Goal: Task Accomplishment & Management: Use online tool/utility

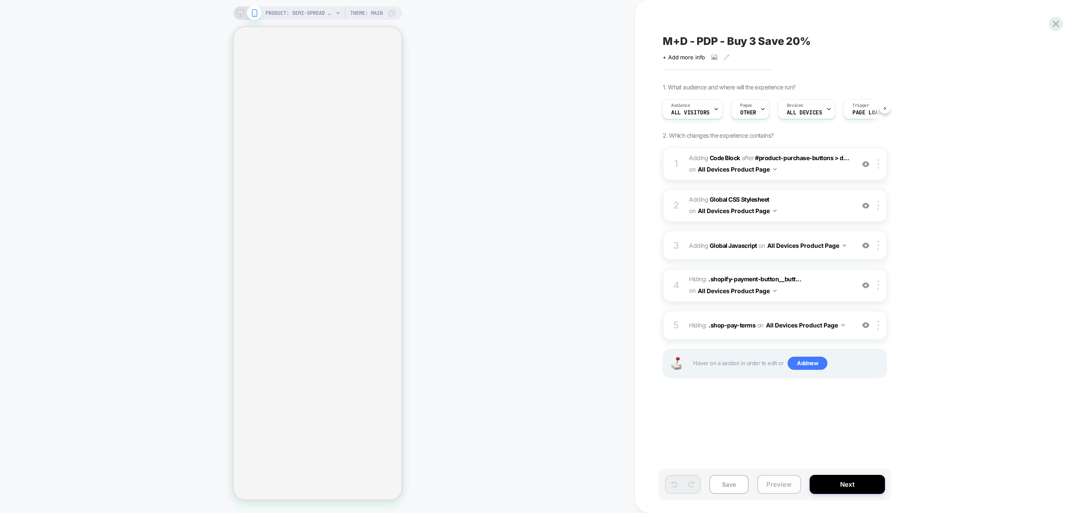
scroll to position [0, 1]
click at [779, 487] on button "Preview" at bounding box center [779, 484] width 44 height 19
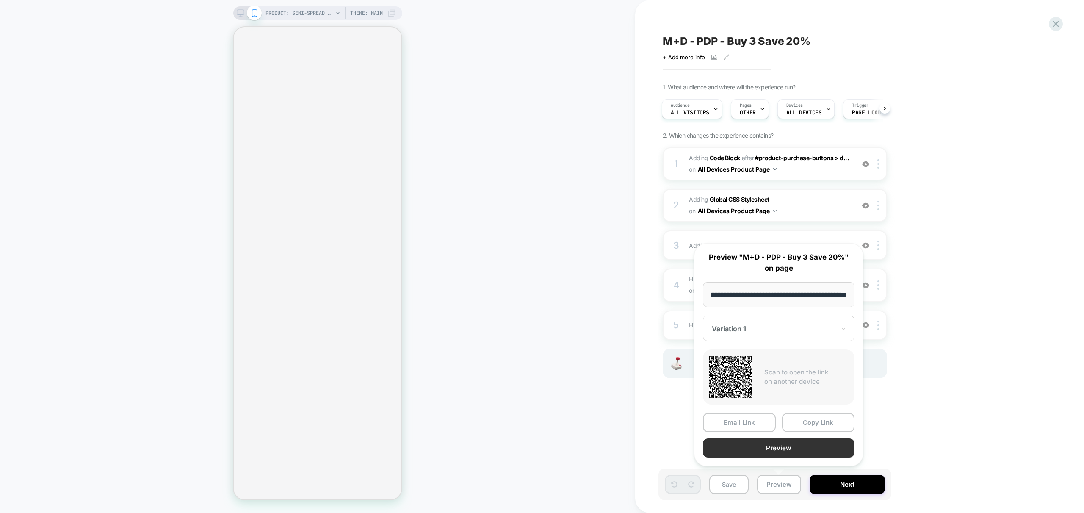
scroll to position [0, 0]
click at [769, 451] on button "Preview" at bounding box center [779, 447] width 152 height 19
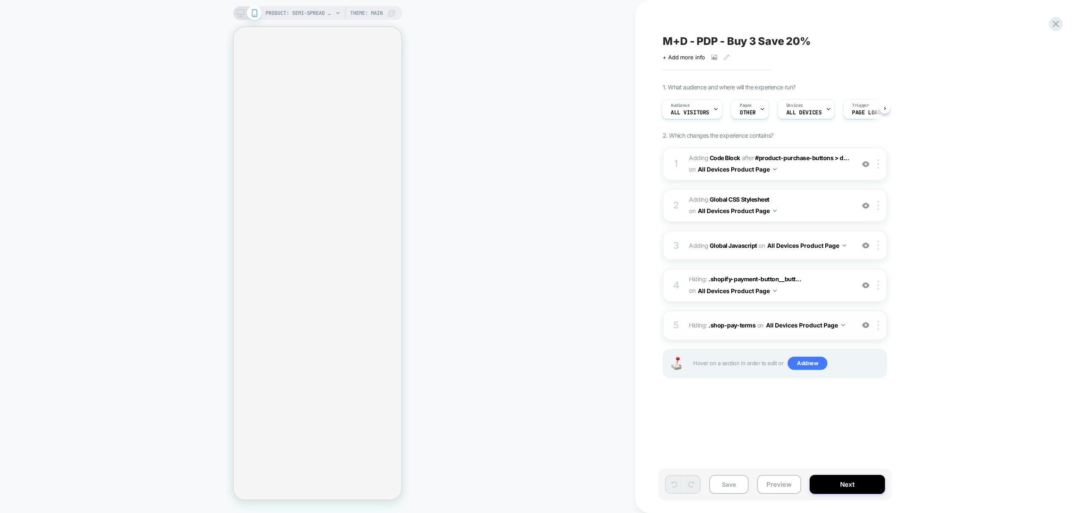
select select "**********"
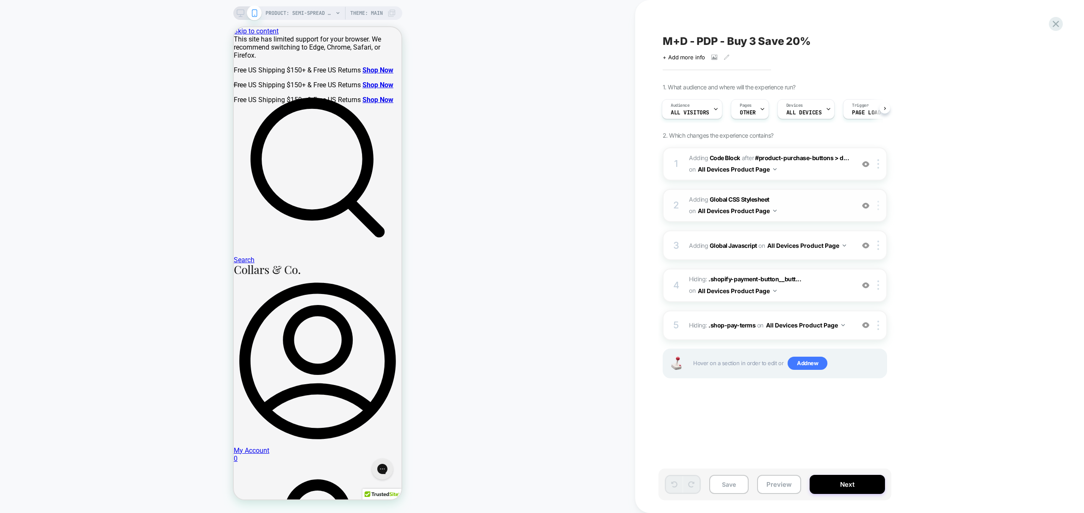
click at [879, 206] on div at bounding box center [880, 205] width 14 height 9
click at [949, 195] on div "1. What audience and where will the experience run? Audience All Visitors Pages…" at bounding box center [817, 241] width 309 height 316
click at [240, 13] on icon at bounding box center [241, 13] width 8 height 8
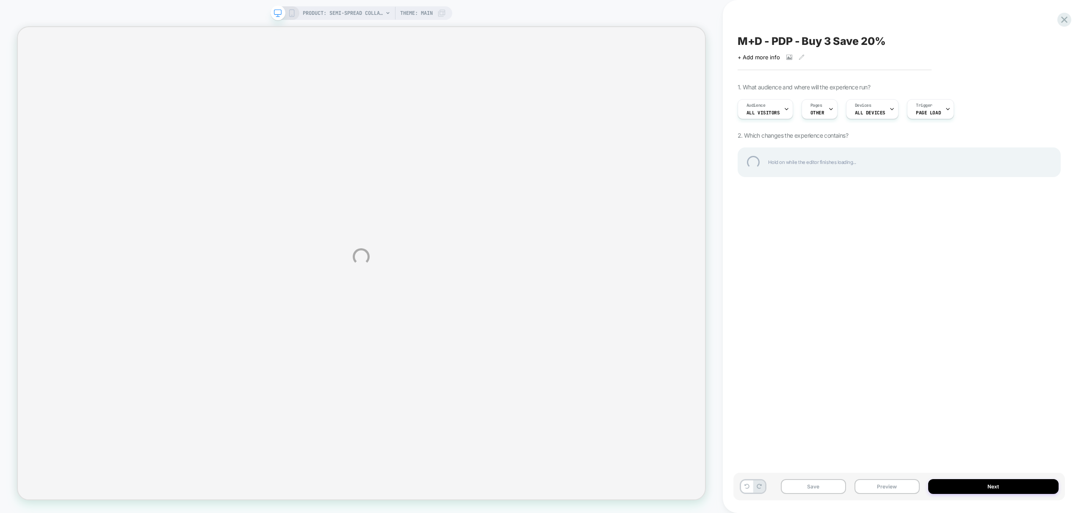
select select "**********"
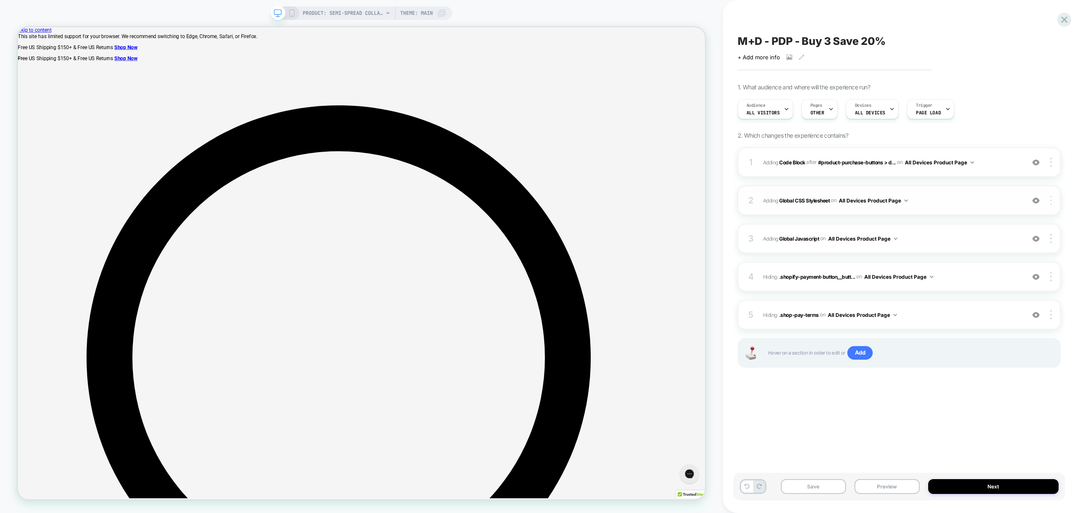
click at [1051, 200] on img at bounding box center [1052, 200] width 2 height 9
click at [1044, 201] on div at bounding box center [1045, 200] width 32 height 9
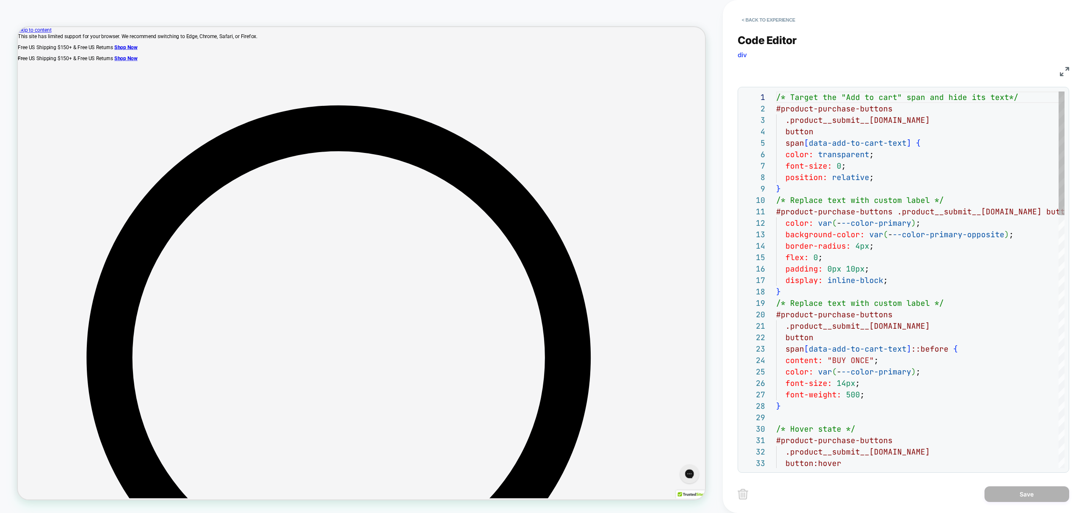
scroll to position [114, 0]
click at [770, 24] on button "< Back to experience" at bounding box center [769, 20] width 62 height 14
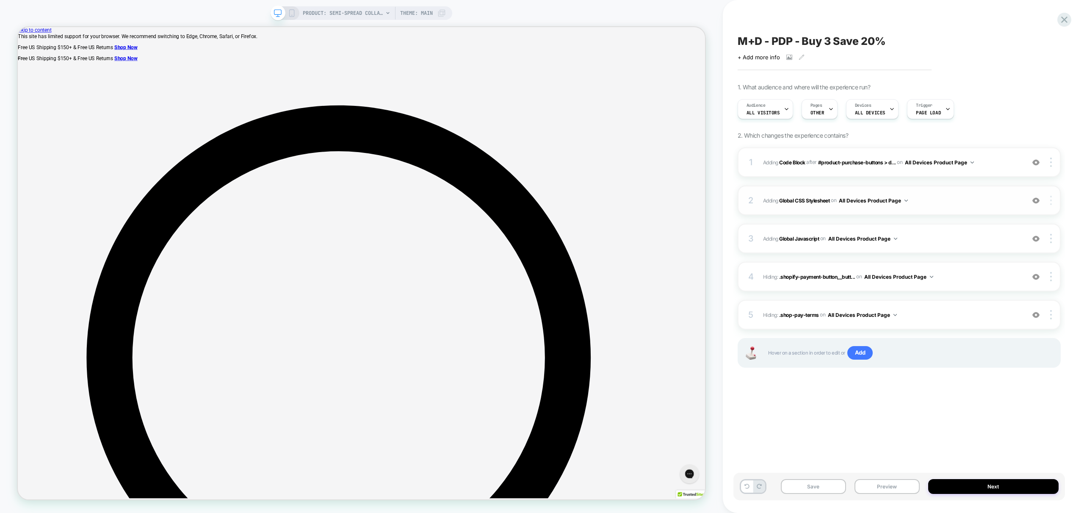
click at [1054, 201] on div at bounding box center [1052, 200] width 16 height 9
click at [996, 214] on div "Target Desktop" at bounding box center [1000, 212] width 75 height 23
click at [1050, 199] on div at bounding box center [1052, 200] width 16 height 9
click at [995, 201] on div "Copy to Mobile" at bounding box center [1000, 200] width 75 height 23
click at [1052, 198] on div at bounding box center [1052, 200] width 16 height 9
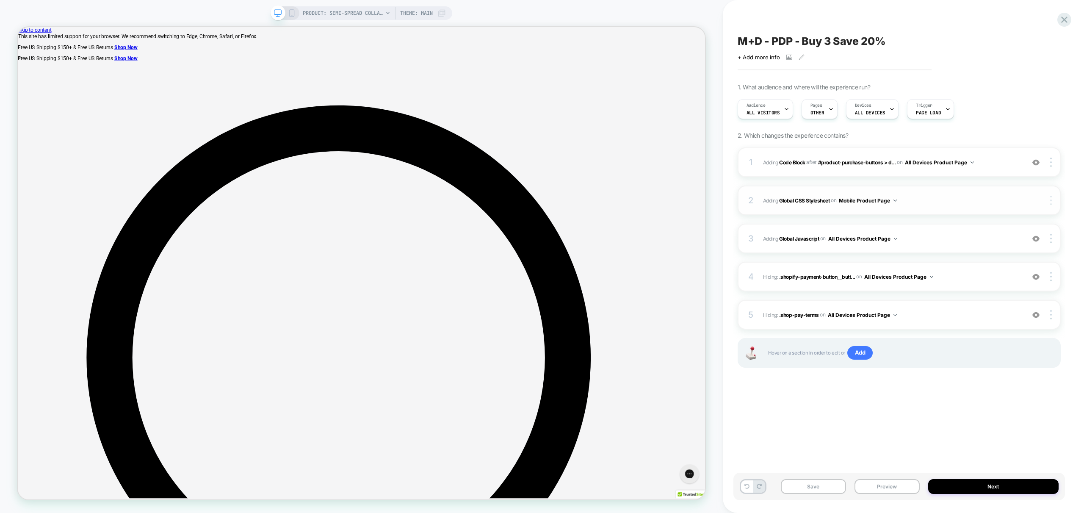
click at [1052, 199] on img at bounding box center [1052, 200] width 2 height 9
click at [1004, 199] on div "Target All Devices" at bounding box center [1000, 200] width 75 height 23
click at [1054, 201] on div at bounding box center [1052, 200] width 16 height 9
click at [996, 212] on div "Target Desktop" at bounding box center [1000, 212] width 75 height 23
click at [967, 204] on span "Adding Global CSS Stylesheet on Desktop Product Page" at bounding box center [892, 200] width 258 height 11
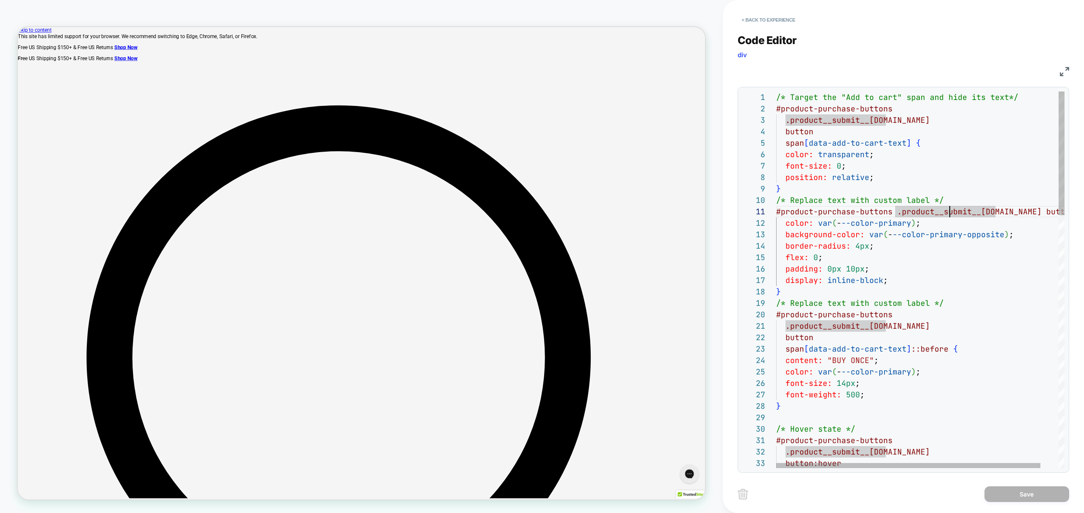
type textarea "**********"
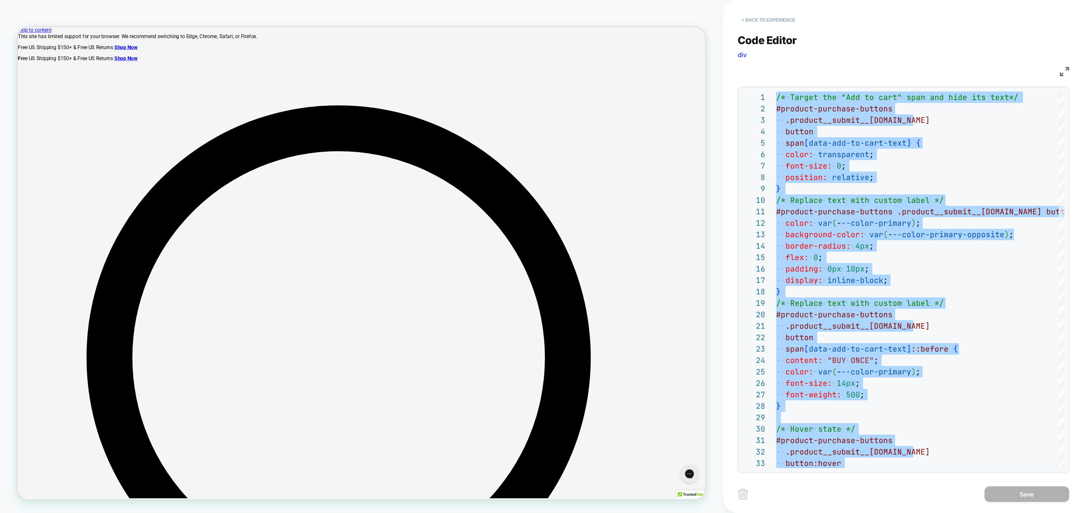
click at [771, 21] on button "< Back to experience" at bounding box center [769, 20] width 62 height 14
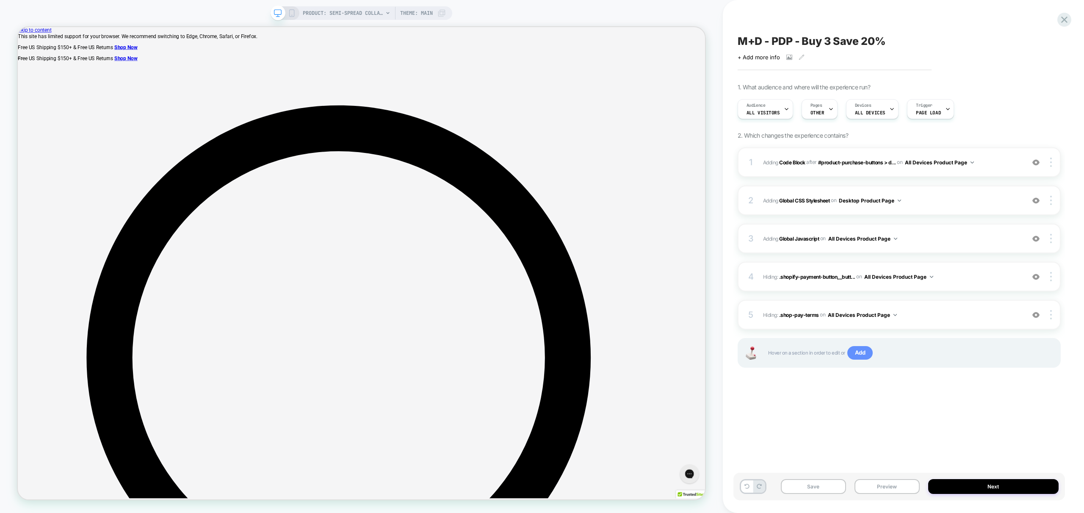
click at [865, 353] on span "Add" at bounding box center [861, 353] width 26 height 14
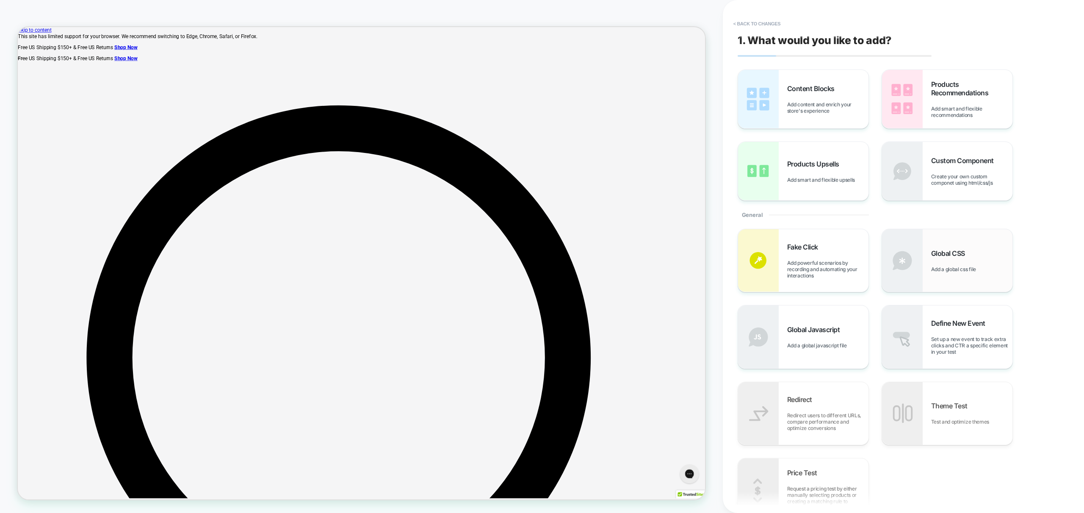
click at [951, 264] on div "Global CSS Add a global css file" at bounding box center [972, 260] width 81 height 23
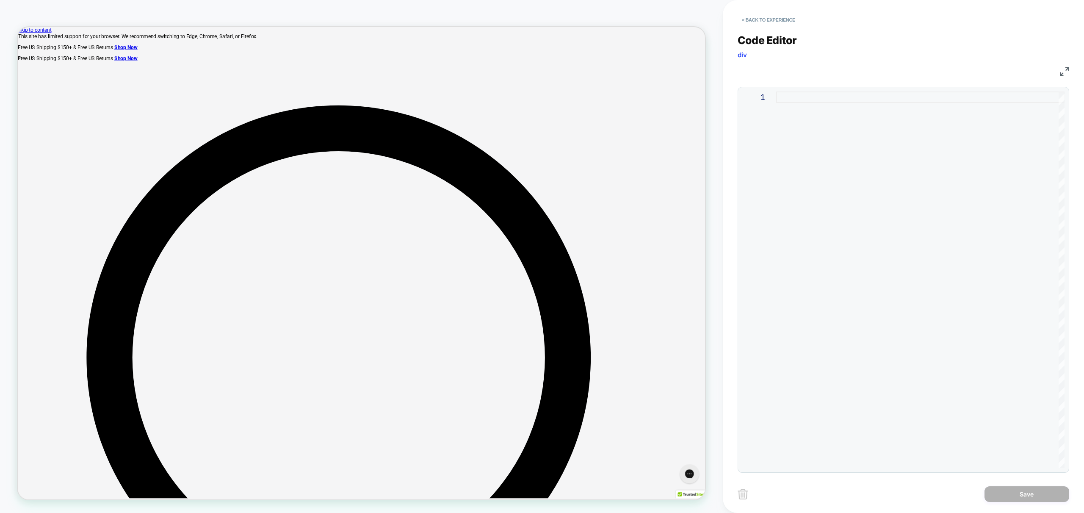
click at [858, 169] on div at bounding box center [921, 280] width 288 height 377
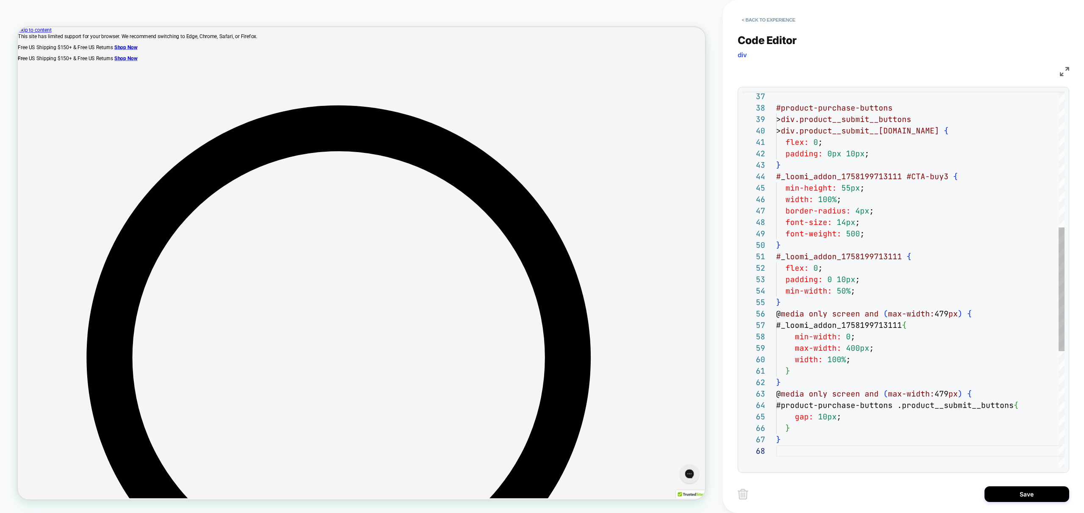
click at [863, 279] on div "#product-purchase-buttons > div.product__submit__buttons > div.product__submit_…" at bounding box center [921, 250] width 288 height 1143
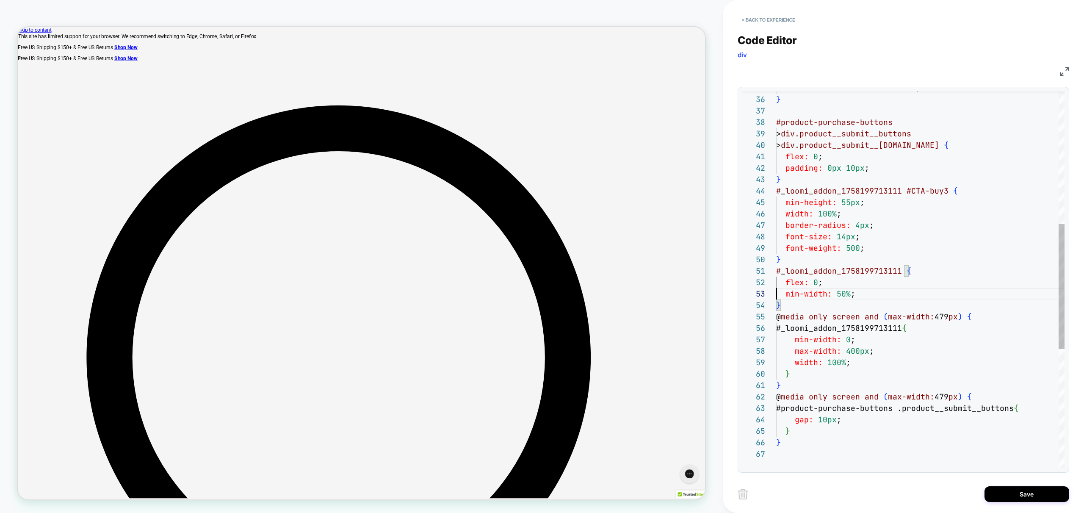
click at [875, 166] on div "#product-purchase-buttons > div.product__submit__buttons > div.product__submit_…" at bounding box center [921, 259] width 288 height 1132
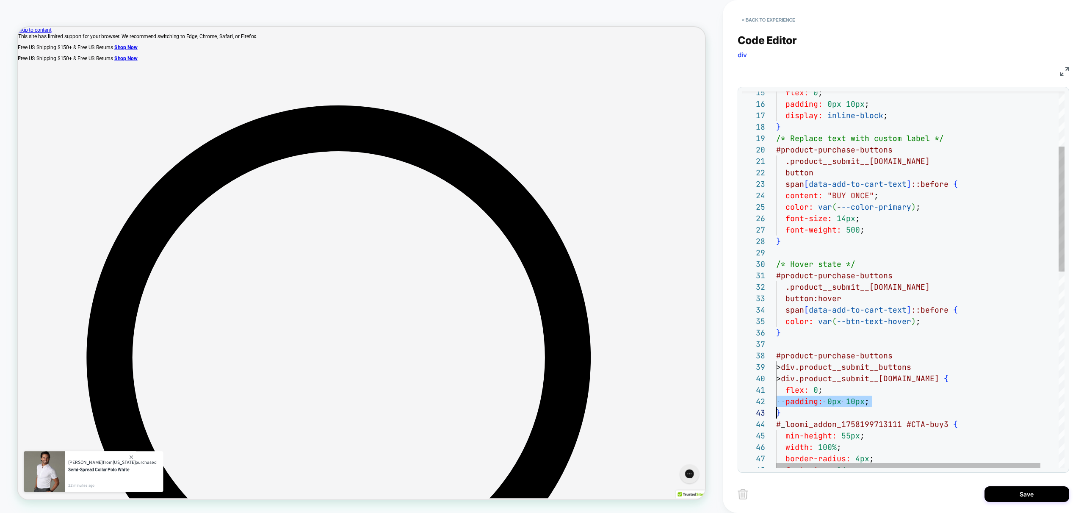
scroll to position [23, 0]
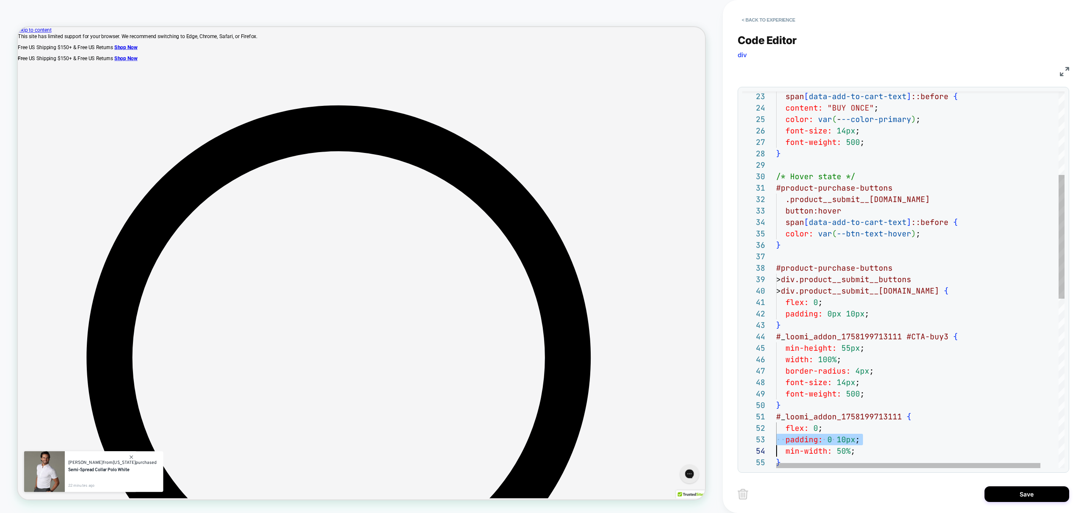
click at [839, 441] on div "#product-purchase-buttons > div.product__submit__buttons > div.product__submit_…" at bounding box center [931, 410] width 308 height 1143
click at [842, 439] on div "#product-purchase-buttons > div.product__submit__buttons > div.product__submit_…" at bounding box center [931, 410] width 308 height 1143
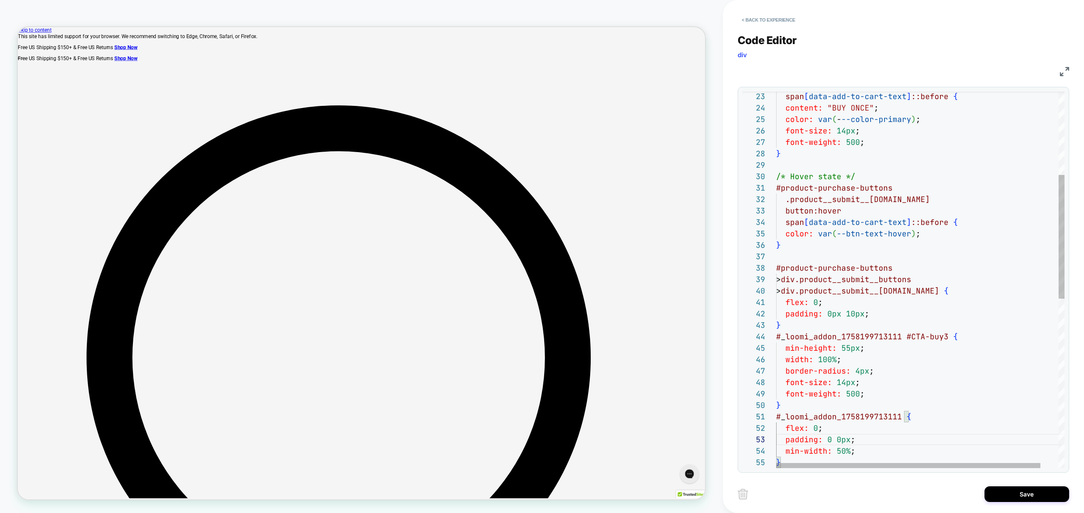
click at [851, 315] on div "#product-purchase-buttons > div.product__submit__buttons > div.product__submit_…" at bounding box center [931, 410] width 308 height 1143
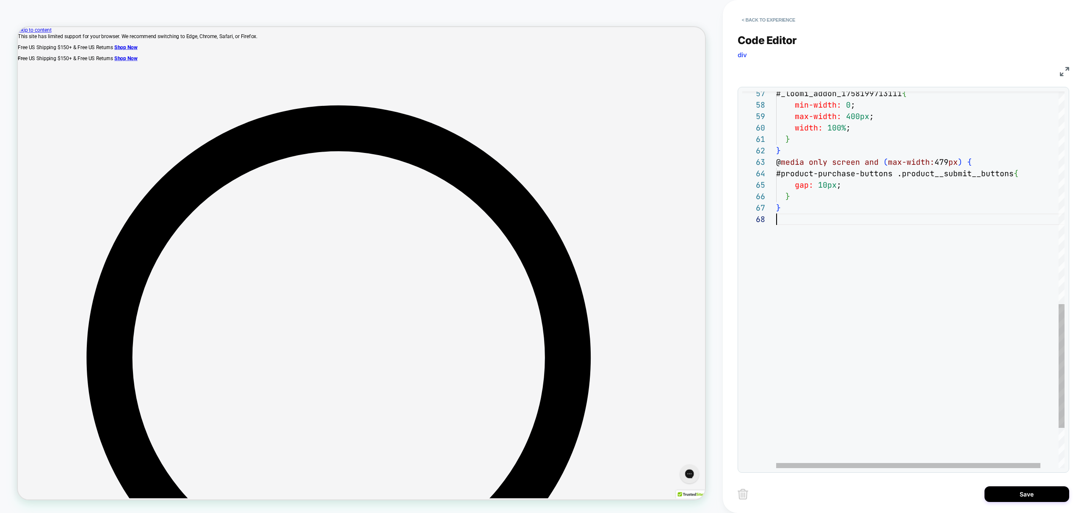
click at [850, 324] on div "} } } @ media only screen and ( max-width: 479 px ) { #product-purchase-buttons…" at bounding box center [931, 18] width 308 height 1143
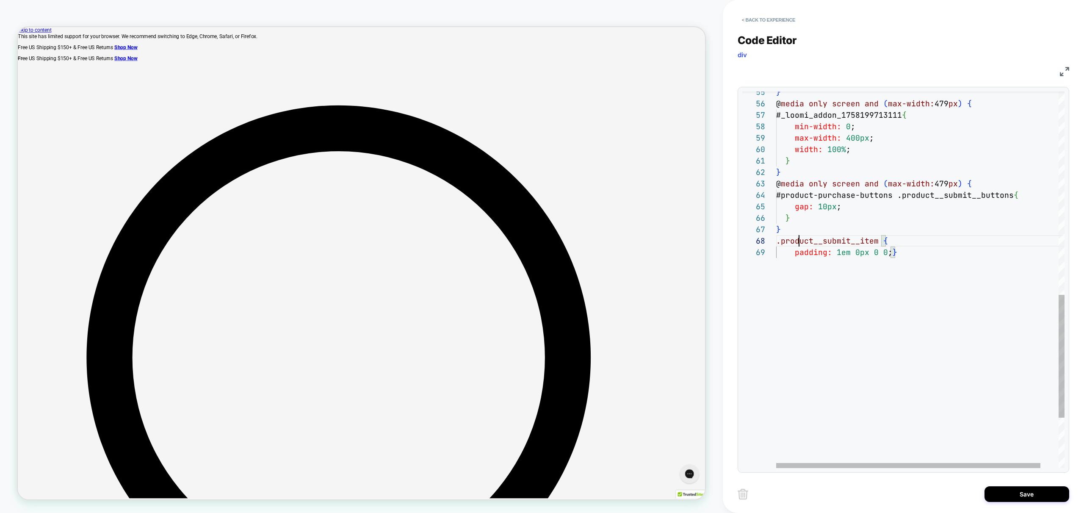
click at [799, 241] on div ".product__submit__item { } } } @ media only screen and ( max-width: 479 px ) { …" at bounding box center [931, 46] width 308 height 1154
click at [816, 272] on div ".product__submit__item { } } } @ media only screen and ( max-width: 479 px ) { …" at bounding box center [931, 46] width 308 height 1154
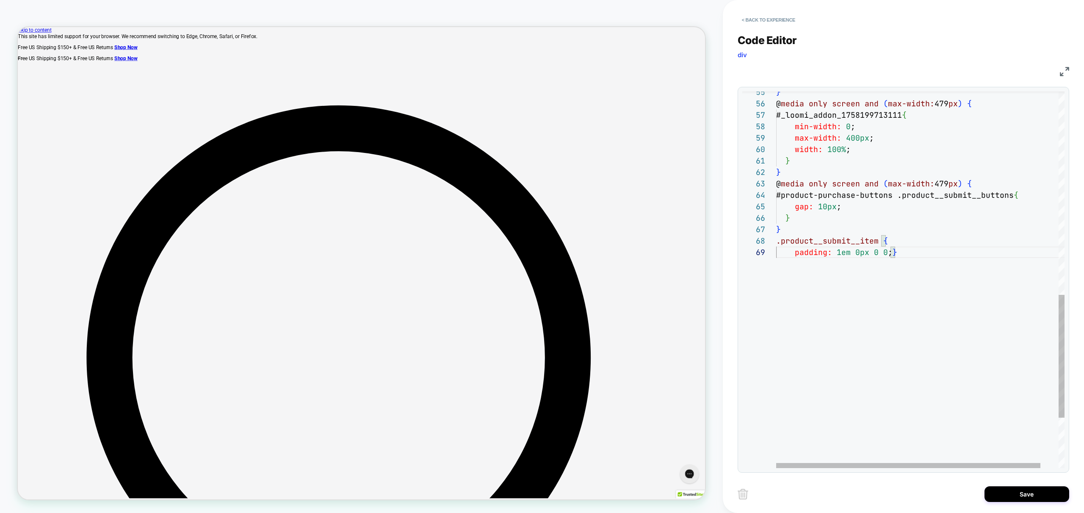
click at [777, 240] on div ".product__submit__item { } } } @ media only screen and ( max-width: 479 px ) { …" at bounding box center [931, 46] width 308 height 1154
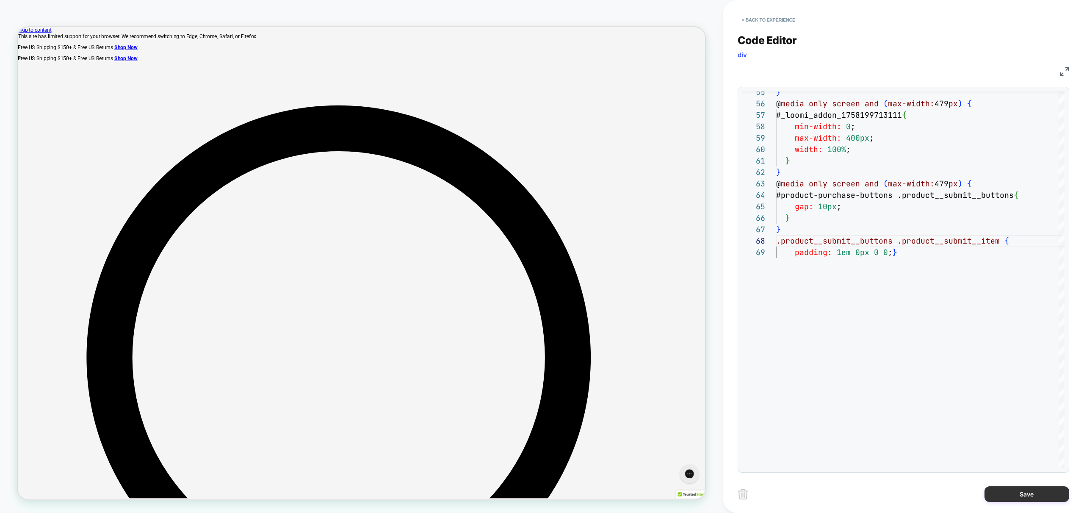
type textarea "**********"
click at [1031, 499] on button "Save" at bounding box center [1027, 494] width 85 height 16
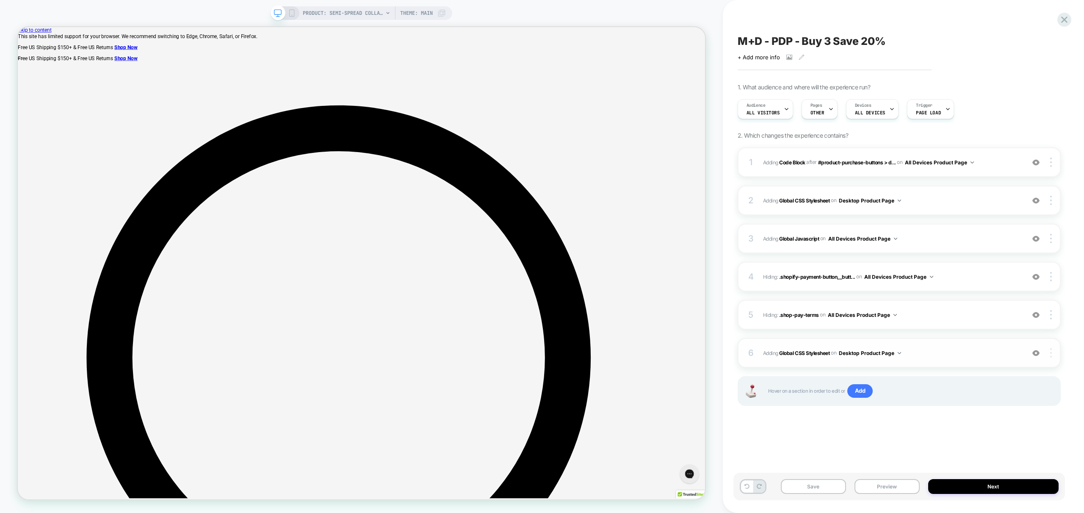
click at [1052, 353] on div at bounding box center [1052, 352] width 16 height 9
click at [998, 354] on div "Copy to Mobile" at bounding box center [1000, 352] width 75 height 23
click at [1053, 353] on div at bounding box center [1052, 352] width 16 height 9
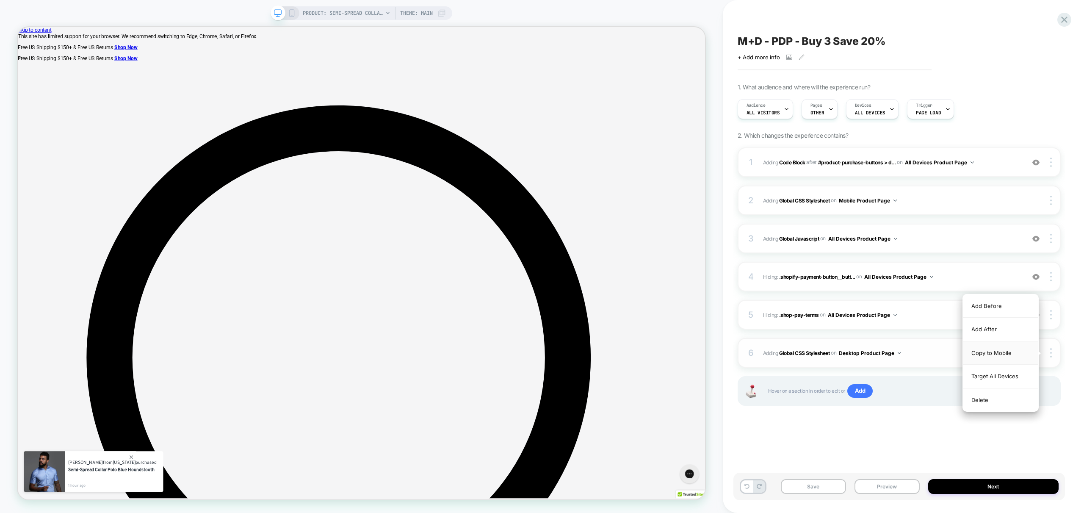
click at [986, 354] on div "Copy to Mobile" at bounding box center [1000, 352] width 75 height 23
click at [1051, 200] on img at bounding box center [1052, 200] width 2 height 9
click at [1008, 177] on div "Copy to Desktop" at bounding box center [1000, 176] width 75 height 23
click at [1052, 200] on div at bounding box center [1052, 200] width 16 height 9
click at [998, 202] on div "Target All Devices" at bounding box center [1000, 200] width 75 height 23
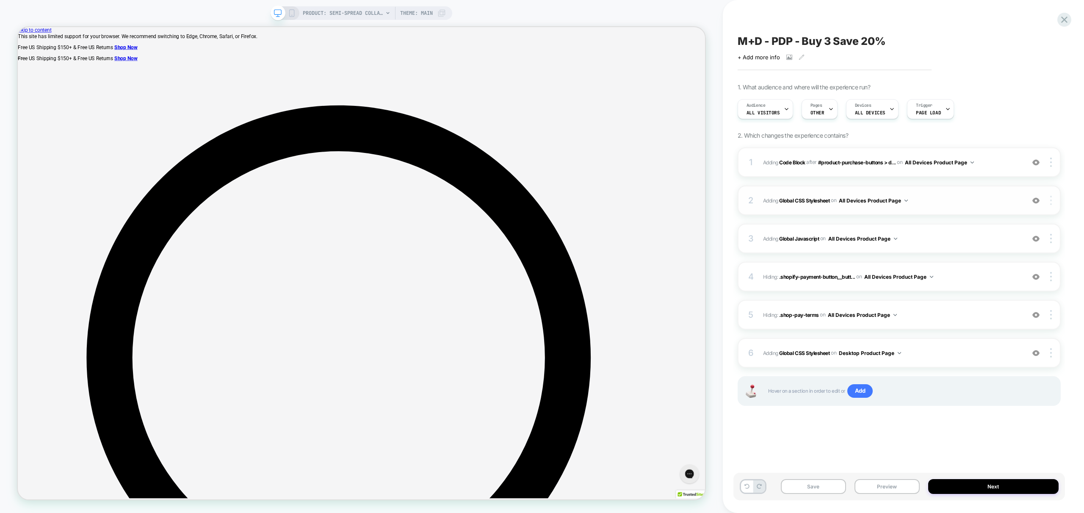
click at [1051, 200] on img at bounding box center [1052, 200] width 2 height 9
click at [1052, 202] on img at bounding box center [1052, 200] width 2 height 9
click at [1052, 200] on img at bounding box center [1052, 200] width 2 height 9
click at [956, 353] on span "Adding Global CSS Stylesheet on Desktop Product Page" at bounding box center [892, 353] width 258 height 11
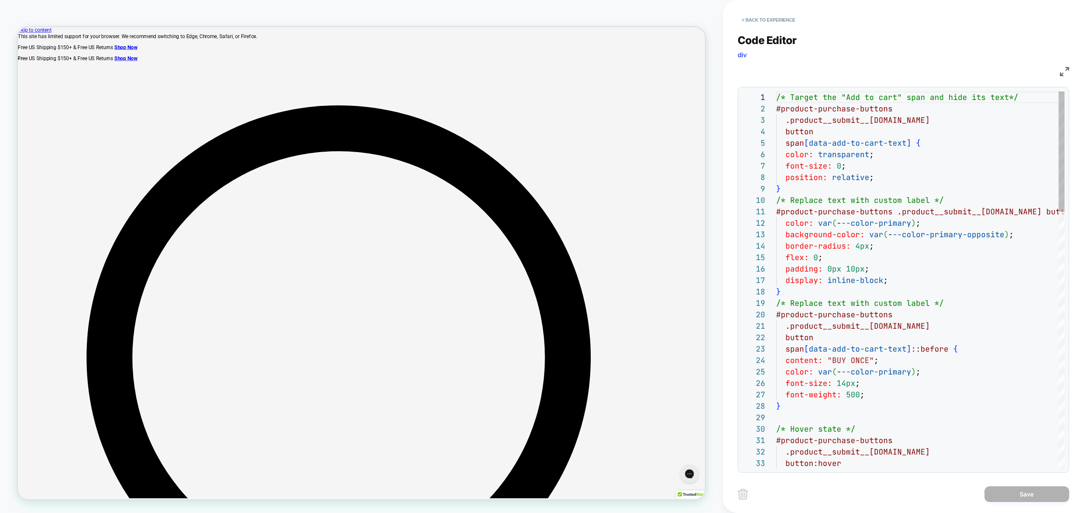
scroll to position [114, 0]
type textarea "**********"
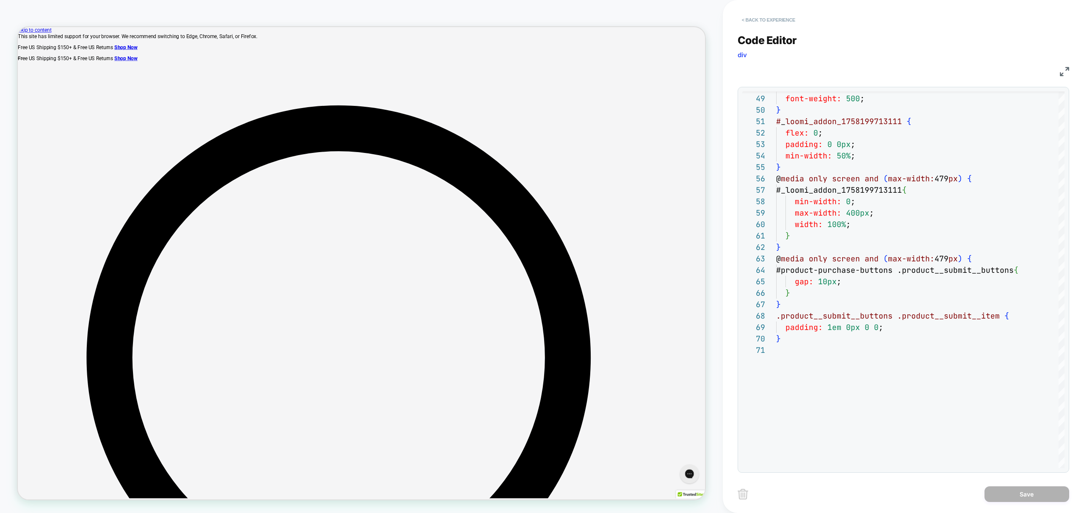
click at [778, 18] on button "< Back to experience" at bounding box center [769, 20] width 62 height 14
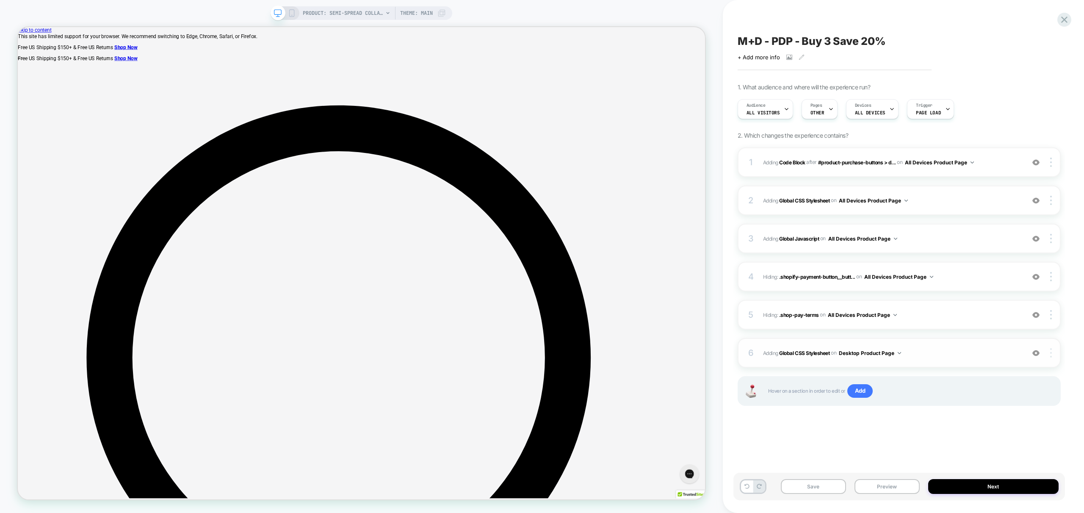
click at [1056, 354] on div at bounding box center [1052, 352] width 16 height 9
click at [996, 374] on div "Target All Devices" at bounding box center [1000, 376] width 75 height 23
click at [1055, 202] on div at bounding box center [1052, 200] width 16 height 9
click at [990, 214] on div "Target Desktop" at bounding box center [1000, 212] width 75 height 23
click at [935, 203] on span "Adding Global CSS Stylesheet on Desktop Product Page" at bounding box center [892, 200] width 258 height 11
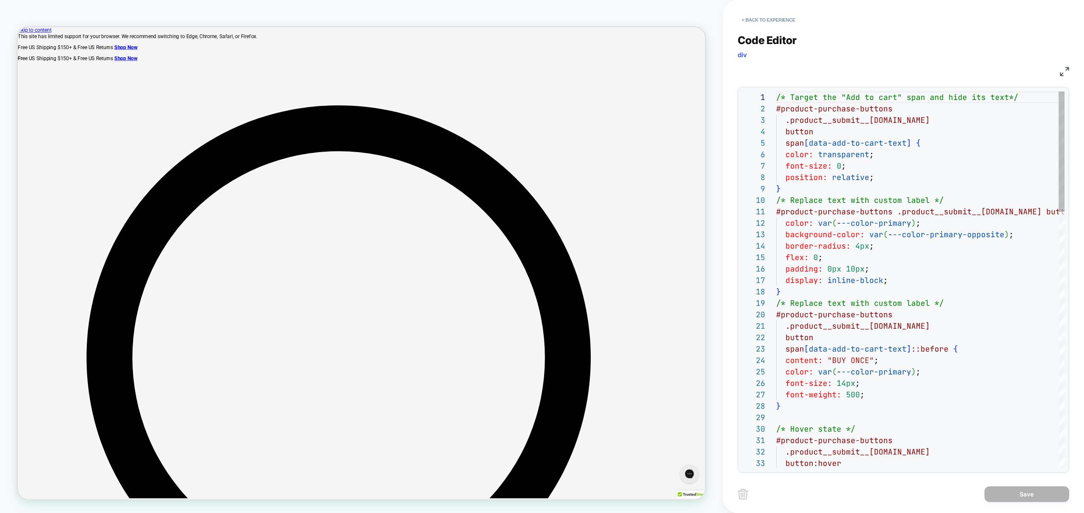
scroll to position [114, 0]
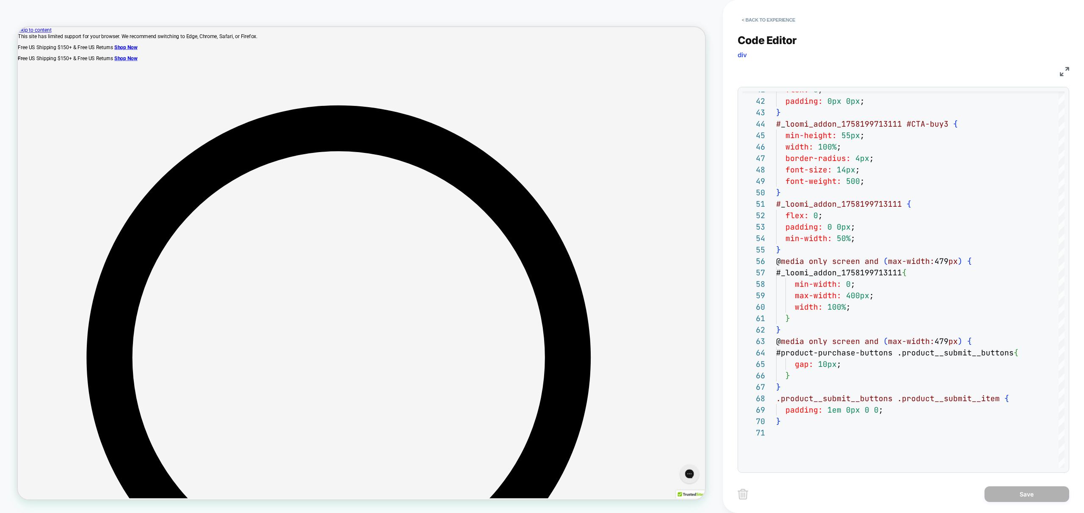
click at [763, 27] on div "Code Editor div CSS 41 42 43 44 45 46 47 48 49 50 51 52 53 54 55 56 57 58 59 60…" at bounding box center [904, 247] width 332 height 449
click at [764, 18] on button "< Back to experience" at bounding box center [769, 20] width 62 height 14
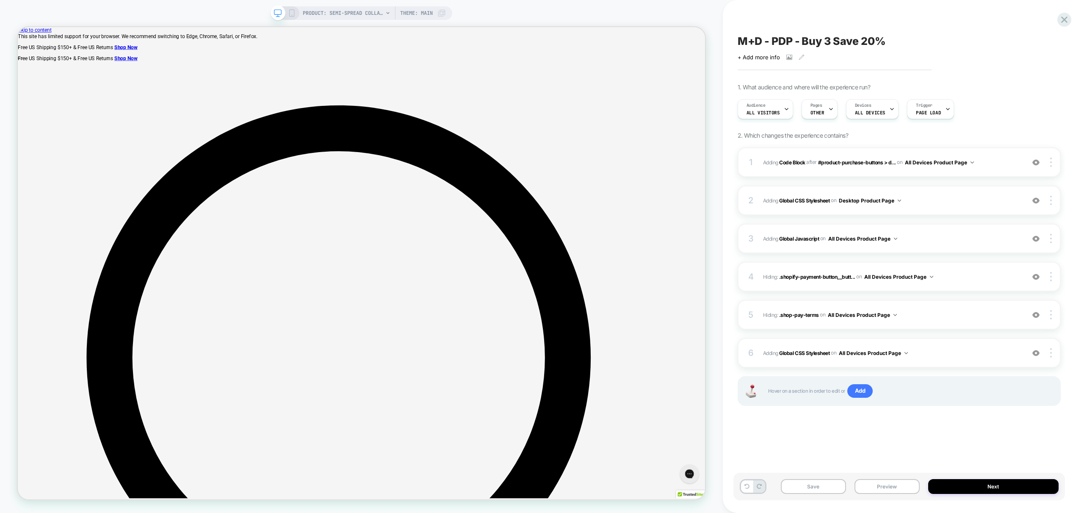
click at [294, 14] on rect at bounding box center [291, 13] width 5 height 7
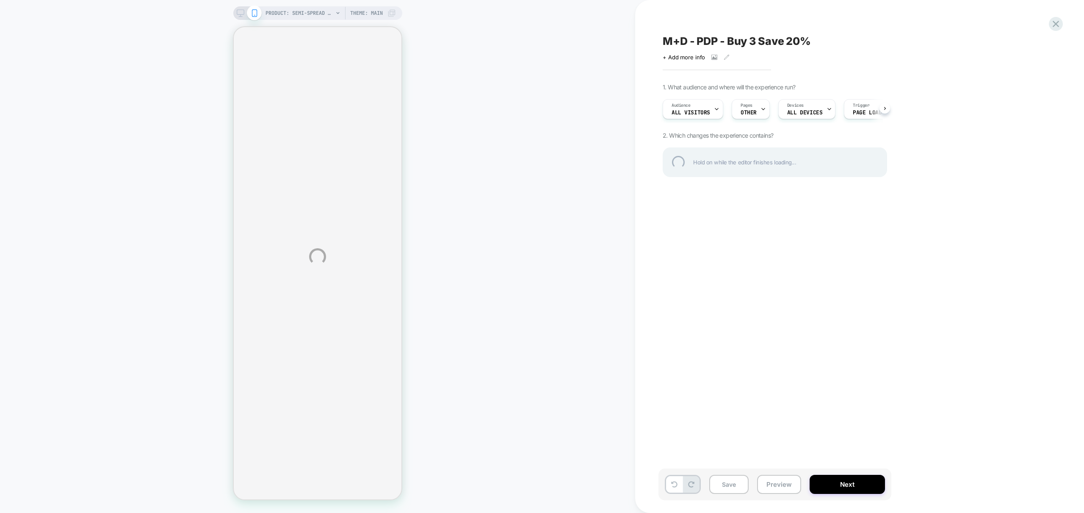
select select "**********"
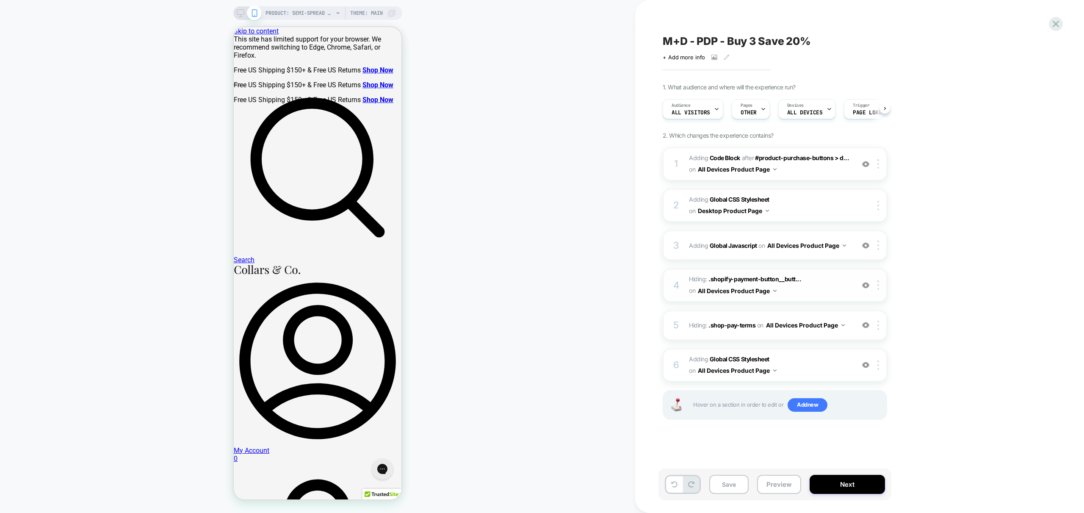
scroll to position [0, 0]
click at [821, 374] on span "Adding Global CSS Stylesheet on All Devices Product Page" at bounding box center [769, 365] width 161 height 23
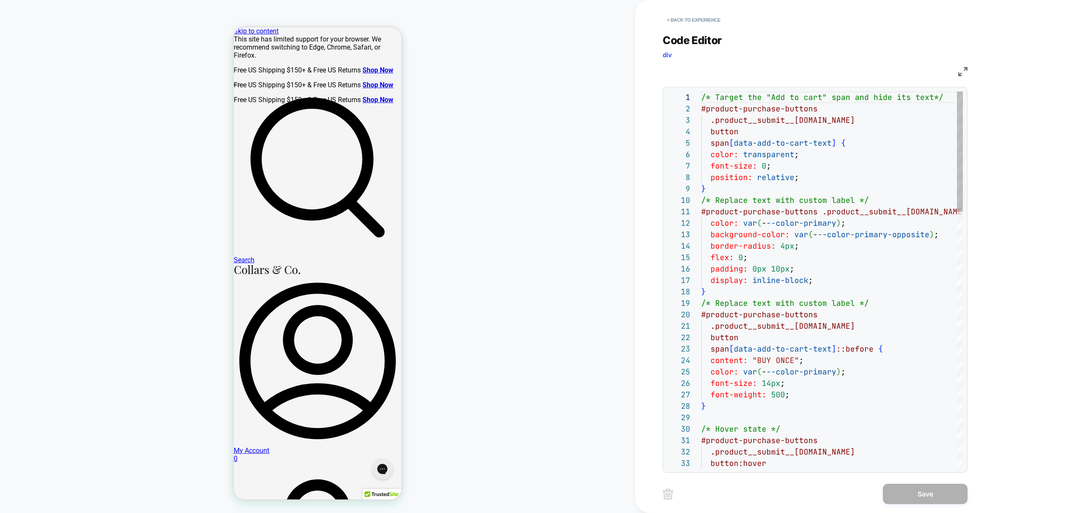
scroll to position [114, 0]
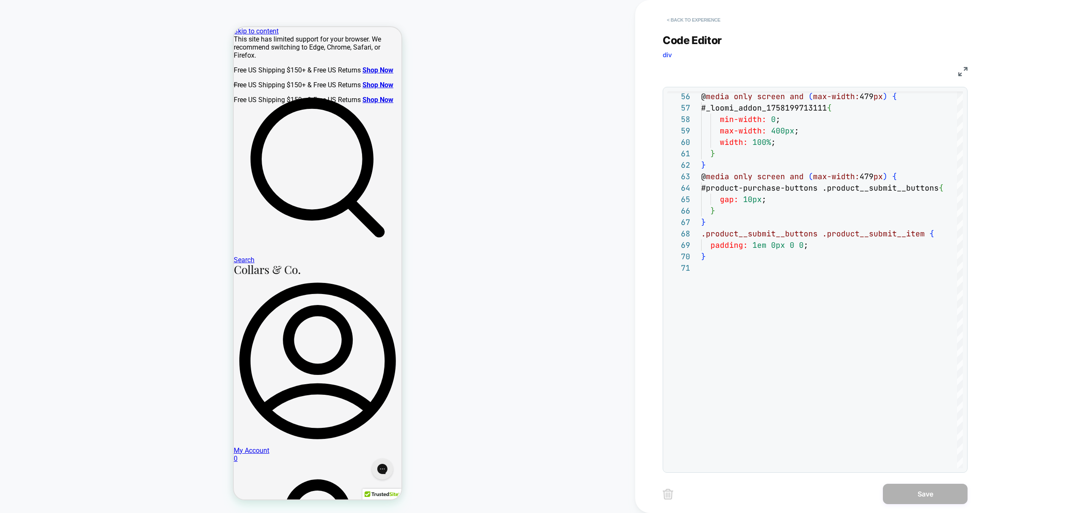
click at [685, 24] on button "< Back to experience" at bounding box center [694, 20] width 62 height 14
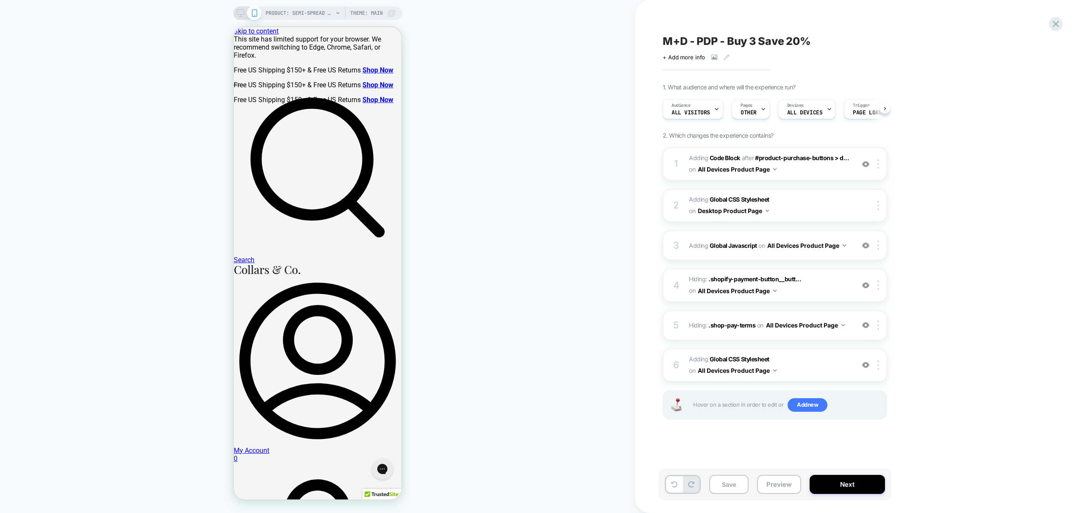
scroll to position [0, 0]
click at [878, 366] on img at bounding box center [879, 365] width 2 height 9
click at [866, 436] on div "Target Mobile" at bounding box center [879, 432] width 75 height 23
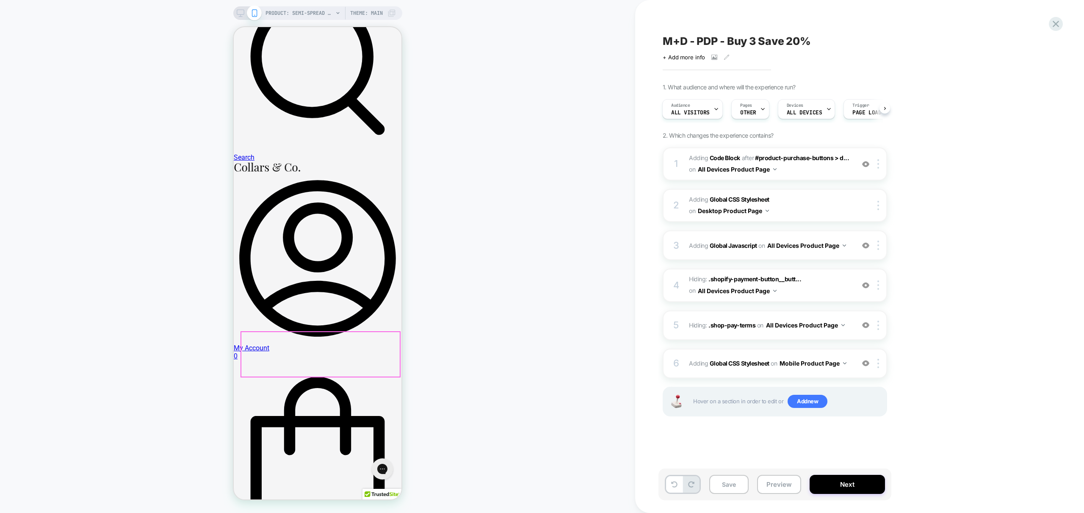
scroll to position [114, 0]
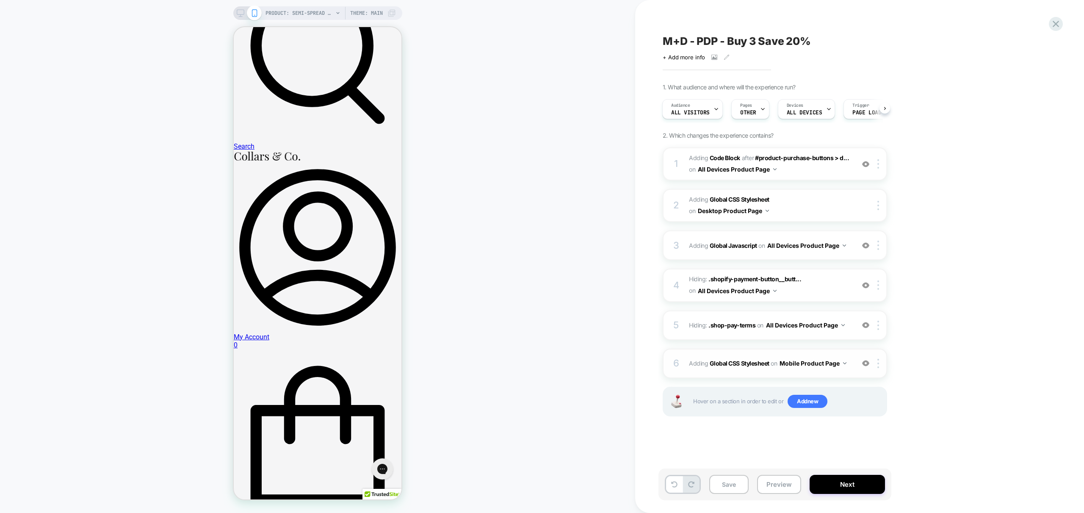
click at [845, 370] on div "6 Adding Global CSS Stylesheet on Mobile Product Page Add Before Add After Copy…" at bounding box center [775, 364] width 225 height 30
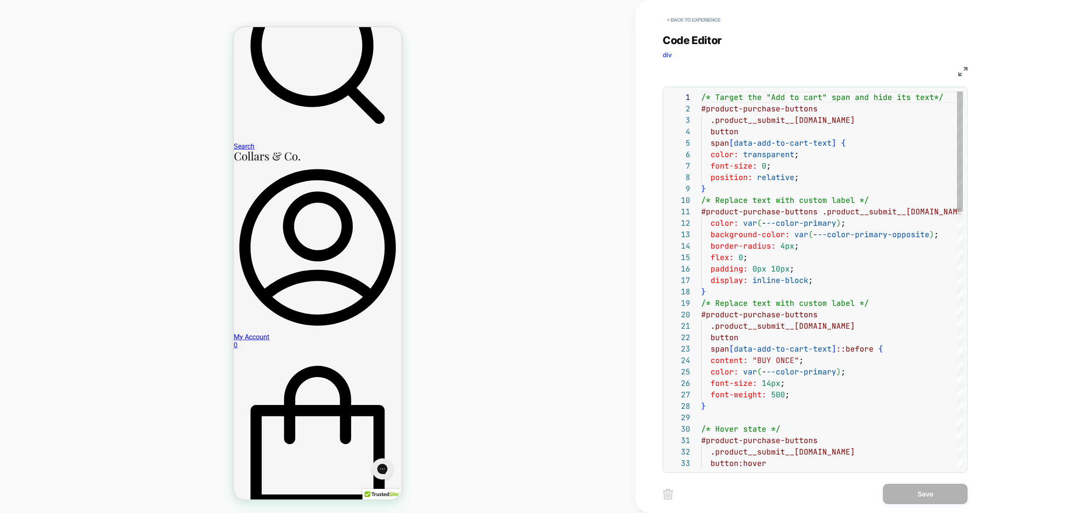
scroll to position [114, 0]
click at [688, 19] on button "< Back to experience" at bounding box center [694, 20] width 62 height 14
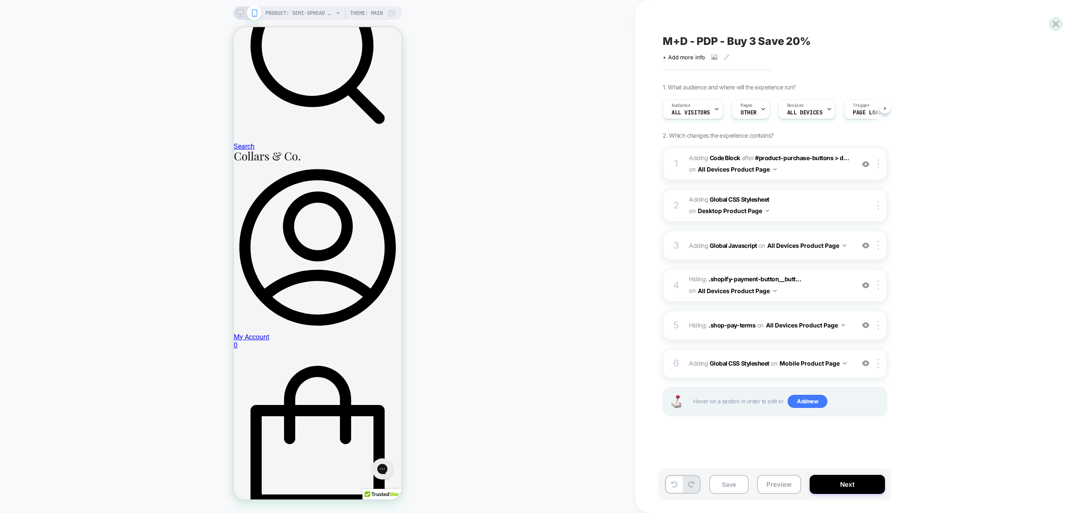
scroll to position [0, 0]
click at [774, 487] on button "Preview" at bounding box center [779, 484] width 44 height 19
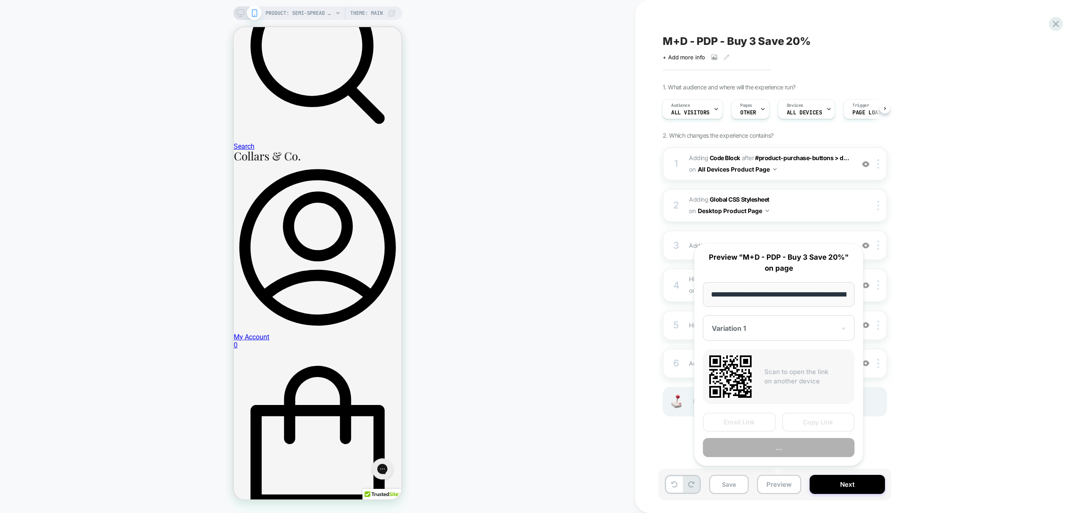
scroll to position [0, 151]
click at [790, 447] on button "Preview" at bounding box center [779, 447] width 152 height 19
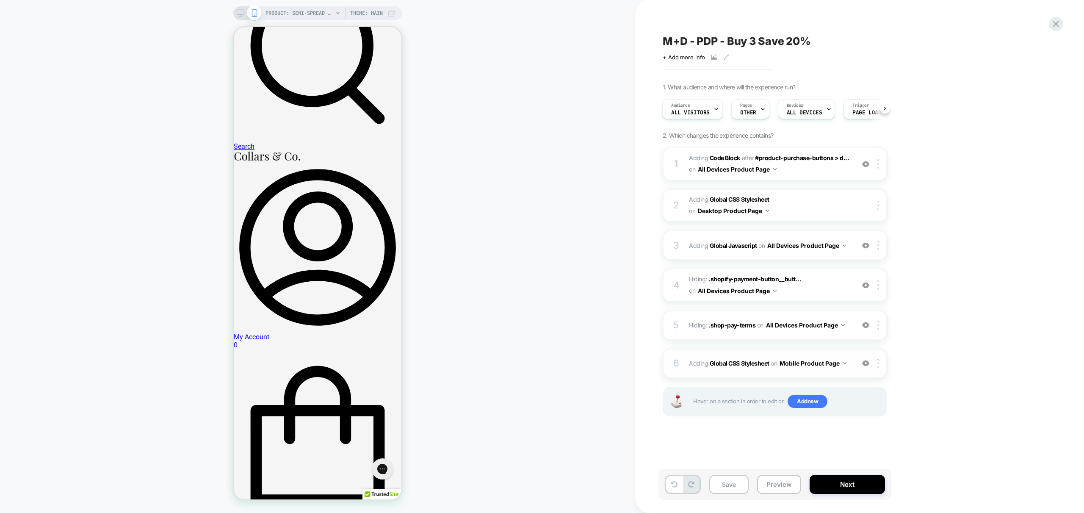
click at [832, 370] on div "6 Adding Global CSS Stylesheet on Mobile Product Page Add Before Add After Copy…" at bounding box center [775, 364] width 225 height 30
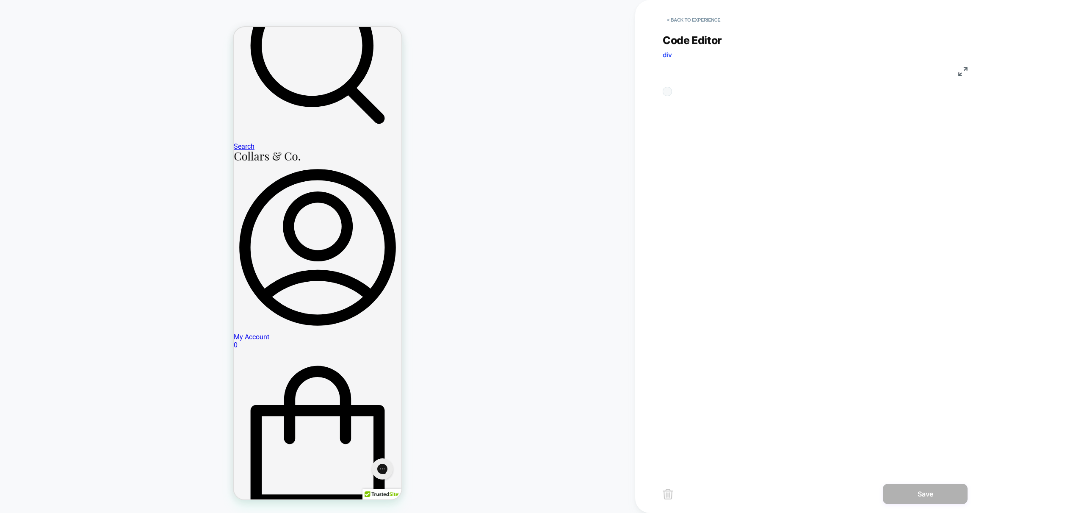
scroll to position [114, 0]
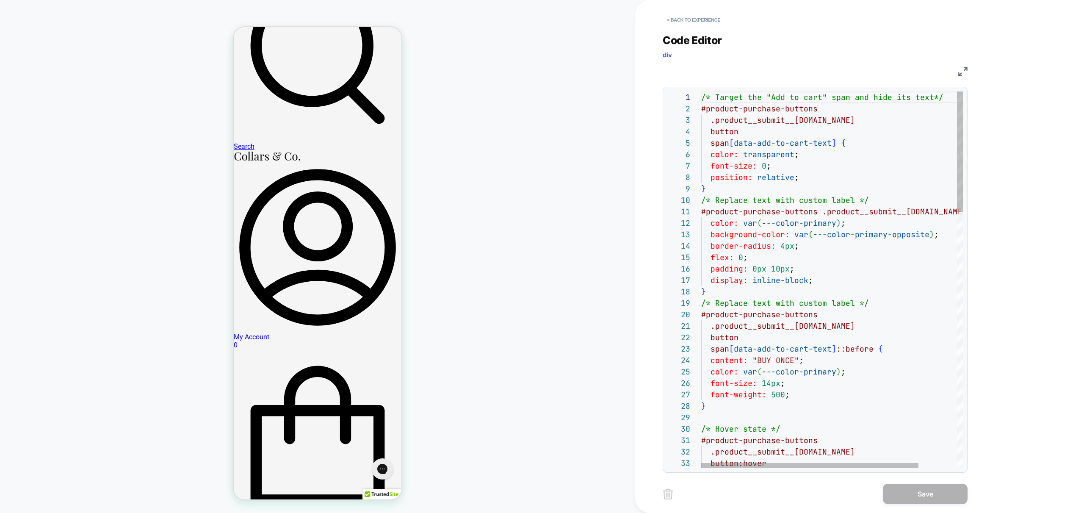
drag, startPoint x: 789, startPoint y: 271, endPoint x: 781, endPoint y: 272, distance: 8.1
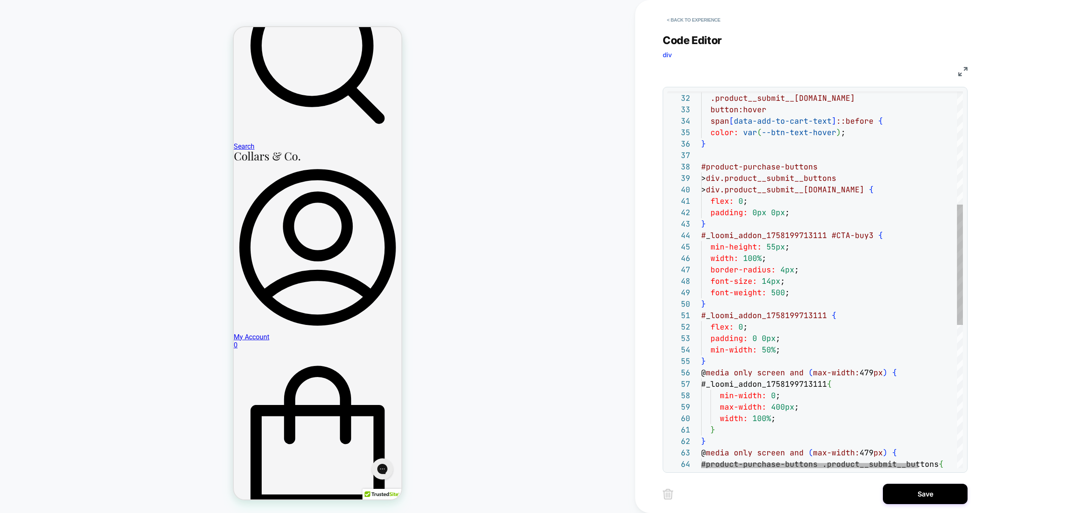
drag, startPoint x: 785, startPoint y: 212, endPoint x: 780, endPoint y: 221, distance: 10.0
click at [785, 212] on div "#product-purchase-buttons .product__submit__item.here button:hover span [ data-…" at bounding box center [856, 326] width 308 height 1177
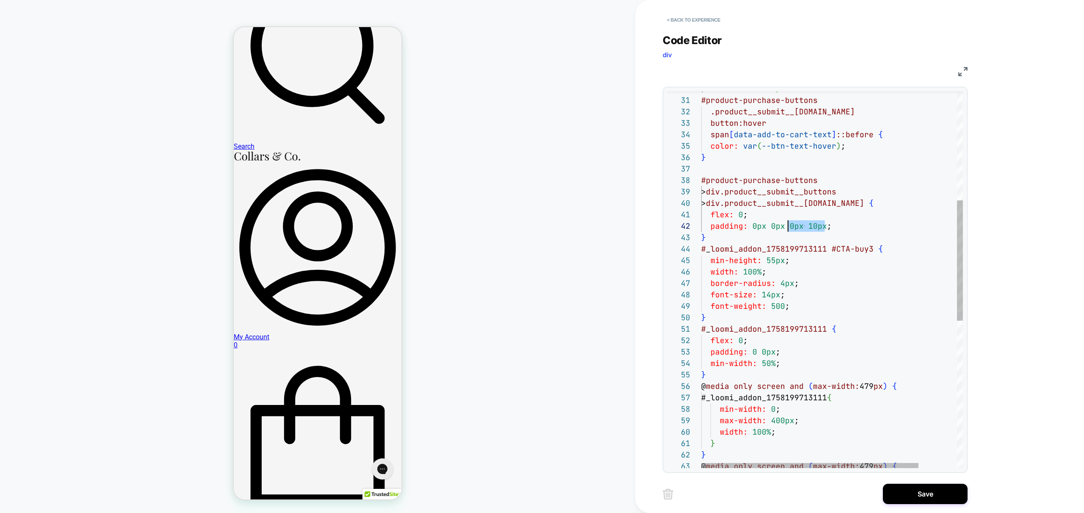
click at [776, 352] on div "#product-purchase-buttons .product__submit__item.here button:hover span [ data-…" at bounding box center [856, 339] width 308 height 1177
drag, startPoint x: 777, startPoint y: 351, endPoint x: 774, endPoint y: 359, distance: 8.3
click at [777, 351] on div "#product-purchase-buttons .product__submit__item.here button:hover span [ data-…" at bounding box center [856, 339] width 308 height 1177
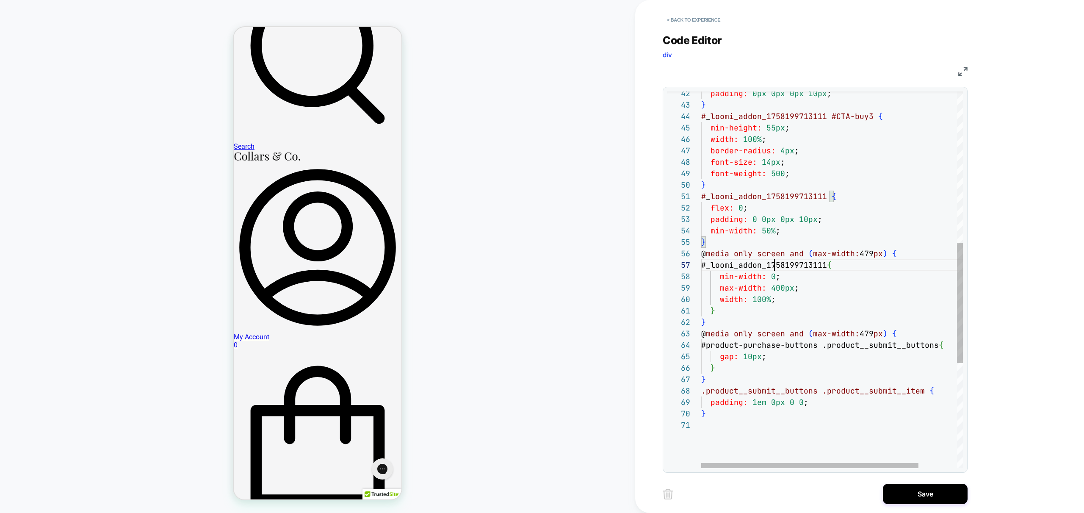
click at [773, 259] on div "padding: 0px 0px 0px 10px ; } # _ loomi_addon_1758199713111 #CTA-buy3 { min-hei…" at bounding box center [856, 207] width 308 height 1177
click at [762, 340] on div "padding: 0px 0px 0px 10px ; } # _ loomi_addon_1758199713111 #CTA-buy3 { min-hei…" at bounding box center [856, 207] width 308 height 1177
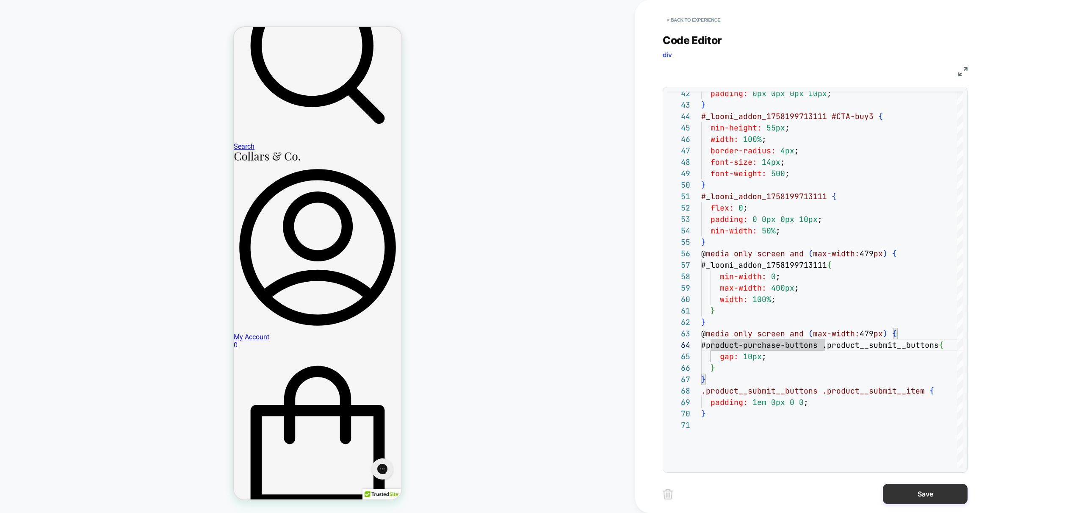
type textarea "**********"
click at [912, 487] on button "Save" at bounding box center [925, 494] width 85 height 20
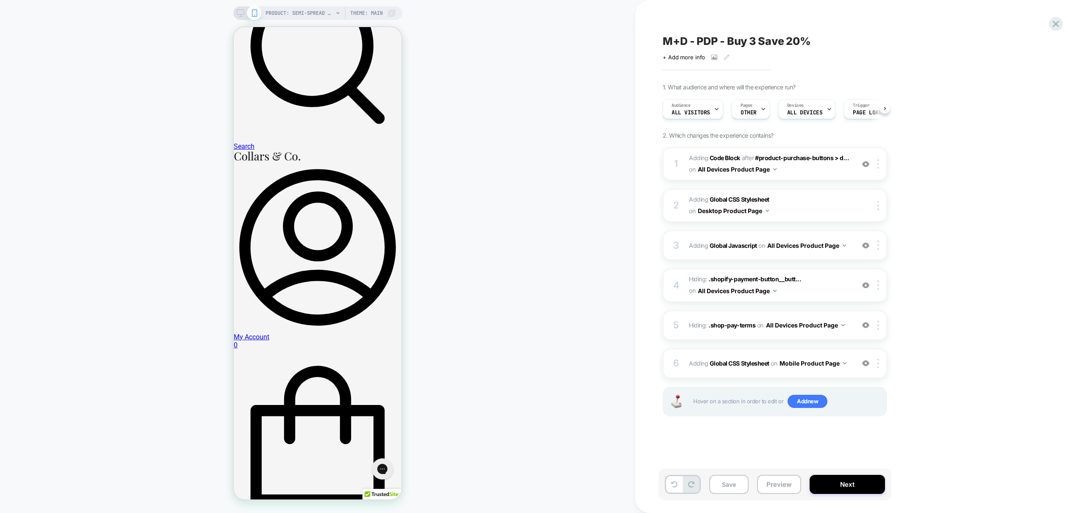
scroll to position [0, 0]
click at [849, 373] on div "6 Adding Global CSS Stylesheet on Mobile Product Page Add Before Add After Copy…" at bounding box center [775, 364] width 225 height 30
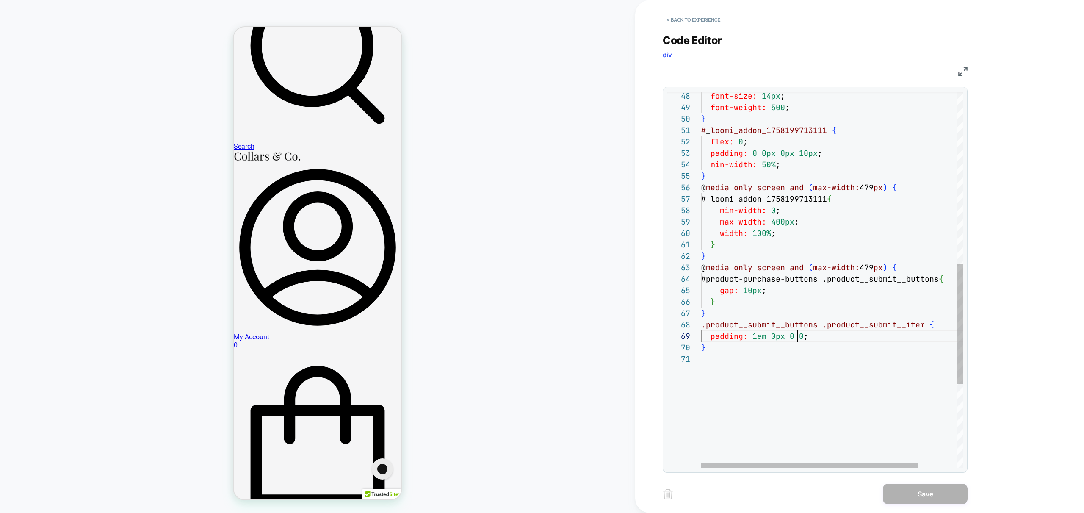
scroll to position [92, 96]
click at [798, 337] on div "} } .product__submit__buttons .product__submit__item { padding: 1em 0px 0 0 ; }…" at bounding box center [856, 141] width 308 height 1177
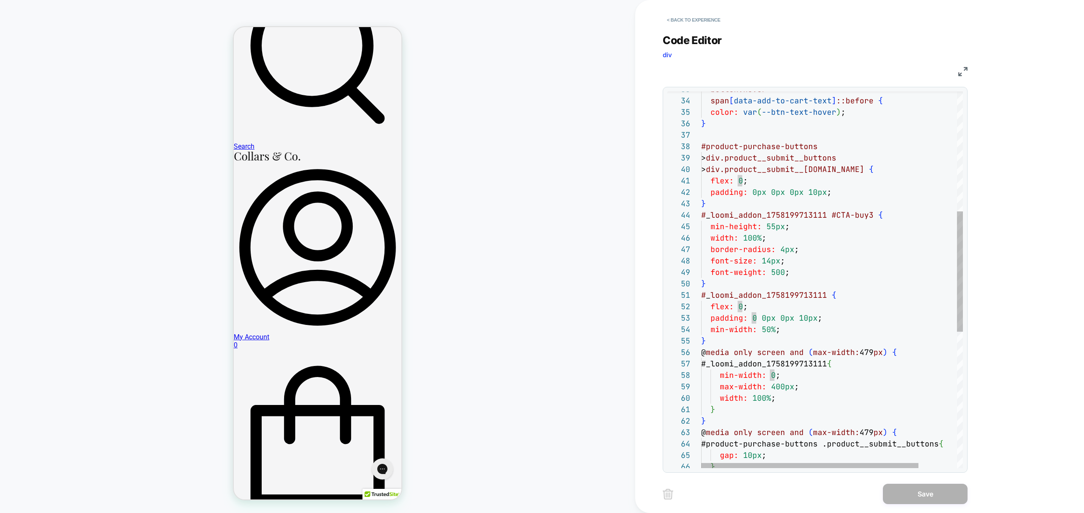
click at [761, 318] on div "} @ media only screen and ( max-width: 479 px ) { #product-purchase-buttons .pr…" at bounding box center [856, 305] width 308 height 1177
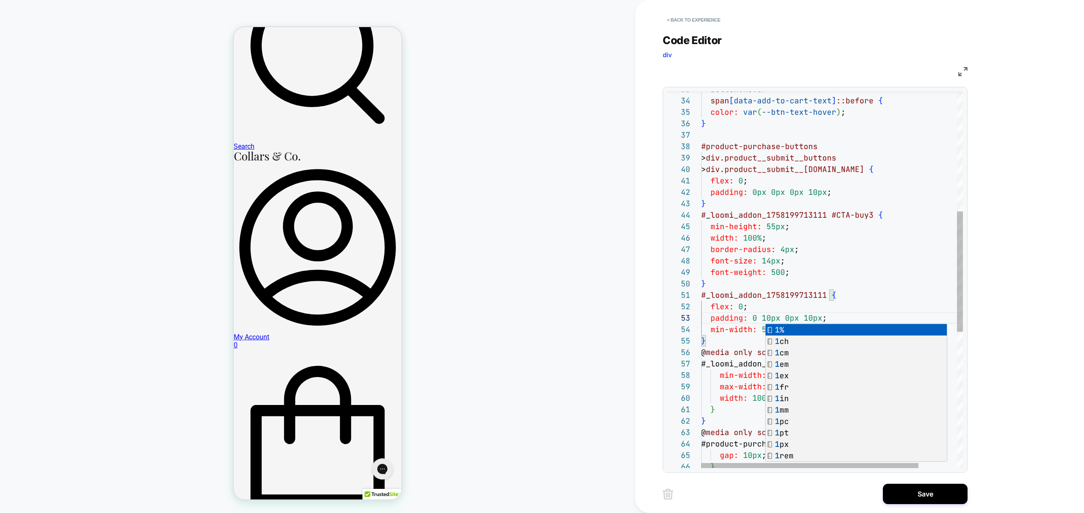
click at [807, 319] on div "} @ media only screen and ( max-width: 479 px ) { #product-purchase-buttons .pr…" at bounding box center [856, 305] width 308 height 1177
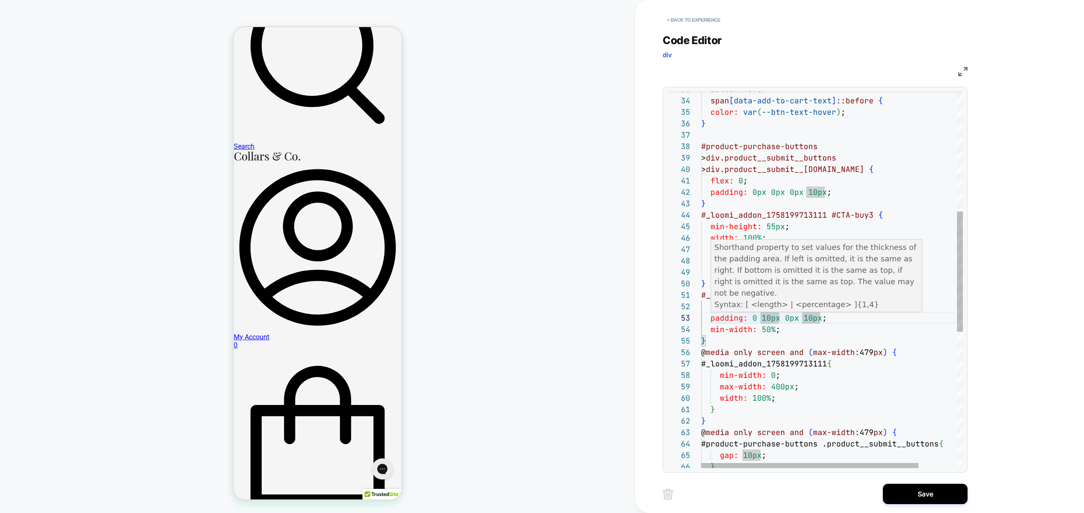
scroll to position [23, 101]
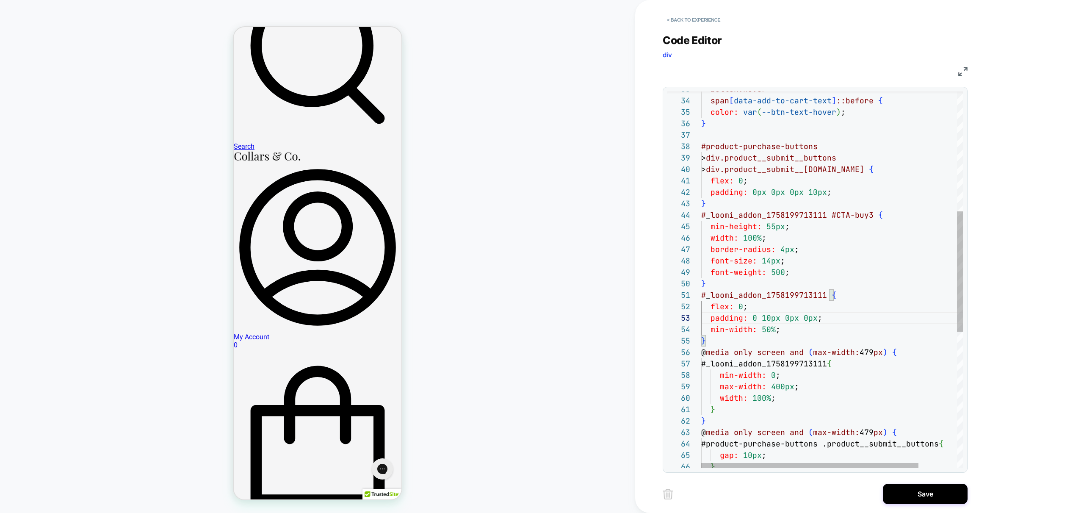
click at [772, 192] on div "} @ media only screen and ( max-width: 479 px ) { #product-purchase-buttons .pr…" at bounding box center [856, 305] width 308 height 1177
click at [816, 194] on div "} @ media only screen and ( max-width: 479 px ) { #product-purchase-buttons .pr…" at bounding box center [856, 305] width 308 height 1177
click at [874, 333] on div "} @ media only screen and ( max-width: 479 px ) { #product-purchase-buttons .pr…" at bounding box center [856, 305] width 308 height 1177
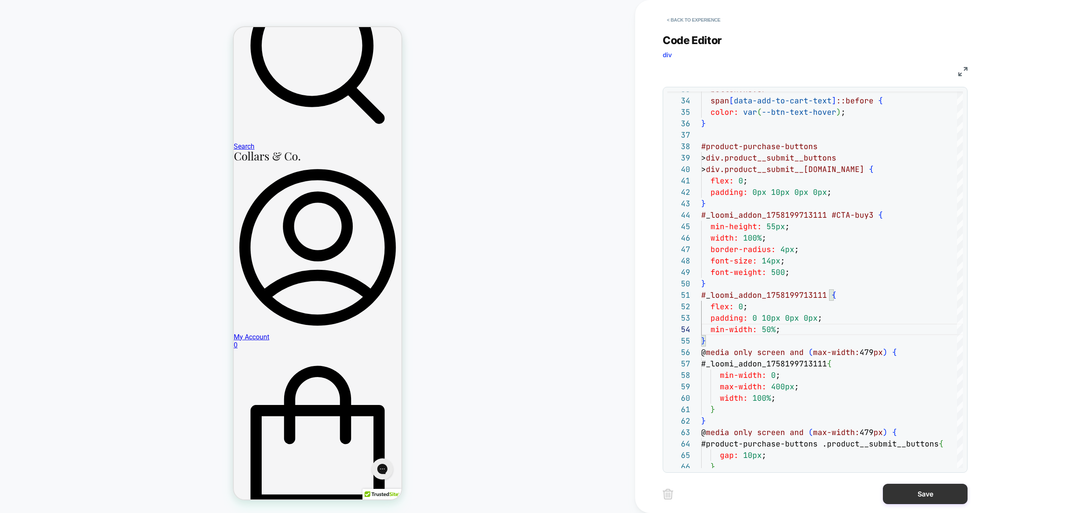
type textarea "**********"
click at [929, 496] on button "Save" at bounding box center [925, 494] width 85 height 20
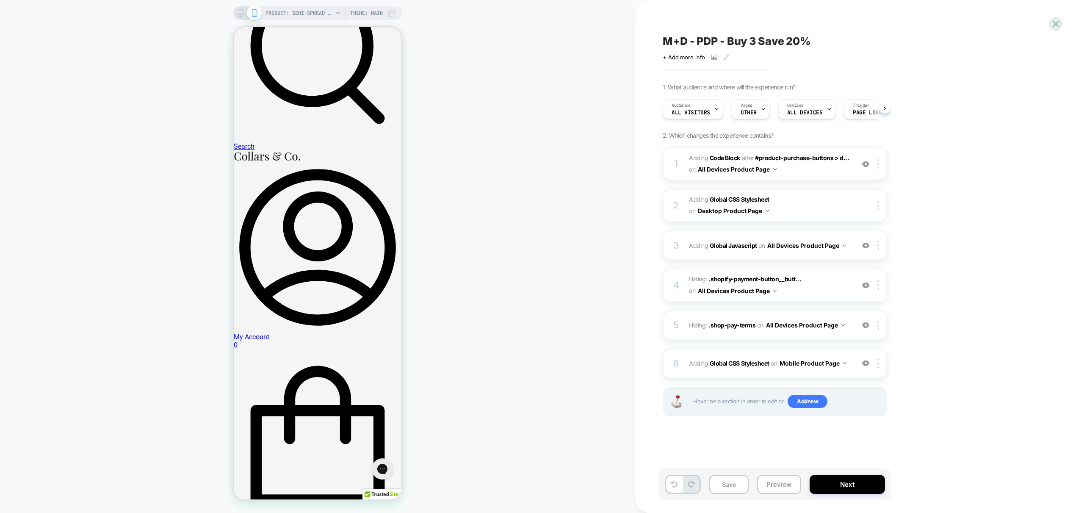
scroll to position [0, 0]
click at [880, 367] on div at bounding box center [880, 363] width 14 height 9
click at [880, 365] on div at bounding box center [880, 363] width 14 height 9
click at [864, 477] on div "Delete" at bounding box center [879, 477] width 75 height 23
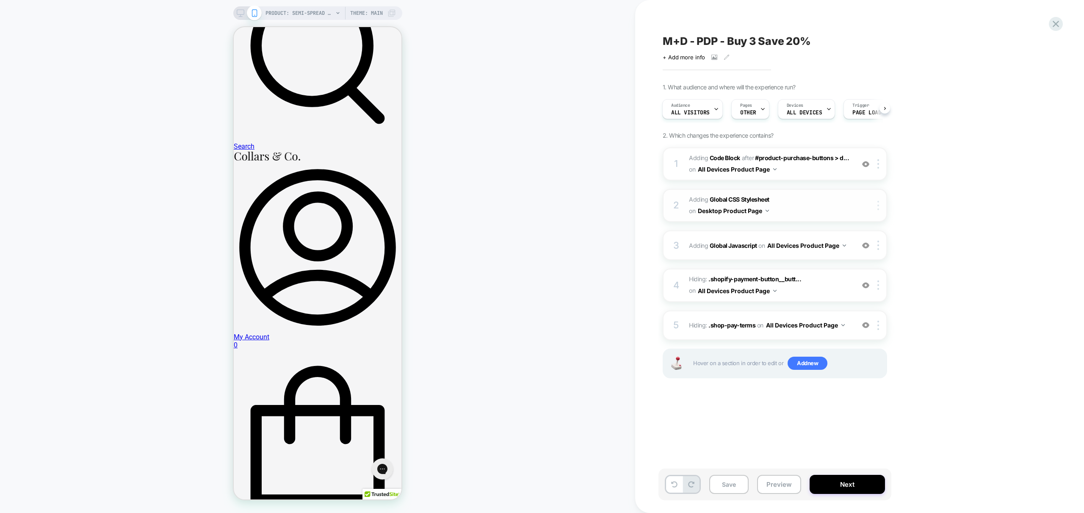
click at [878, 206] on img at bounding box center [879, 205] width 2 height 9
drag, startPoint x: 876, startPoint y: 249, endPoint x: 852, endPoint y: 242, distance: 25.2
click at [876, 249] on div "Target All Devices" at bounding box center [879, 249] width 75 height 23
click at [813, 210] on span "Adding Global CSS Stylesheet on All Devices Product Page" at bounding box center [769, 205] width 161 height 23
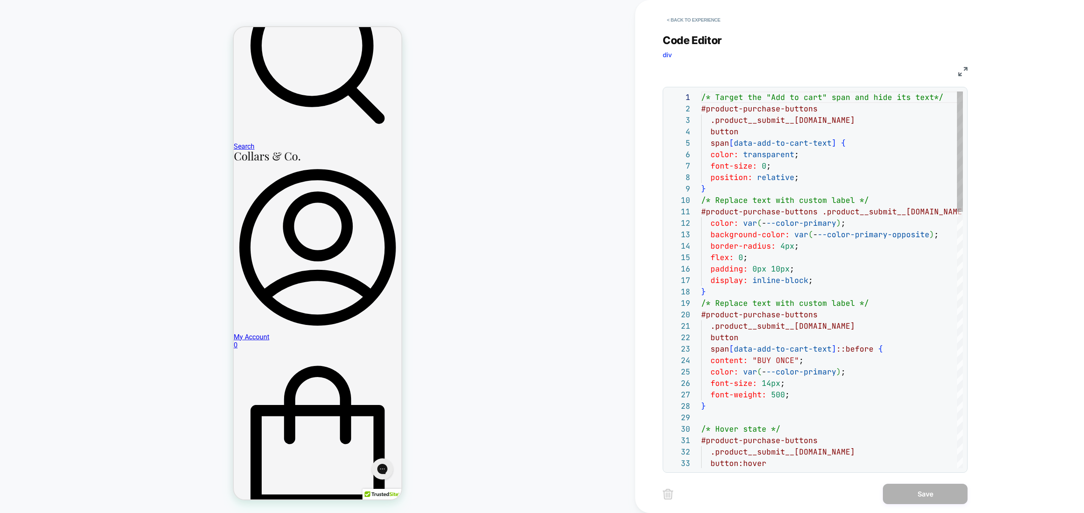
scroll to position [114, 0]
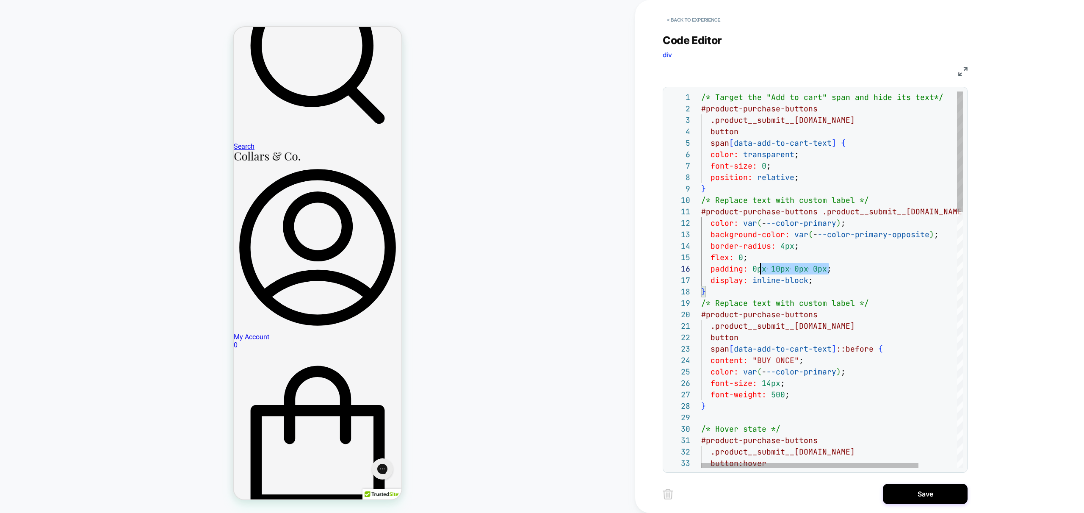
scroll to position [57, 0]
drag, startPoint x: 846, startPoint y: 267, endPoint x: 679, endPoint y: 266, distance: 167.8
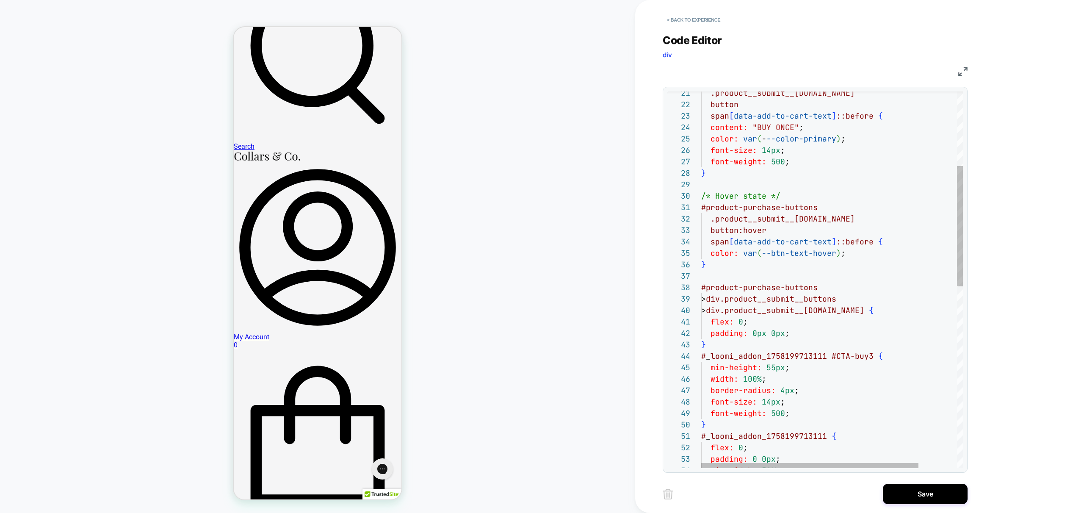
click at [792, 334] on div ".product__submit__item.here button span [ data-add-to-cart-text ] ::before { co…" at bounding box center [856, 447] width 308 height 1177
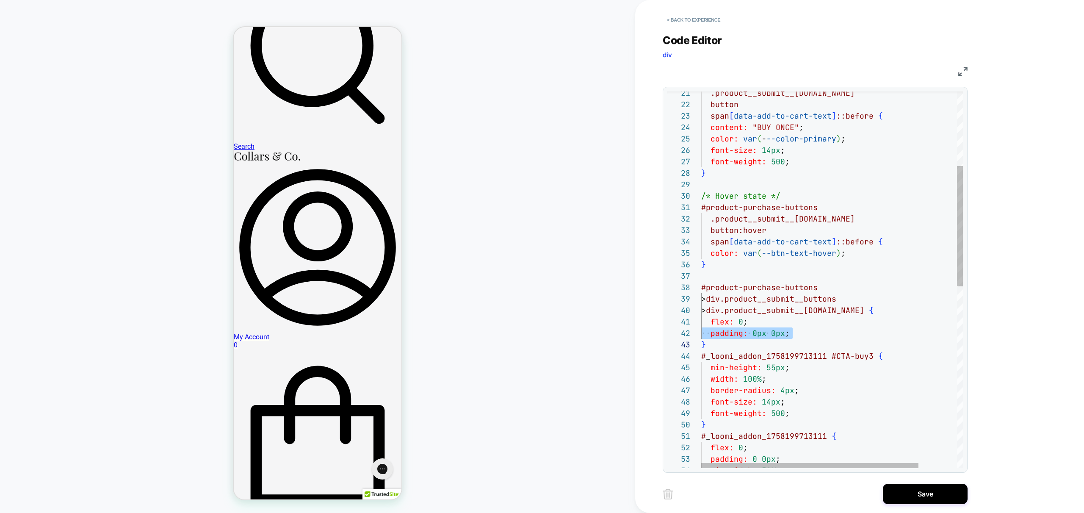
scroll to position [11, 128]
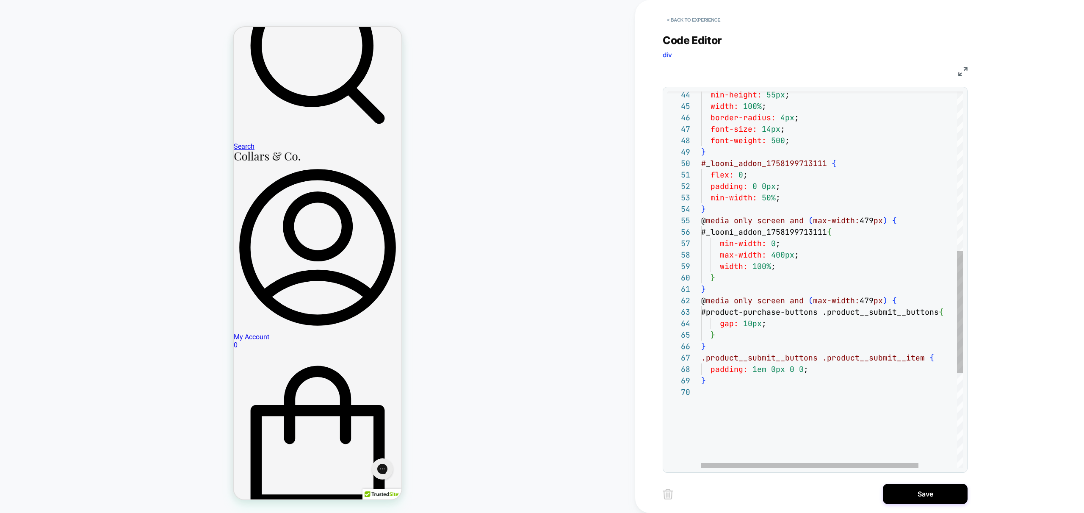
click at [814, 372] on div "min-height: 55px ; width: 100% ; border-radius: 4px ; font-size: 14px ; font-we…" at bounding box center [856, 180] width 308 height 1166
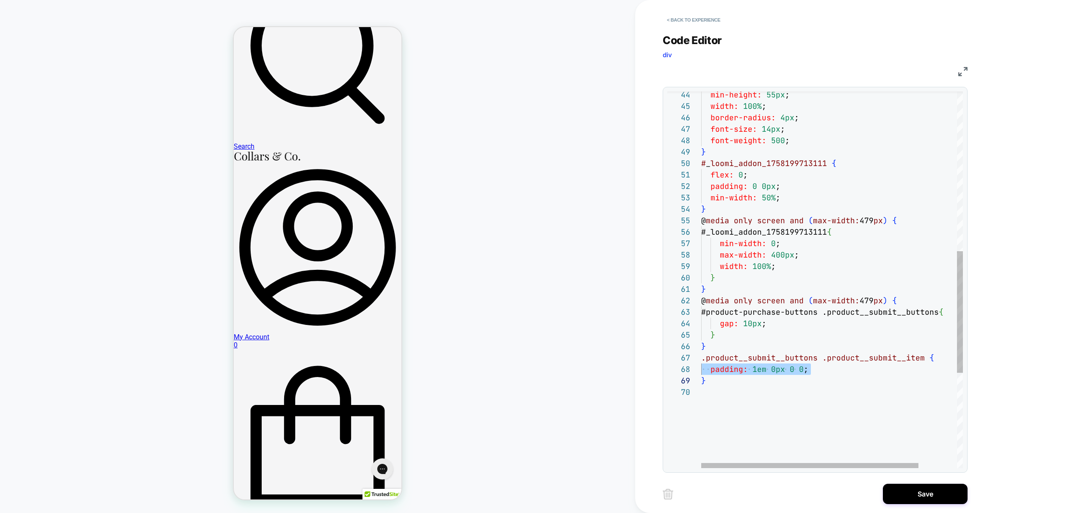
click at [826, 395] on div "min-height: 55px ; width: 100% ; border-radius: 4px ; font-size: 14px ; font-we…" at bounding box center [856, 180] width 308 height 1166
click at [785, 186] on div "min-height: 55px ; width: 100% ; border-radius: 4px ; font-size: 14px ; font-we…" at bounding box center [856, 180] width 308 height 1166
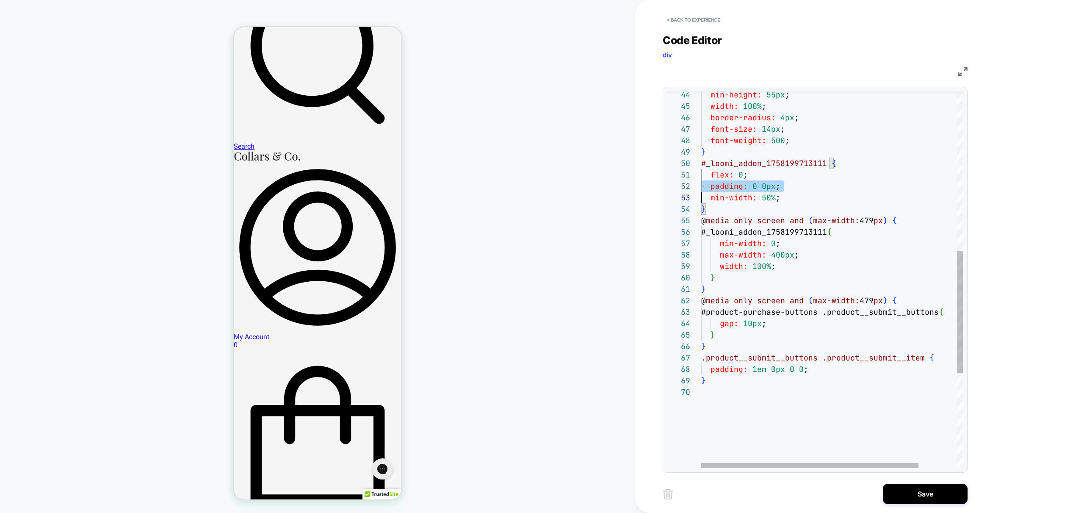
click at [785, 186] on div "min-height: 55px ; width: 100% ; border-radius: 4px ; font-size: 14px ; font-we…" at bounding box center [856, 180] width 308 height 1166
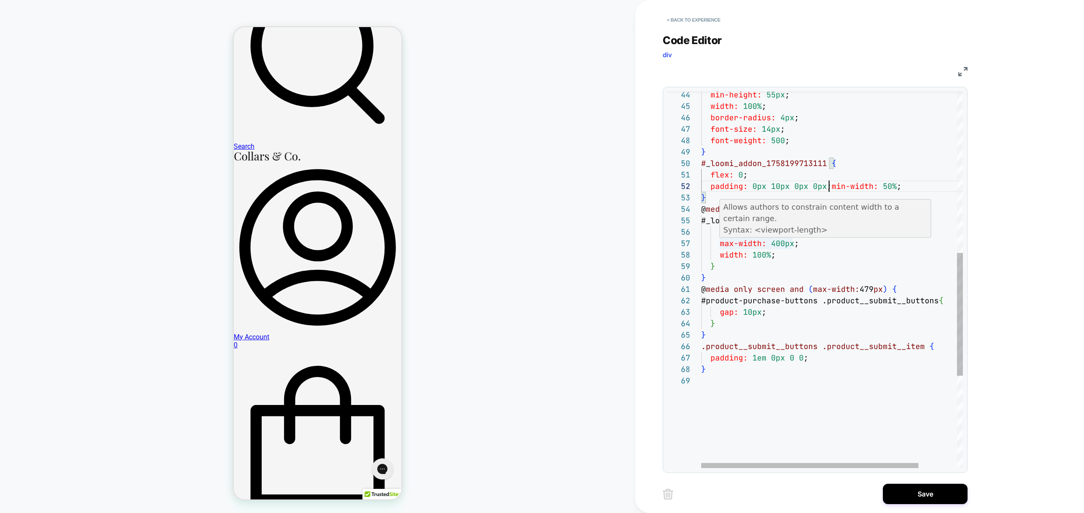
click at [792, 249] on div "min-height: 55px ; width: 100% ; border-radius: 4px ; font-size: 14px ; font-we…" at bounding box center [856, 174] width 308 height 1154
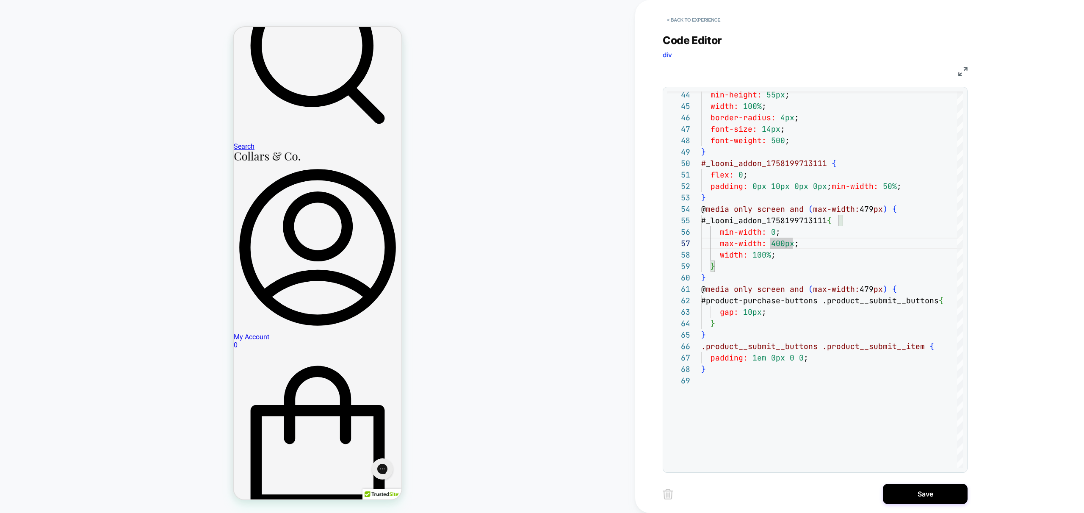
type textarea "**********"
click at [925, 496] on button "Save" at bounding box center [925, 494] width 85 height 20
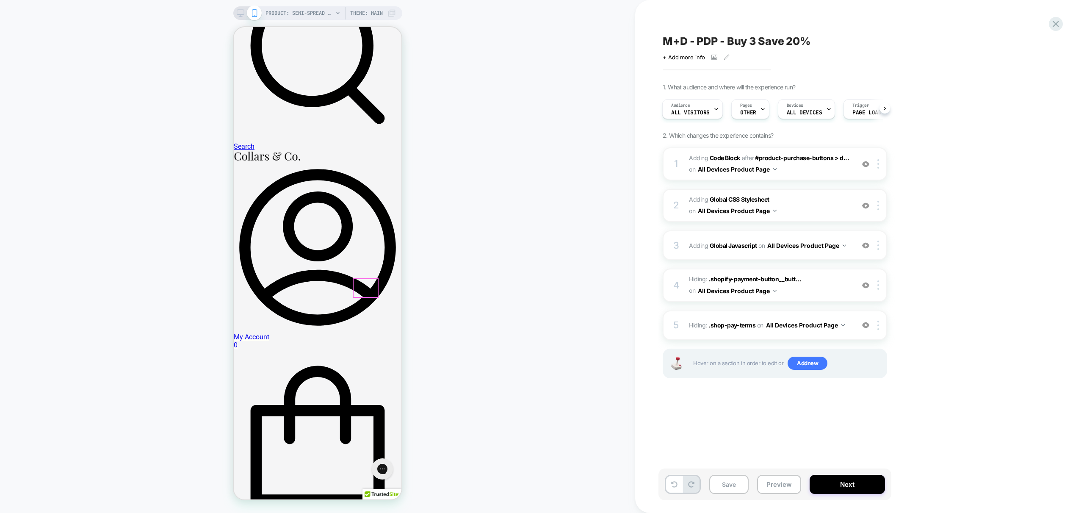
scroll to position [108, 0]
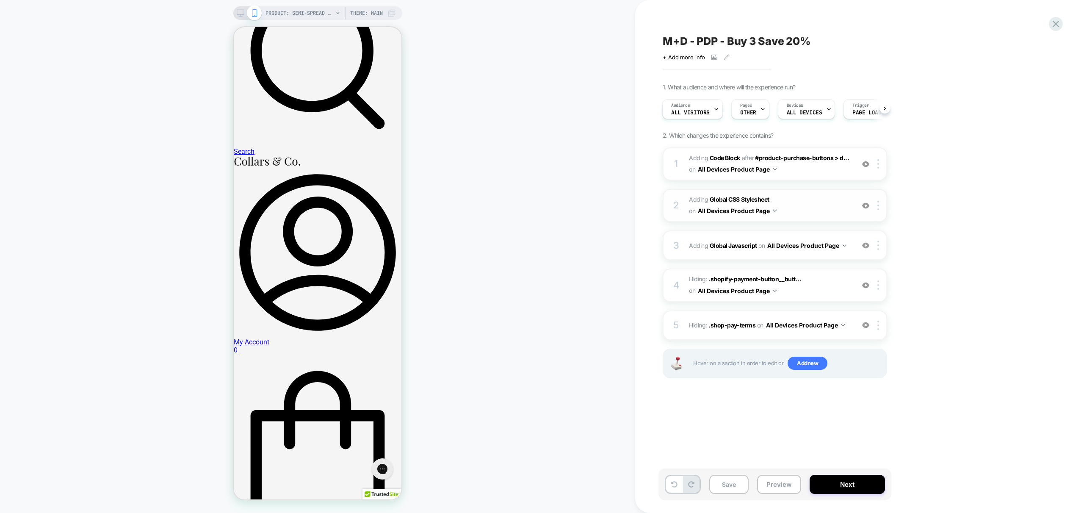
click at [798, 215] on span "Adding Global CSS Stylesheet on All Devices Product Page" at bounding box center [769, 205] width 161 height 23
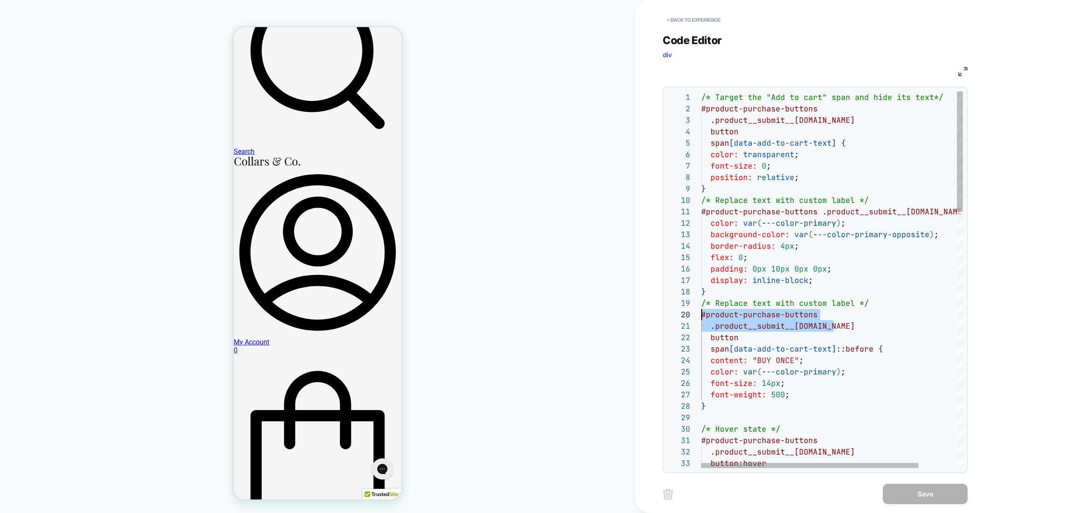
scroll to position [103, 0]
drag, startPoint x: 839, startPoint y: 325, endPoint x: 676, endPoint y: 310, distance: 164.2
drag, startPoint x: 848, startPoint y: 328, endPoint x: 671, endPoint y: 308, distance: 177.4
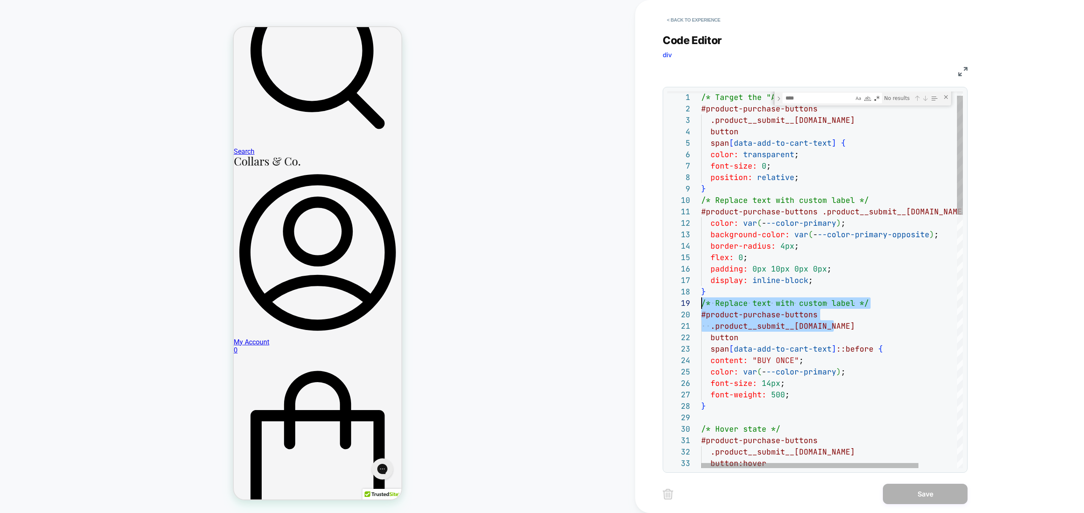
type textarea "**********"
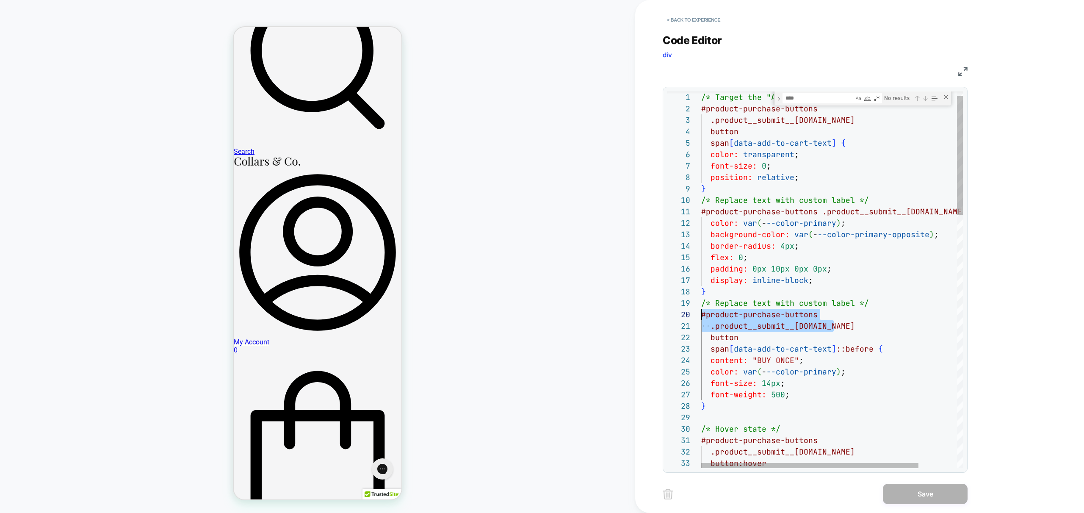
drag, startPoint x: 854, startPoint y: 328, endPoint x: 676, endPoint y: 313, distance: 178.9
click at [817, 97] on textarea "Find" at bounding box center [818, 98] width 71 height 10
paste textarea "**********"
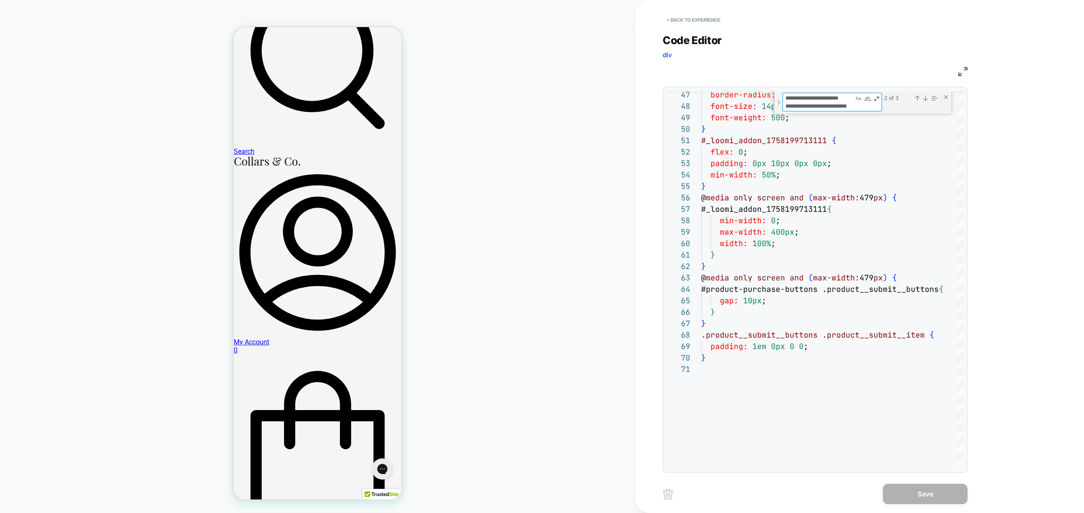
type textarea "**********"
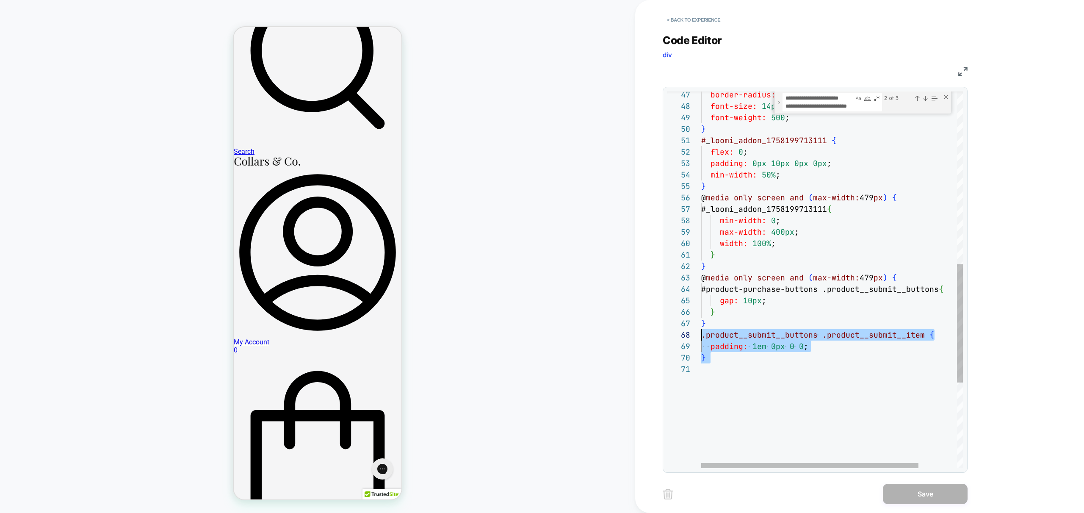
scroll to position [80, 0]
drag, startPoint x: 780, startPoint y: 387, endPoint x: 654, endPoint y: 329, distance: 138.4
click at [702, 329] on div "border-radius: 4px ; font-size: 14px ; font-weight: 500 ; } # _ loomi_addon_175…" at bounding box center [856, 140] width 308 height 1199
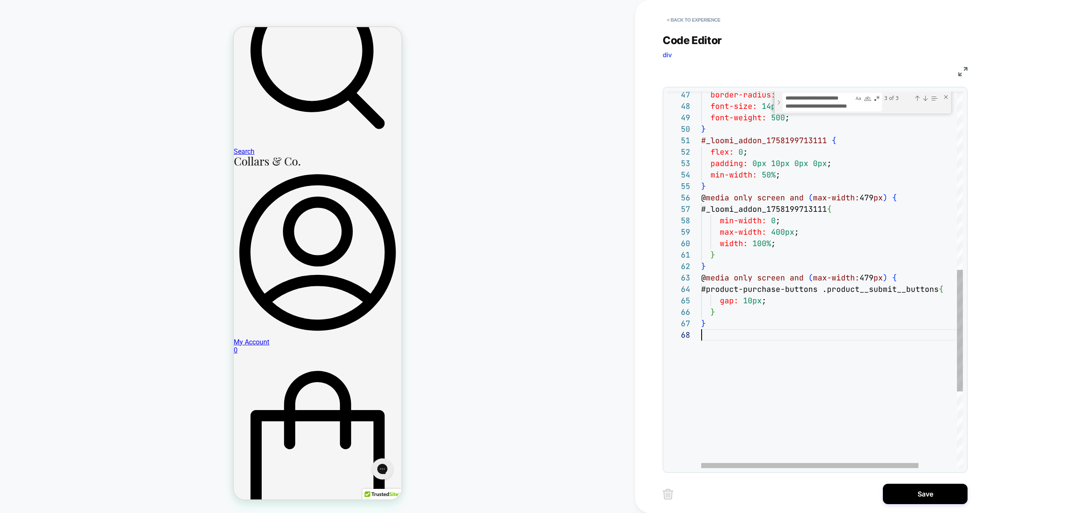
type textarea "**********"
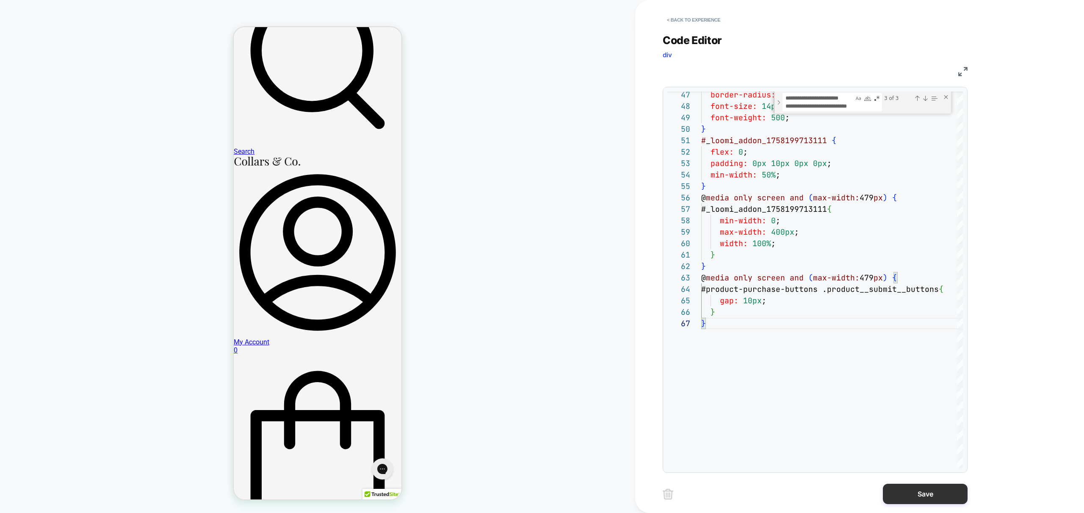
click at [920, 497] on button "Save" at bounding box center [925, 494] width 85 height 20
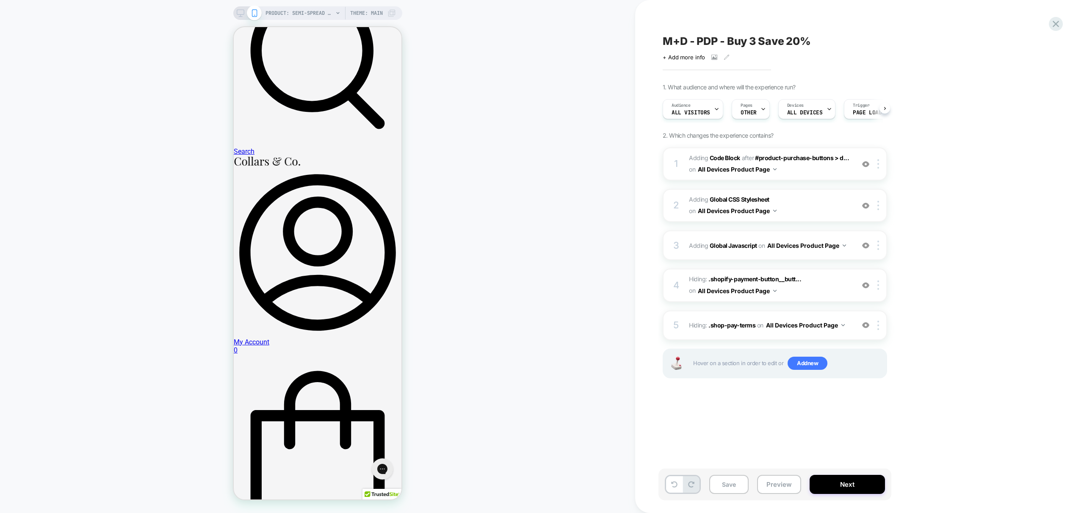
scroll to position [0, 0]
click at [787, 486] on button "Preview" at bounding box center [779, 484] width 44 height 19
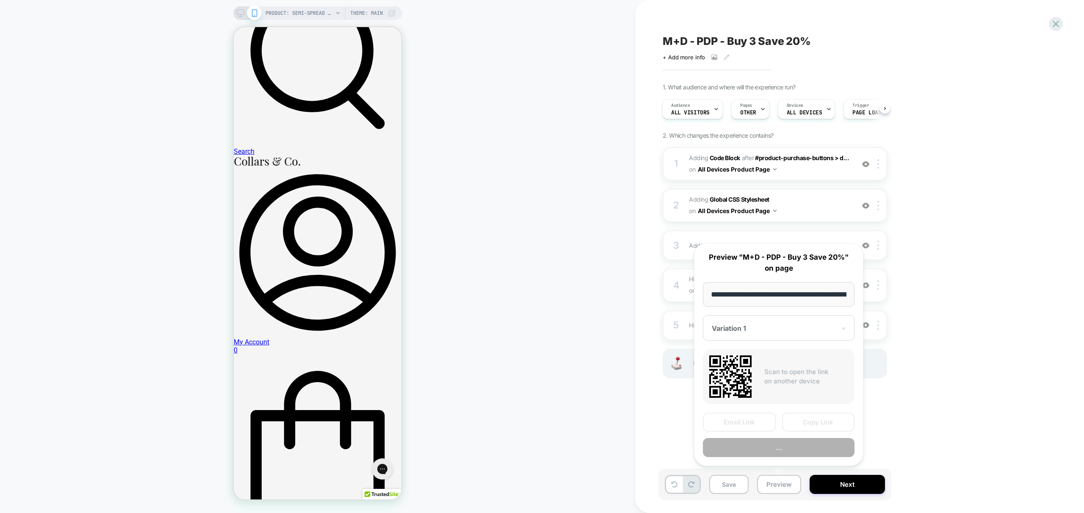
scroll to position [0, 151]
click at [791, 440] on button "Preview" at bounding box center [779, 447] width 152 height 19
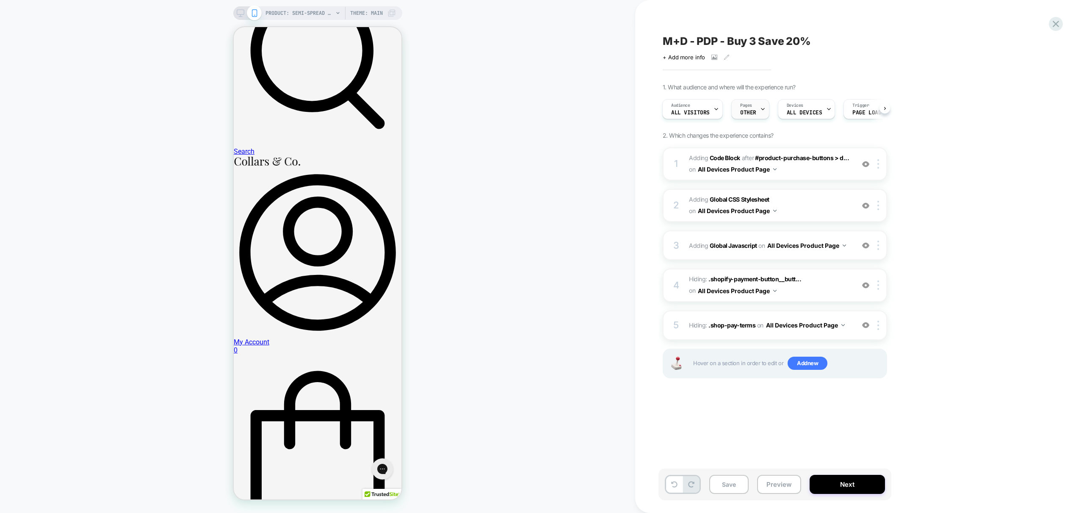
click at [760, 108] on icon at bounding box center [763, 109] width 6 height 6
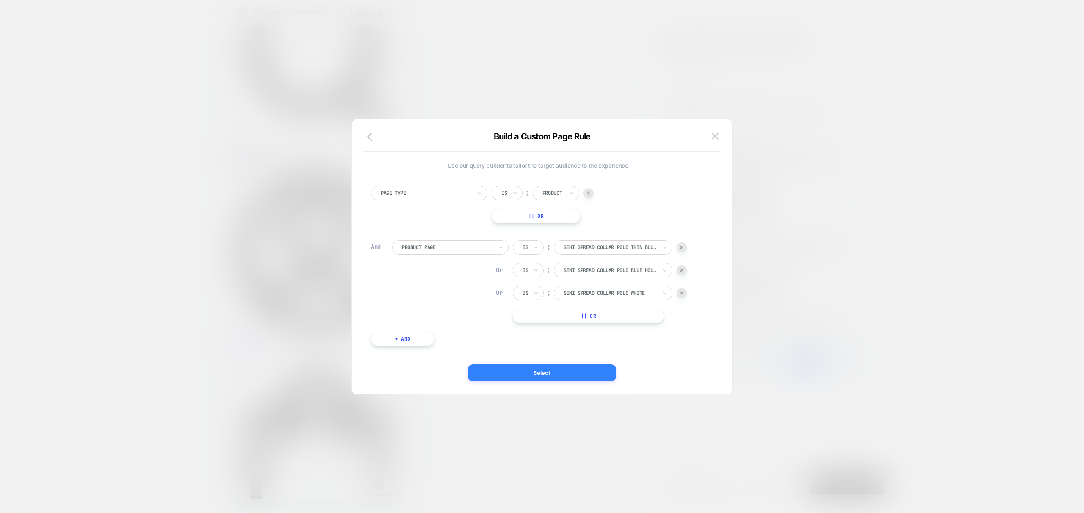
click at [553, 377] on button "Select" at bounding box center [542, 372] width 148 height 17
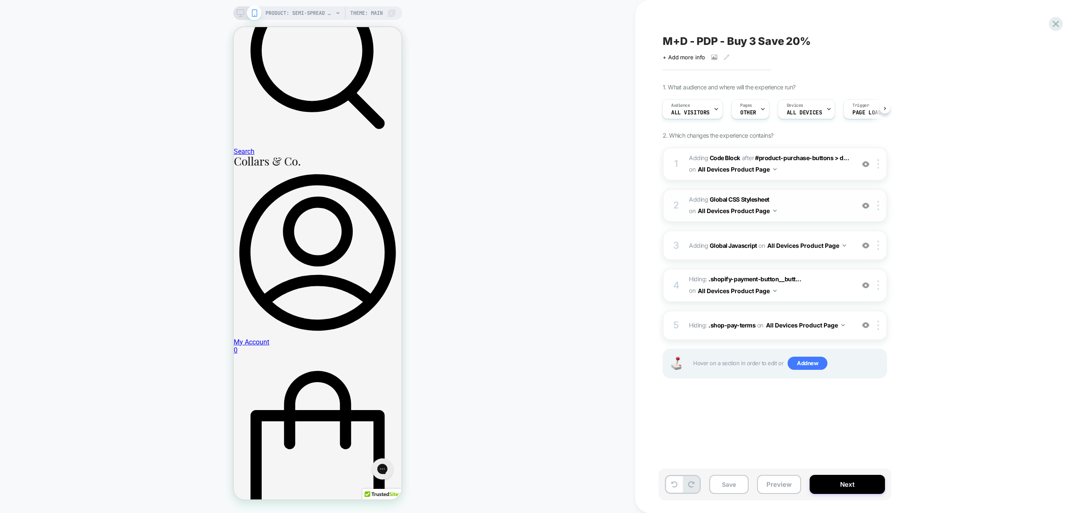
click at [824, 213] on span "Adding Global CSS Stylesheet on All Devices Product Page" at bounding box center [769, 205] width 161 height 23
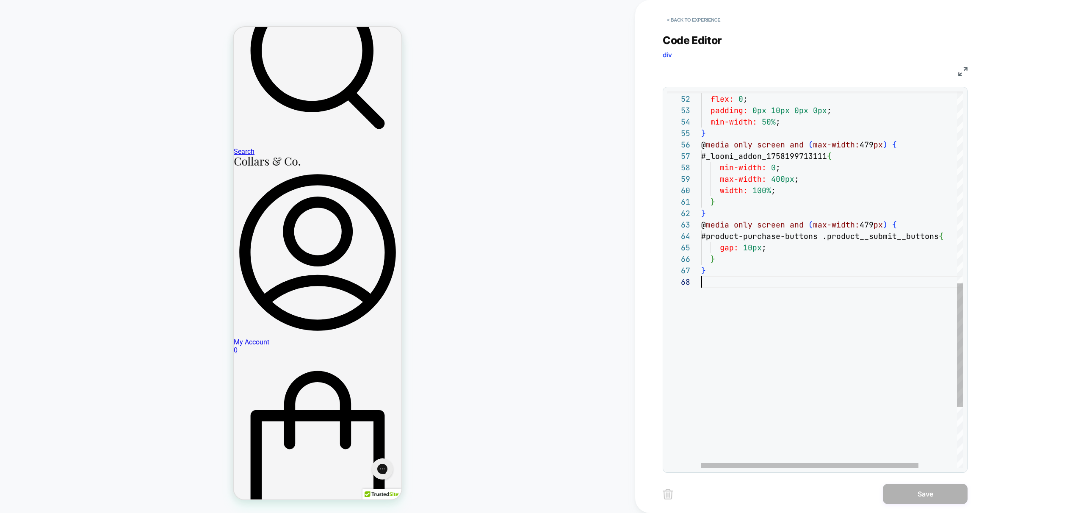
scroll to position [80, 0]
click at [757, 306] on div "# _ loomi_addon_1758199713111 { flex: 0 ; padding: 0px 10px 0px 0px ; min-width…" at bounding box center [856, 81] width 308 height 1143
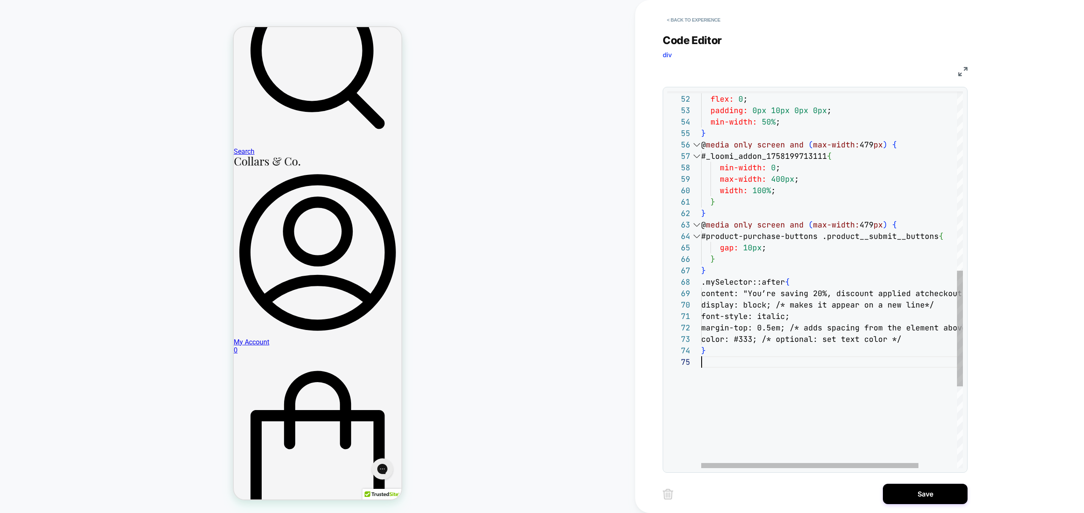
scroll to position [46, 0]
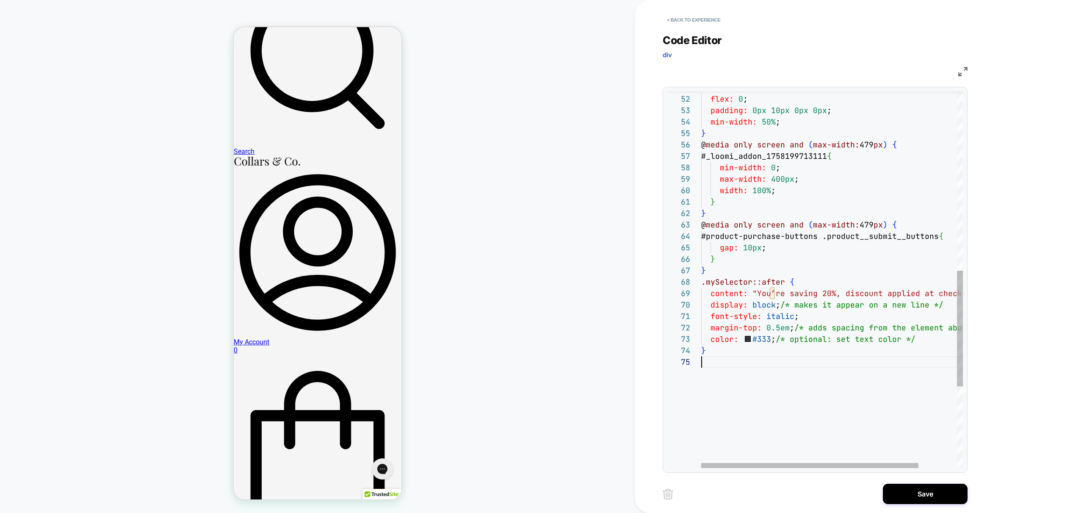
click at [824, 345] on div "# _ loomi_addon_1758199713111 { flex: 0 ; padding: 0px 10px 0px 0px ; min-width…" at bounding box center [856, 121] width 308 height 1223
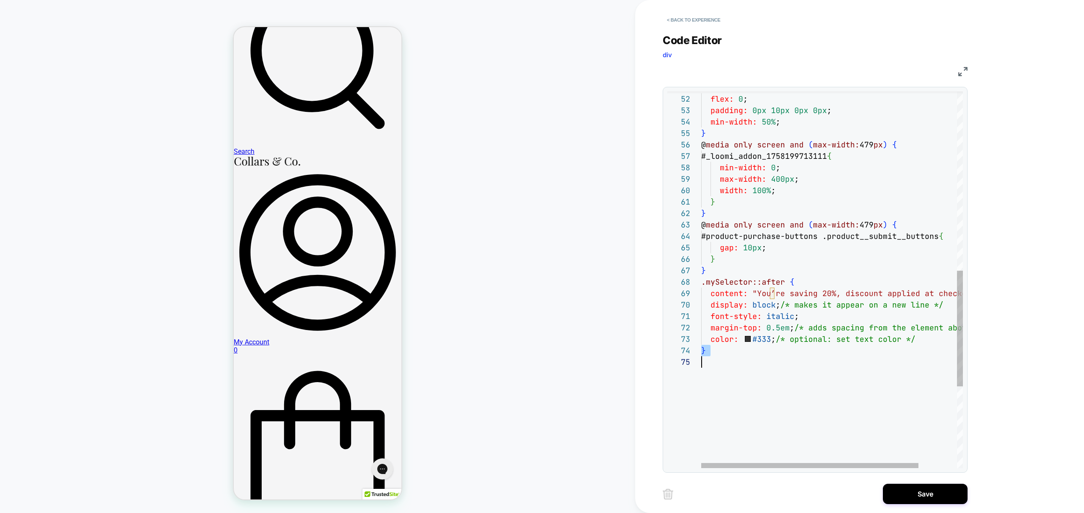
click at [793, 338] on div "# _ loomi_addon_1758199713111 { flex: 0 ; padding: 0px 10px 0px 0px ; min-width…" at bounding box center [856, 121] width 308 height 1223
click at [796, 326] on div "# _ loomi_addon_1758199713111 { flex: 0 ; padding: 0px 10px 0px 0px ; min-width…" at bounding box center [856, 116] width 308 height 1212
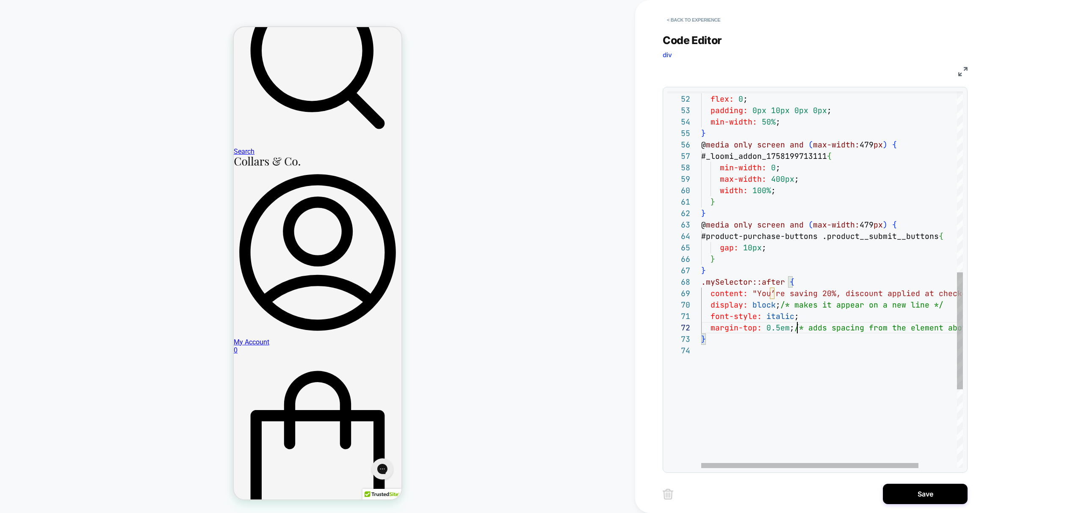
scroll to position [11, 96]
click at [796, 326] on div "# _ loomi_addon_1758199713111 { flex: 0 ; padding: 0px 10px 0px 0px ; min-width…" at bounding box center [856, 116] width 308 height 1212
type textarea "**********"
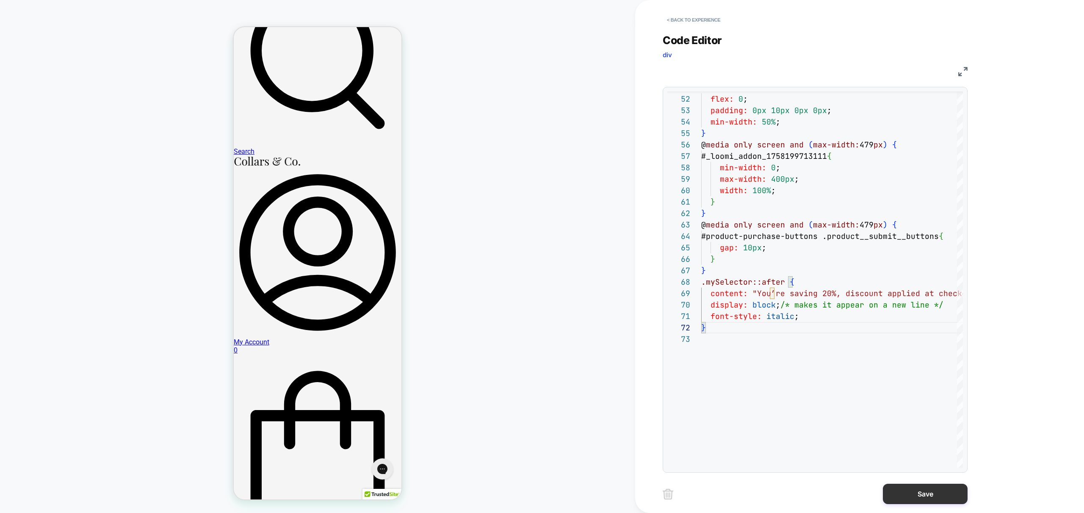
click at [928, 495] on button "Save" at bounding box center [925, 494] width 85 height 20
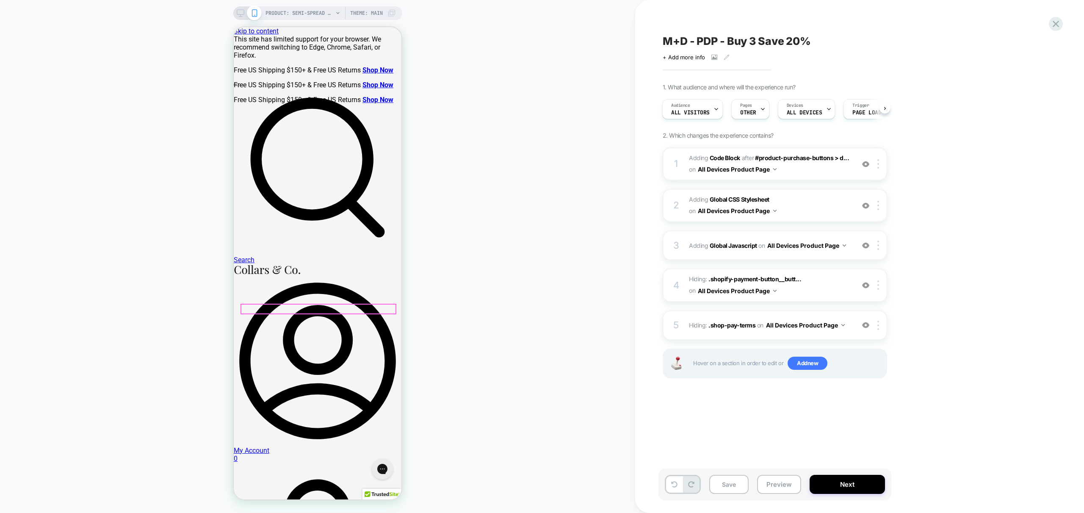
scroll to position [5, 0]
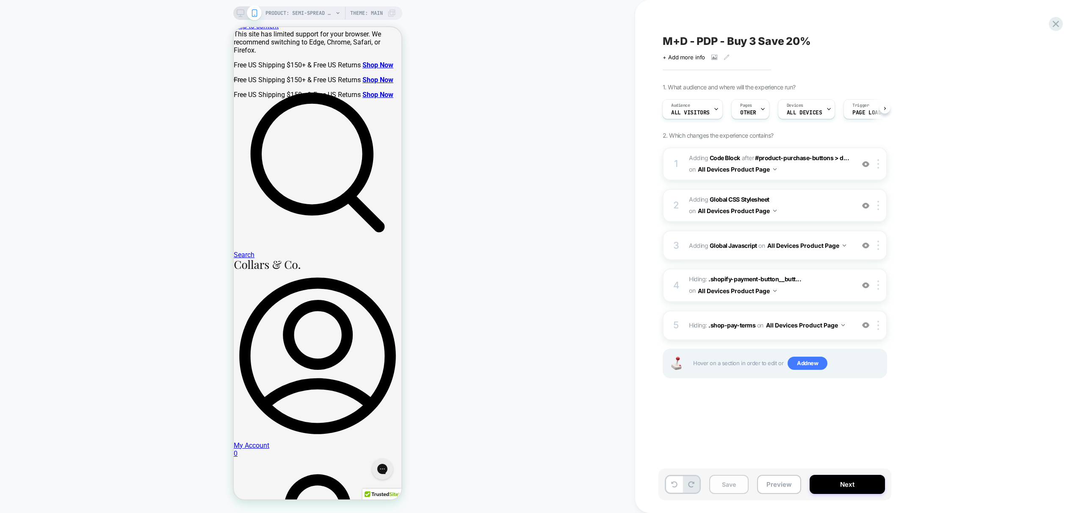
click at [734, 488] on button "Save" at bounding box center [729, 484] width 39 height 19
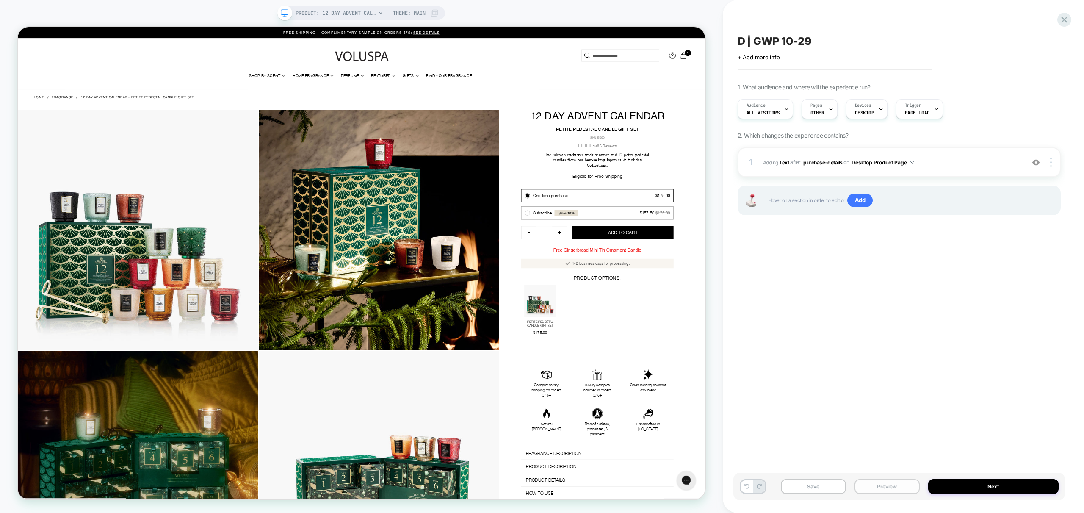
click at [890, 483] on button "Preview" at bounding box center [887, 486] width 65 height 15
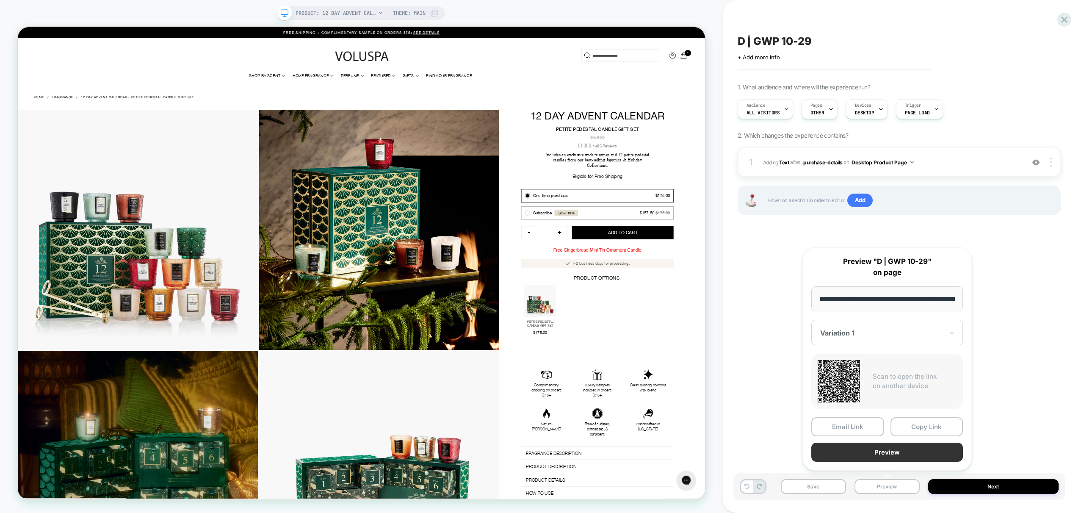
click at [899, 455] on button "Preview" at bounding box center [888, 452] width 152 height 19
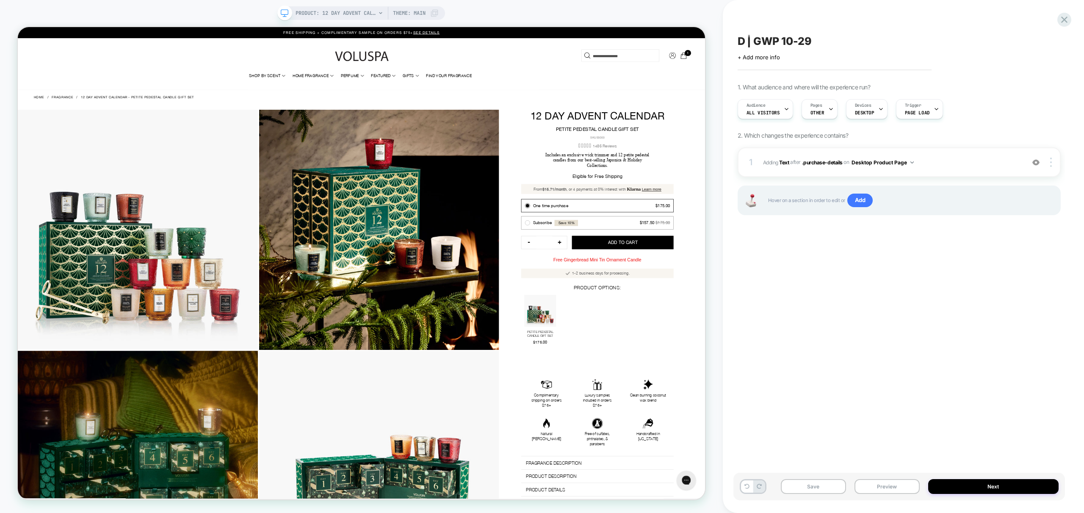
click at [793, 286] on div "D | GWP 10-29 Click to edit experience details + Add more info 1. What audience…" at bounding box center [900, 256] width 332 height 496
click at [942, 161] on span "#_loomi_addon_1759312026582 Adding Text AFTER .purchase-details .purchase-detai…" at bounding box center [892, 162] width 258 height 11
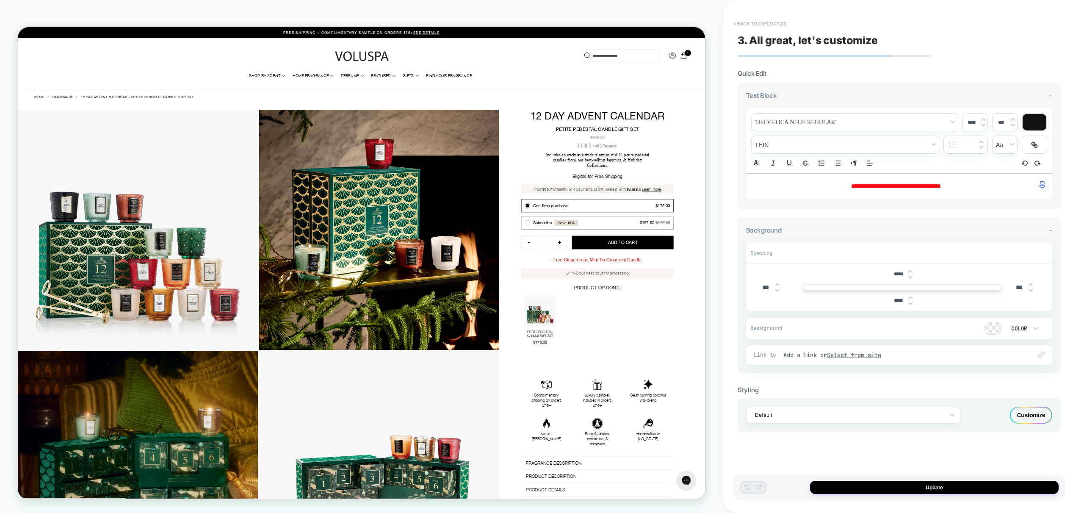
click at [754, 23] on button "< Back to experience" at bounding box center [760, 24] width 62 height 14
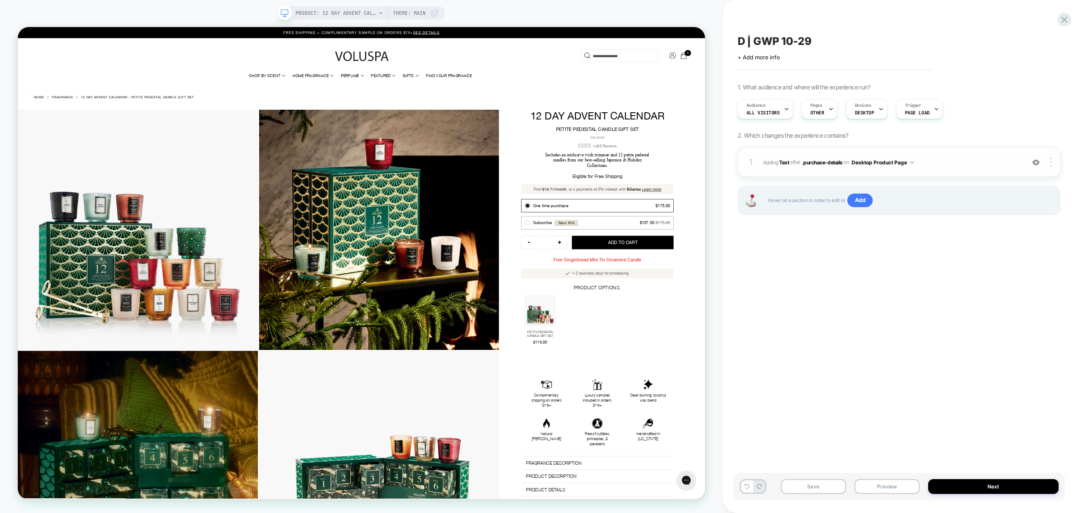
click at [1036, 162] on img at bounding box center [1036, 162] width 7 height 7
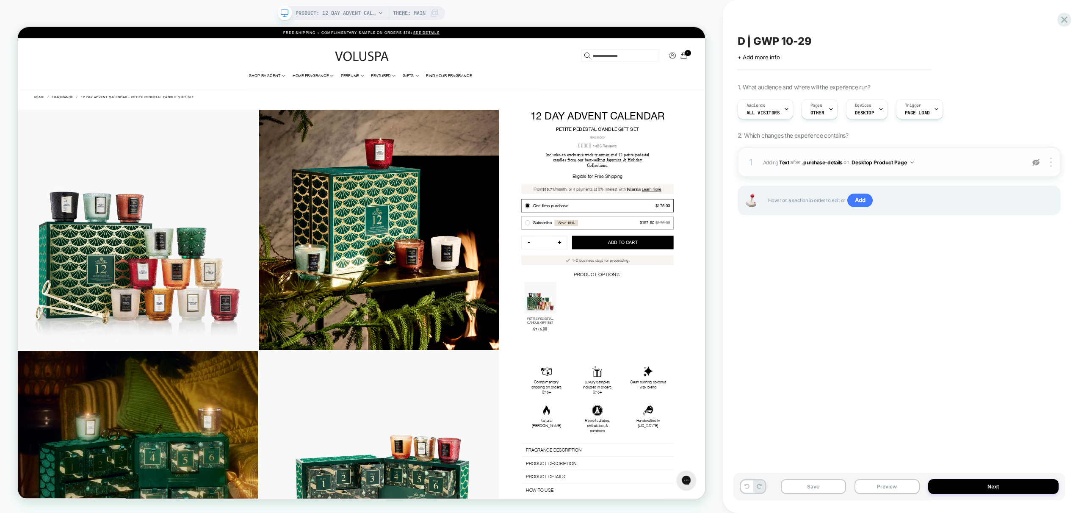
click at [1036, 162] on img at bounding box center [1036, 162] width 7 height 7
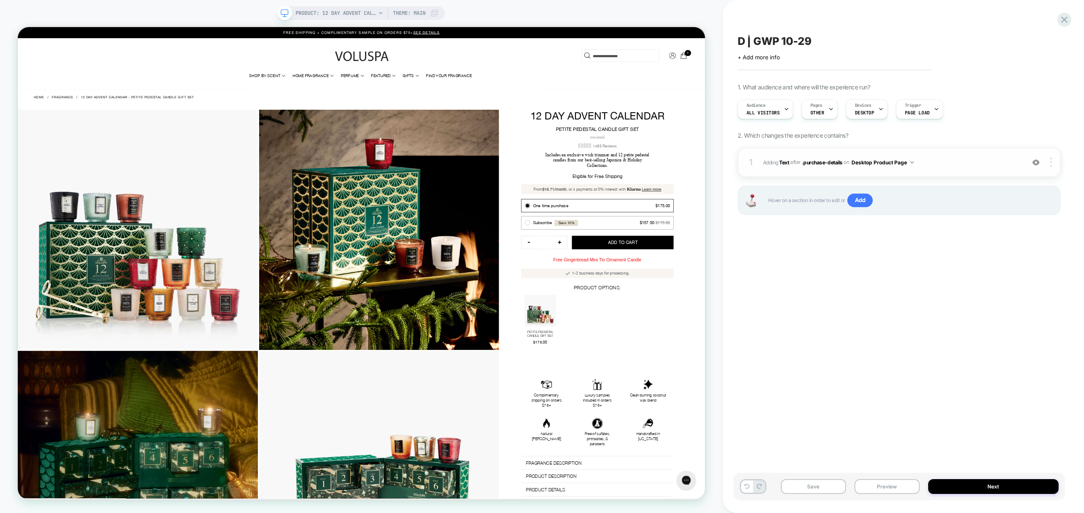
click at [963, 161] on span "#_loomi_addon_1759312026582 Adding Text AFTER .purchase-details .purchase-detai…" at bounding box center [892, 162] width 258 height 11
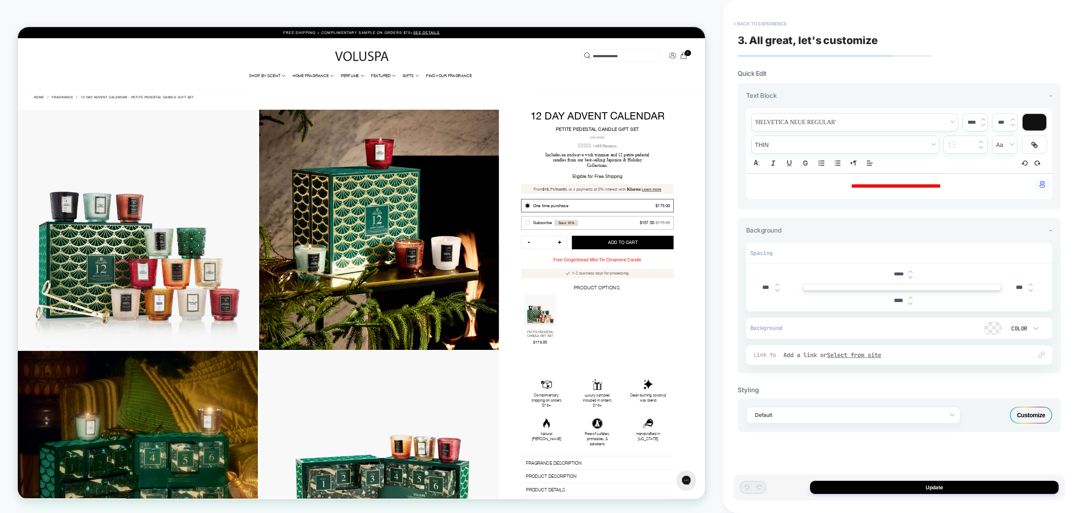
click at [762, 25] on button "< Back to experience" at bounding box center [760, 24] width 62 height 14
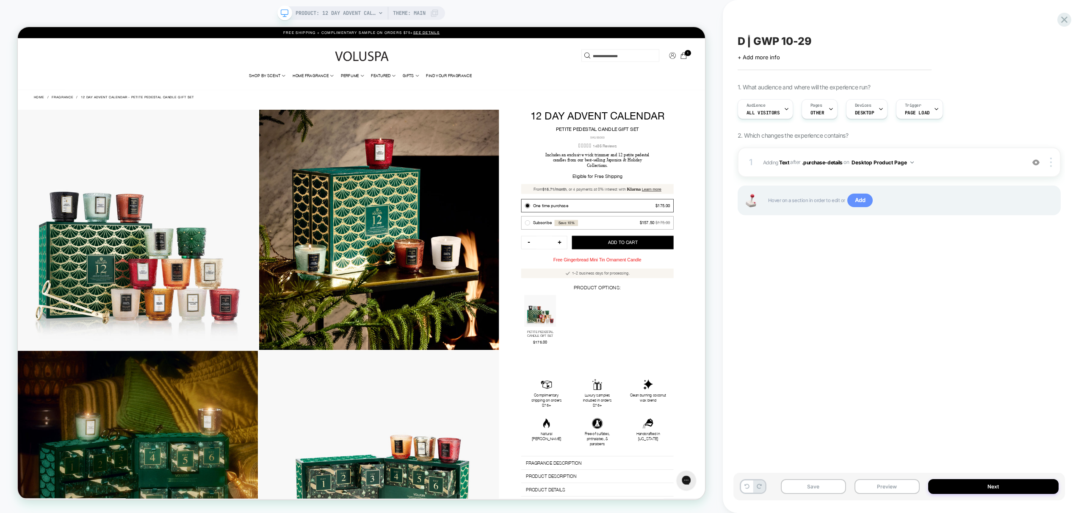
click at [862, 199] on span "Add" at bounding box center [861, 201] width 26 height 14
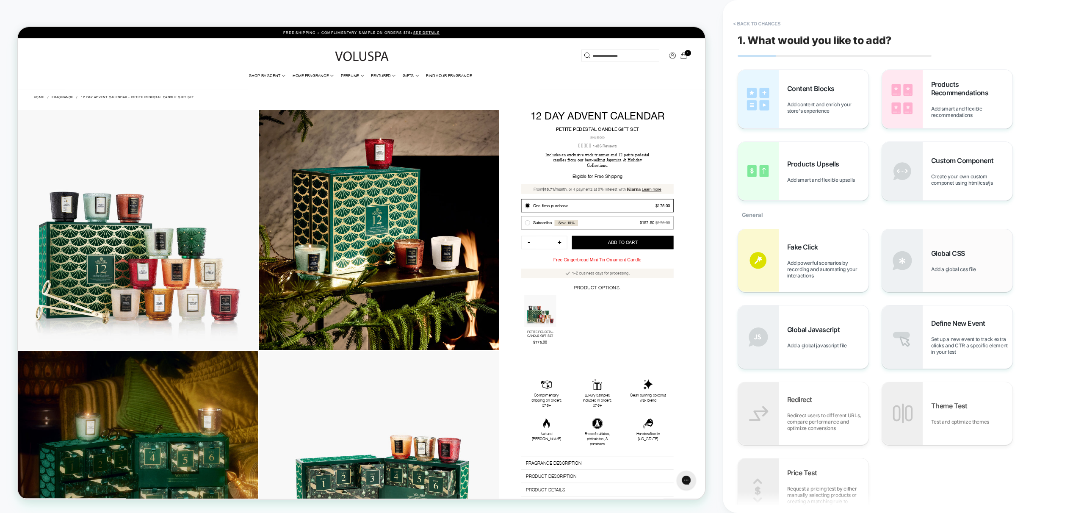
click at [958, 271] on span "Add a global css file" at bounding box center [956, 269] width 49 height 6
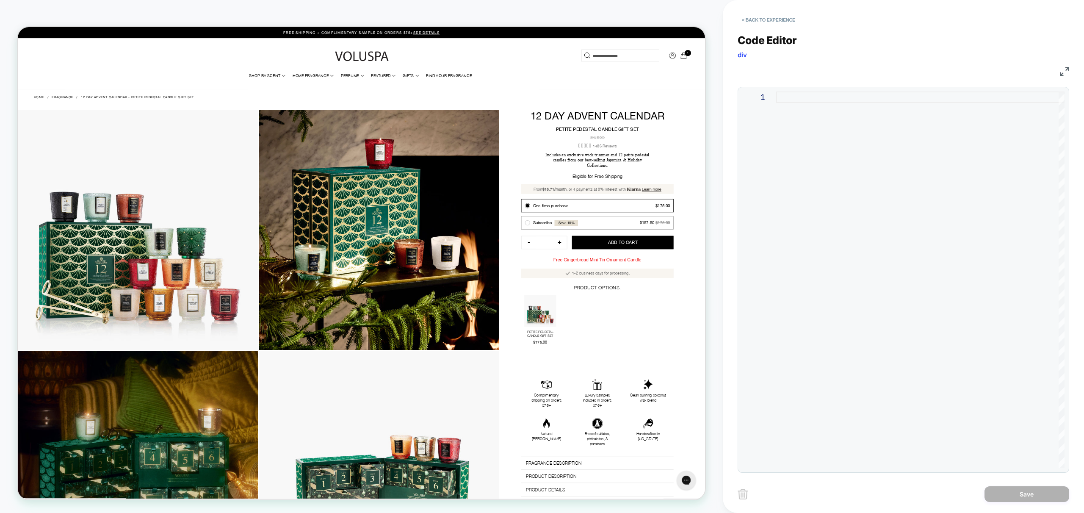
click at [853, 183] on div at bounding box center [921, 280] width 288 height 377
click at [781, 21] on button "< Back to experience" at bounding box center [769, 20] width 62 height 14
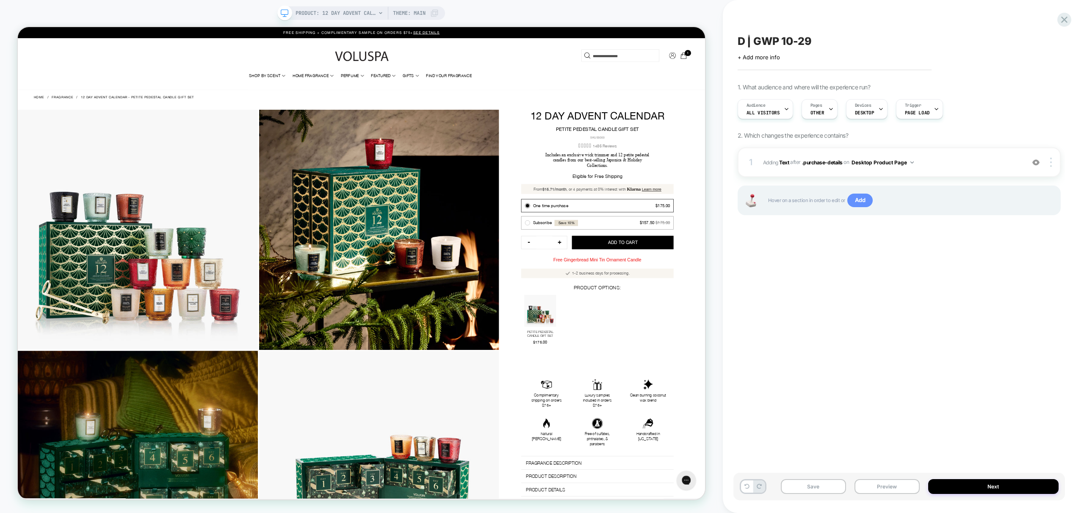
click at [866, 205] on span "Add" at bounding box center [861, 201] width 26 height 14
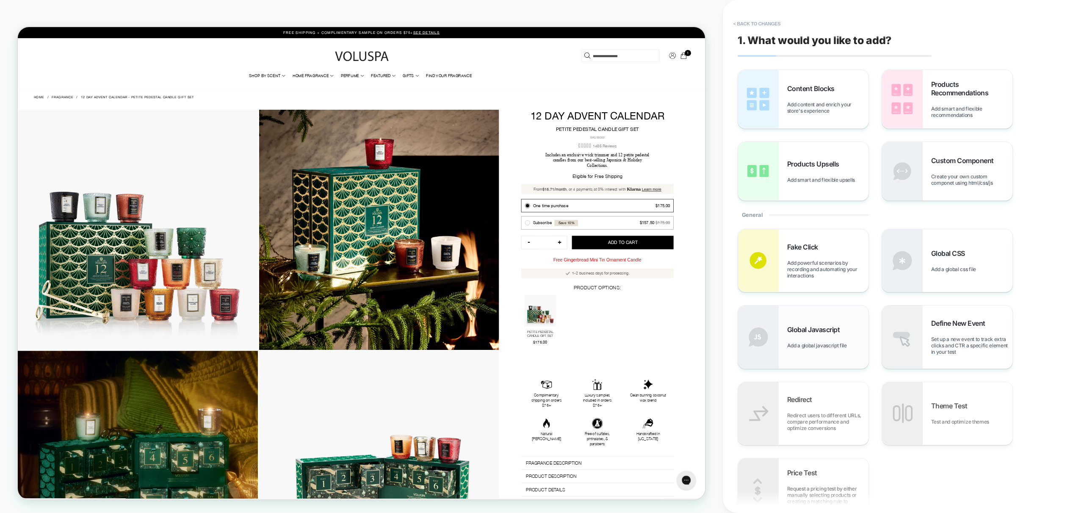
click at [831, 347] on span "Add a global javascript file" at bounding box center [820, 345] width 64 height 6
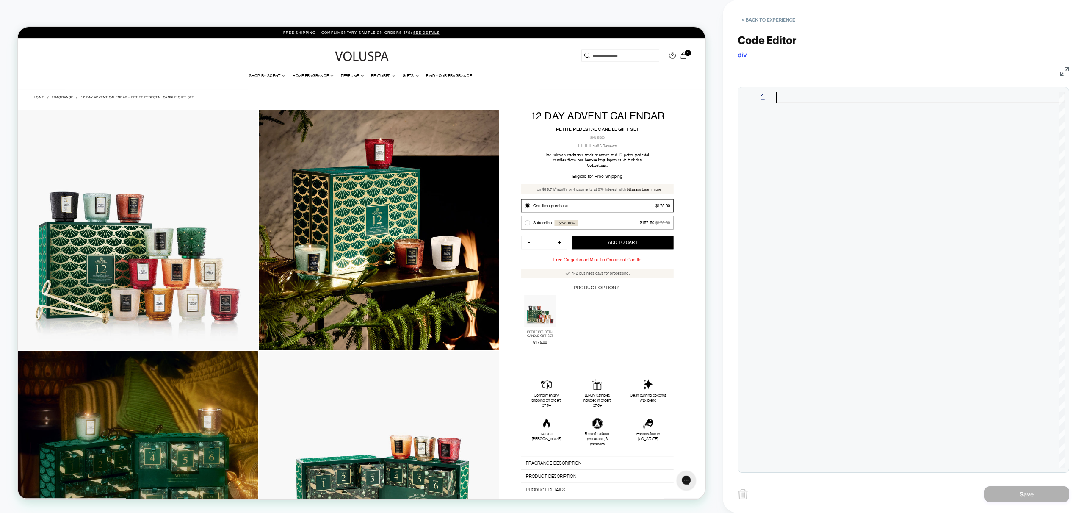
click at [894, 184] on div at bounding box center [921, 280] width 288 height 377
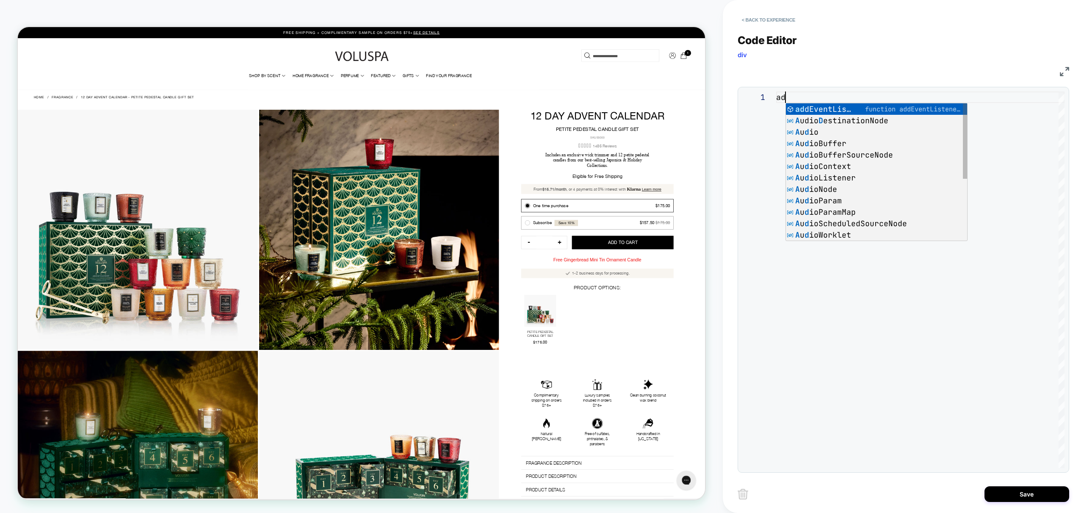
scroll to position [0, 13]
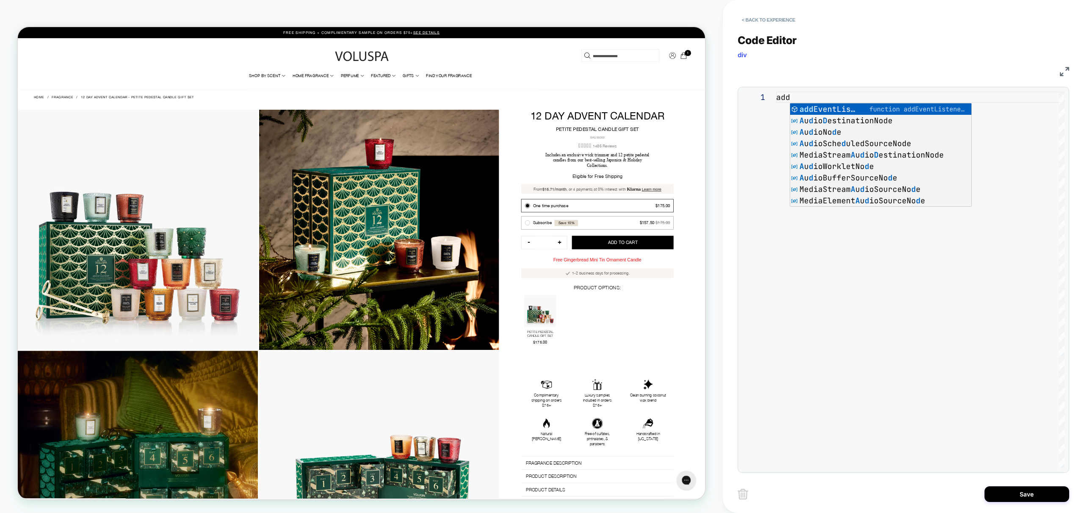
type textarea "*"
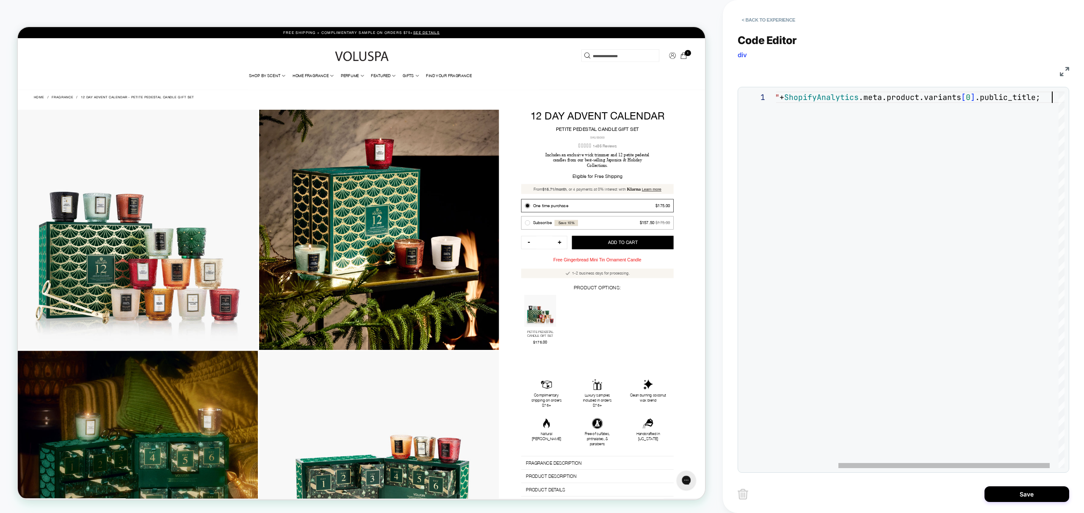
scroll to position [0, 361]
click at [783, 98] on div "const CntToAdd = "in" + ShopifyAnalytics .meta.product.variants [ 0 ] .public_t…" at bounding box center [884, 280] width 386 height 377
click at [852, 151] on div "const CntToAdd = "in " + ShopifyAnalytics .meta.product.variants [ 0 ] .public_…" at bounding box center [888, 280] width 390 height 377
click at [916, 176] on div "const CntToAdd = "in " + ShopifyAnalytics .meta.product.variants [ 0 ] .public_…" at bounding box center [888, 280] width 390 height 377
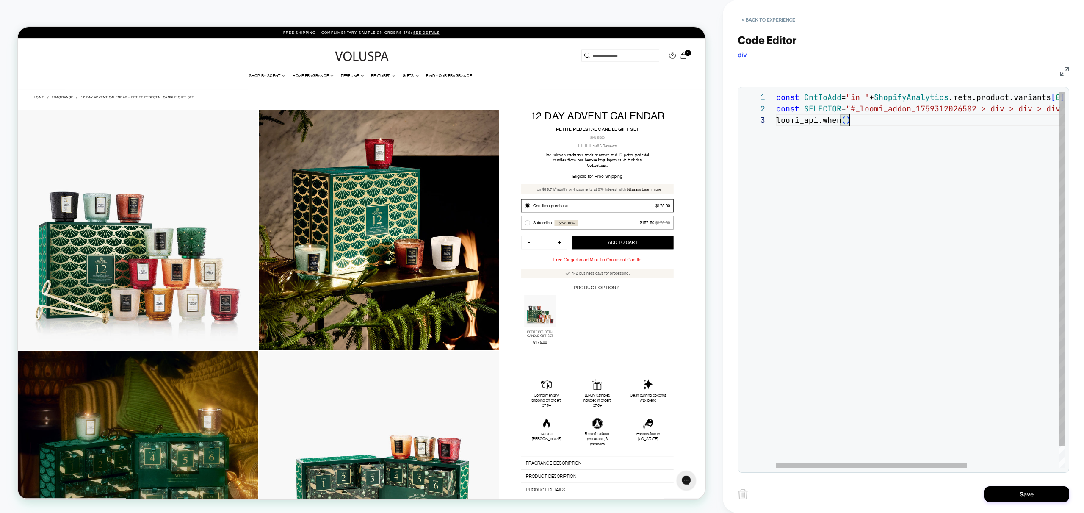
scroll to position [23, 64]
click at [851, 122] on div "const CntToAdd = "in " + ShopifyAnalytics .meta.product.variants [ 0 ] .public_…" at bounding box center [990, 291] width 427 height 399
click at [838, 184] on div "const CntToAdd = "in " + ShopifyAnalytics .meta.product.variants [ 0 ] .public_…" at bounding box center [990, 291] width 427 height 399
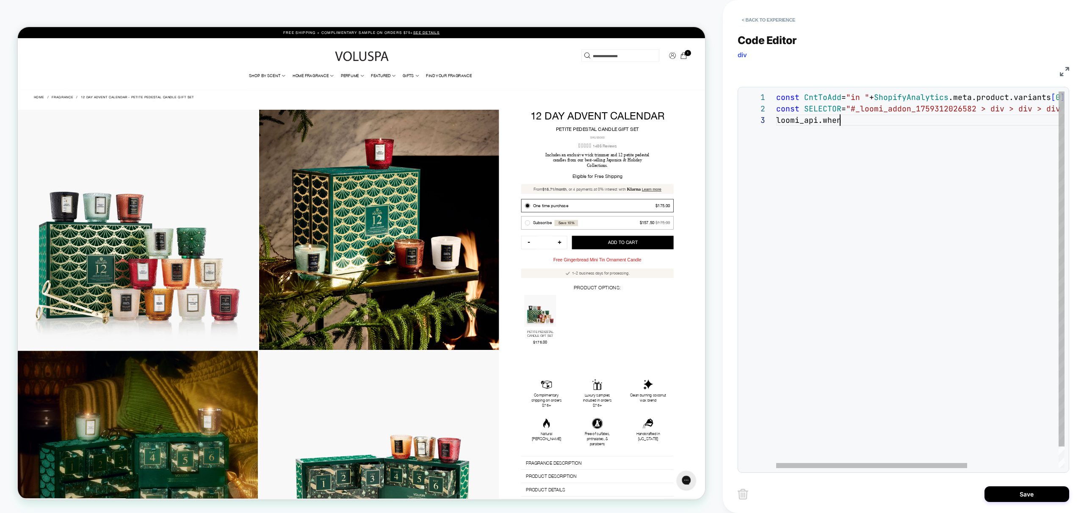
click at [861, 131] on div "const CntToAdd = "in " + ShopifyAnalytics .meta.product.variants [ 0 ] .public_…" at bounding box center [990, 291] width 427 height 399
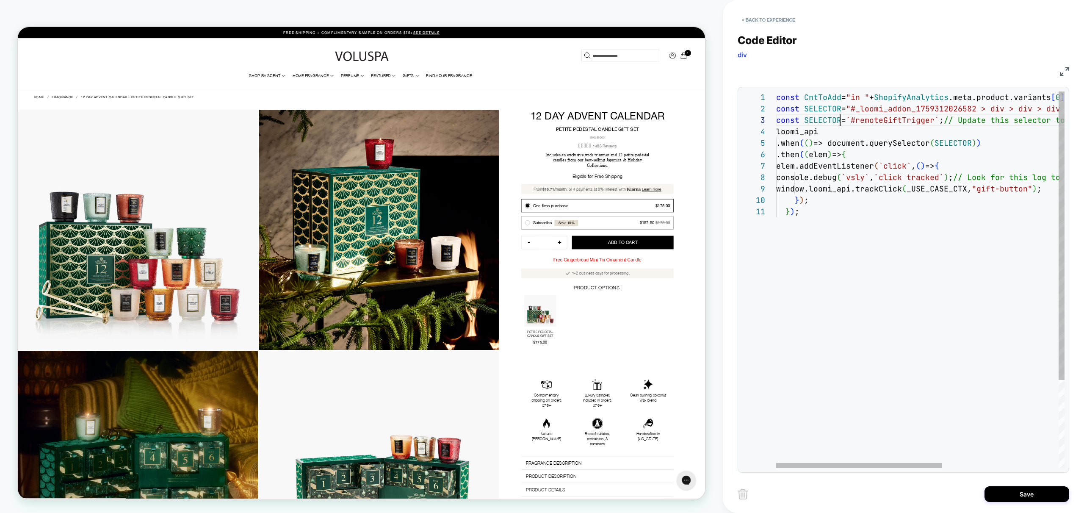
click at [841, 114] on div "const CntToAdd = "in " + ShopifyAnalytics .meta.product.variants [ 0 ] .public_…" at bounding box center [1022, 337] width 491 height 491
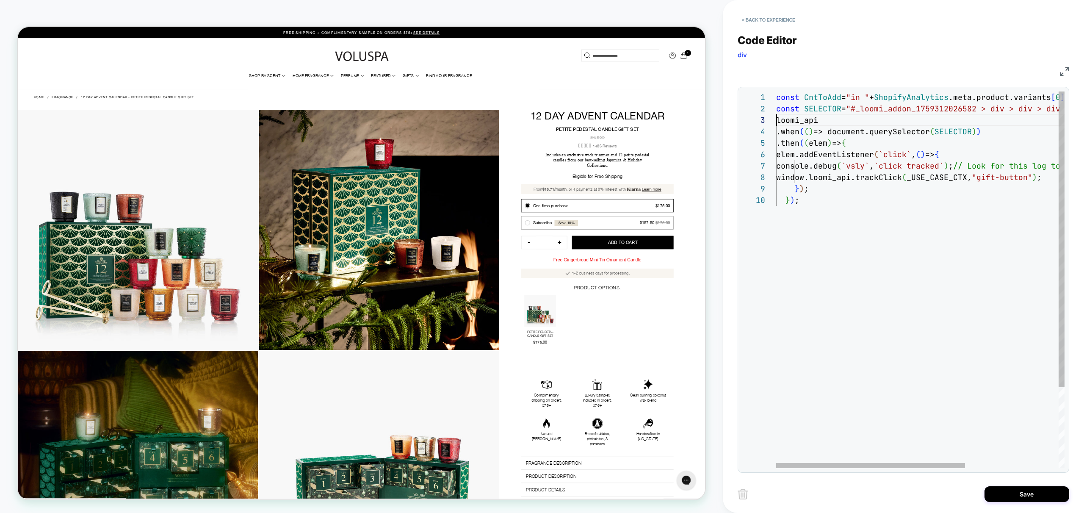
scroll to position [103, 23]
click at [858, 218] on div "const CntToAdd = "in " + ShopifyAnalytics .meta.product.variants [ 0 ] .public_…" at bounding box center [992, 332] width 431 height 480
drag, startPoint x: 839, startPoint y: 152, endPoint x: 961, endPoint y: 151, distance: 122.0
click at [961, 151] on div "const CntToAdd = "in " + ShopifyAnalytics .meta.product.variants [ 0 ] .public_…" at bounding box center [992, 332] width 431 height 480
click at [944, 210] on div "const CntToAdd = "in " + ShopifyAnalytics .meta.product.variants [ 0 ] .public_…" at bounding box center [992, 332] width 431 height 480
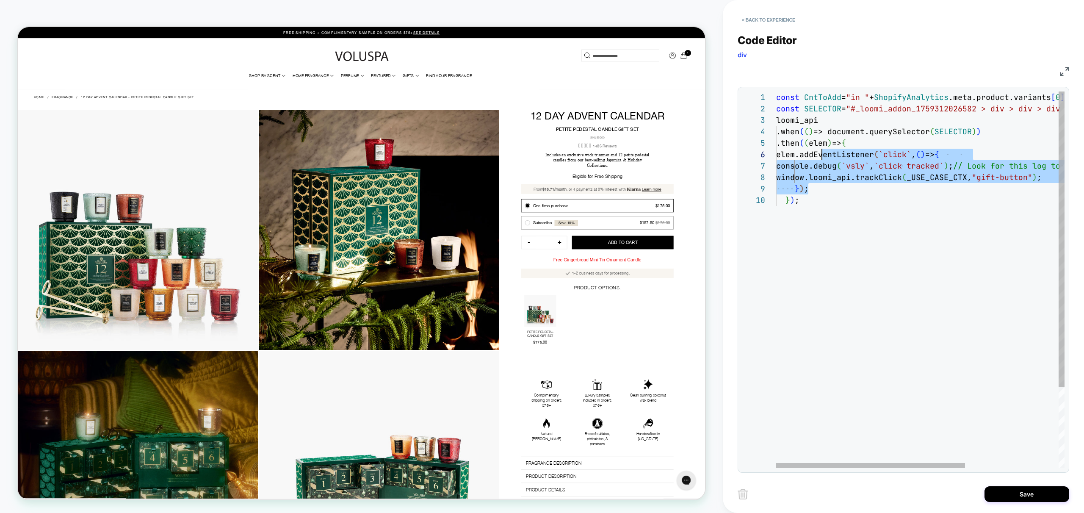
scroll to position [57, 41]
drag, startPoint x: 868, startPoint y: 192, endPoint x: 816, endPoint y: 157, distance: 62.5
click at [816, 157] on div "const CntToAdd = "in " + ShopifyAnalytics .meta.product.variants [ 0 ] .public_…" at bounding box center [992, 332] width 431 height 480
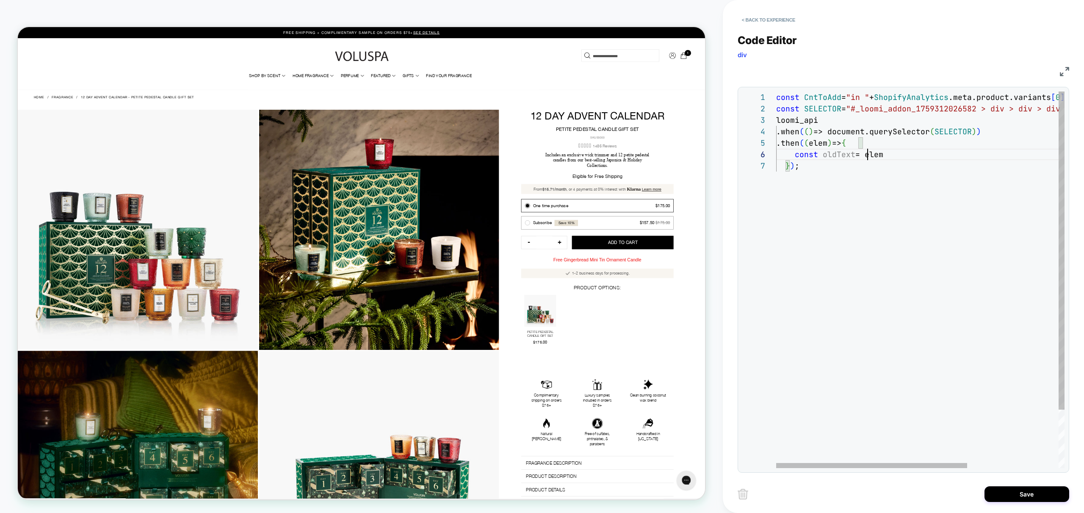
scroll to position [57, 92]
click at [899, 158] on div "const CntToAdd = "in " + ShopifyAnalytics .meta.product.variants [ 0 ] .public_…" at bounding box center [990, 314] width 427 height 445
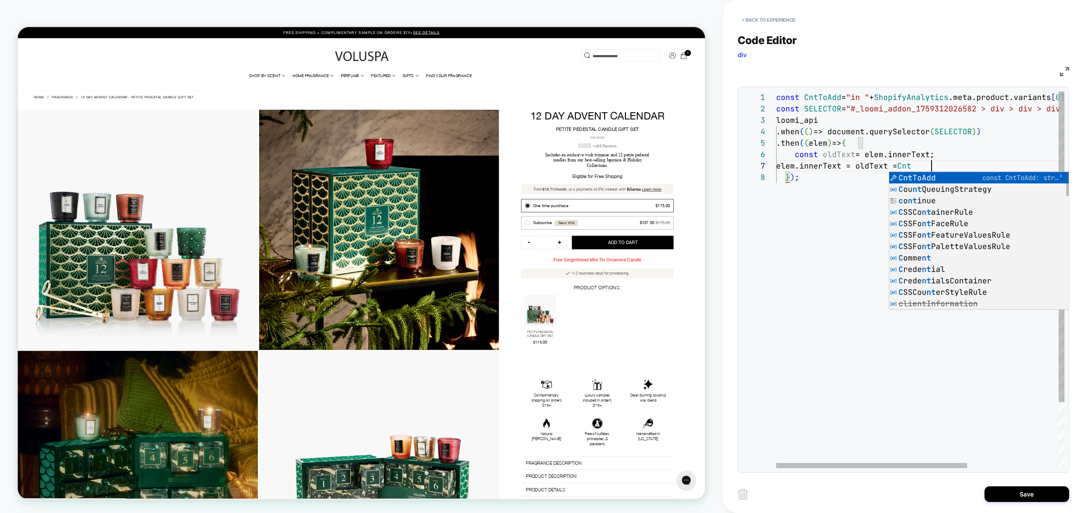
scroll to position [69, 178]
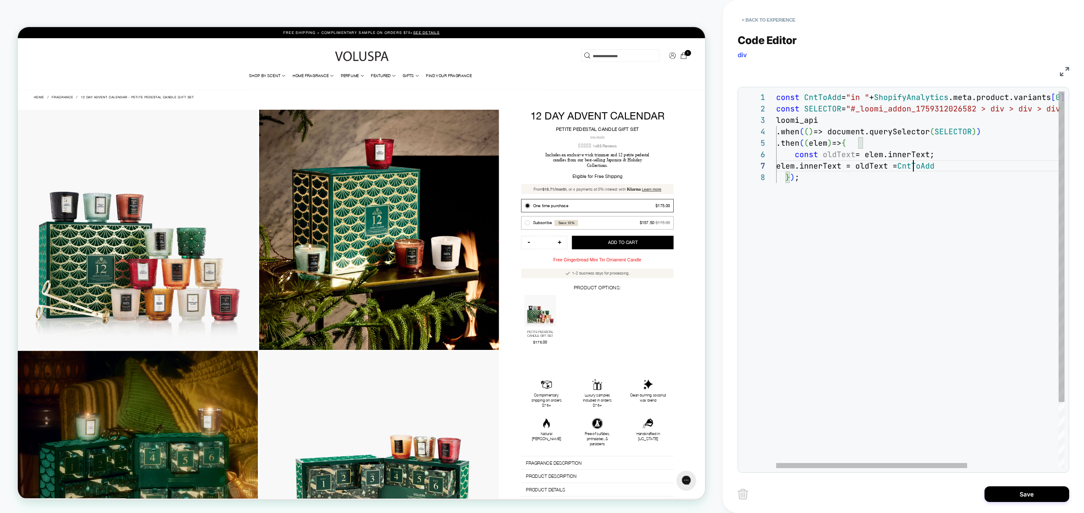
click at [913, 162] on div "const CntToAdd = "in " + ShopifyAnalytics .meta.product.variants [ 0 ] .public_…" at bounding box center [990, 320] width 427 height 457
click at [858, 96] on div "const CntToAdd = "in " + ShopifyAnalytics .meta.product.variants [ 0 ] .public_…" at bounding box center [990, 320] width 427 height 457
click at [977, 157] on div "const CntToAdd = " in " + ShopifyAnalytics .meta.product.variants [ 0 ] .public…" at bounding box center [990, 320] width 427 height 457
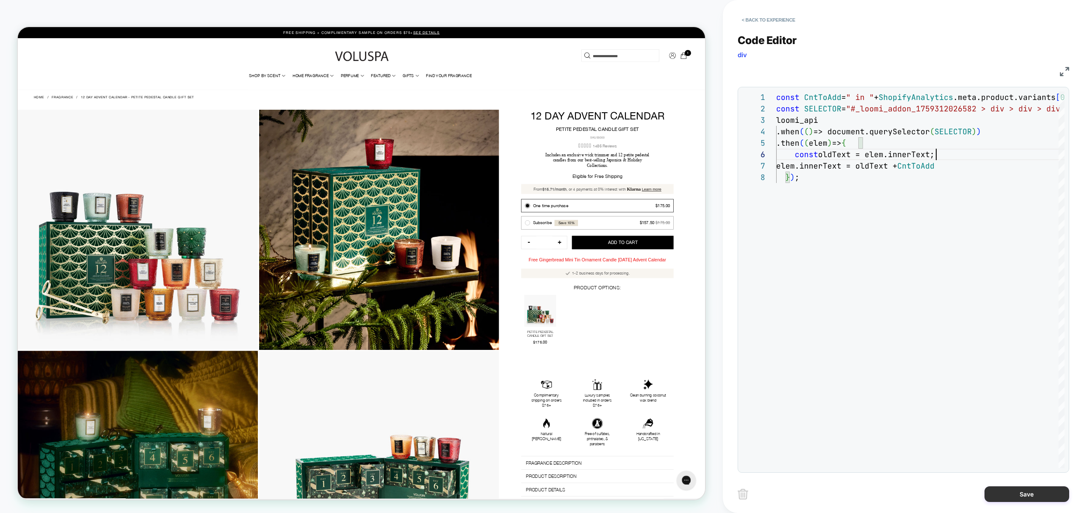
type textarea "**********"
click at [1034, 496] on button "Save" at bounding box center [1027, 494] width 85 height 16
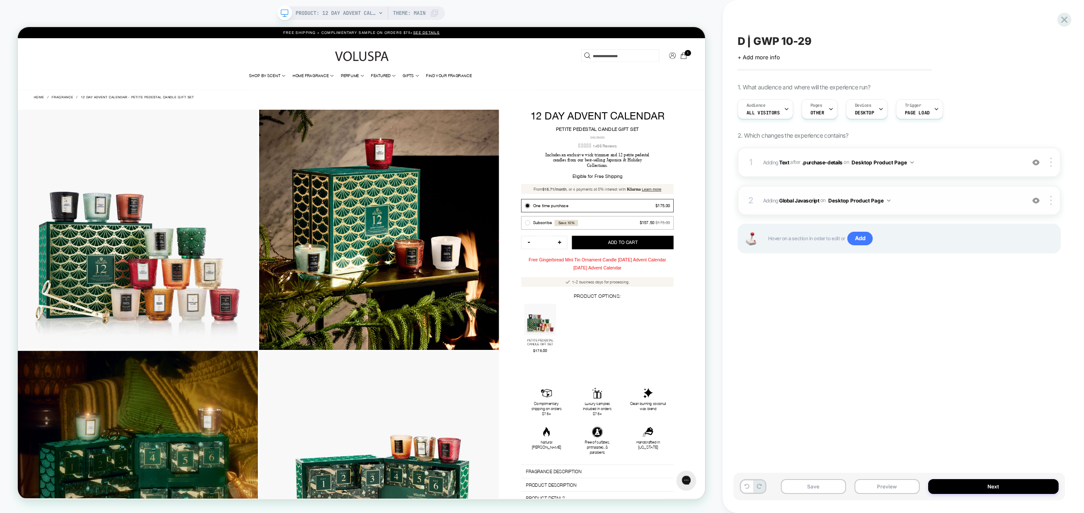
click at [930, 204] on span "Adding Global Javascript on Desktop Product Page" at bounding box center [892, 200] width 258 height 11
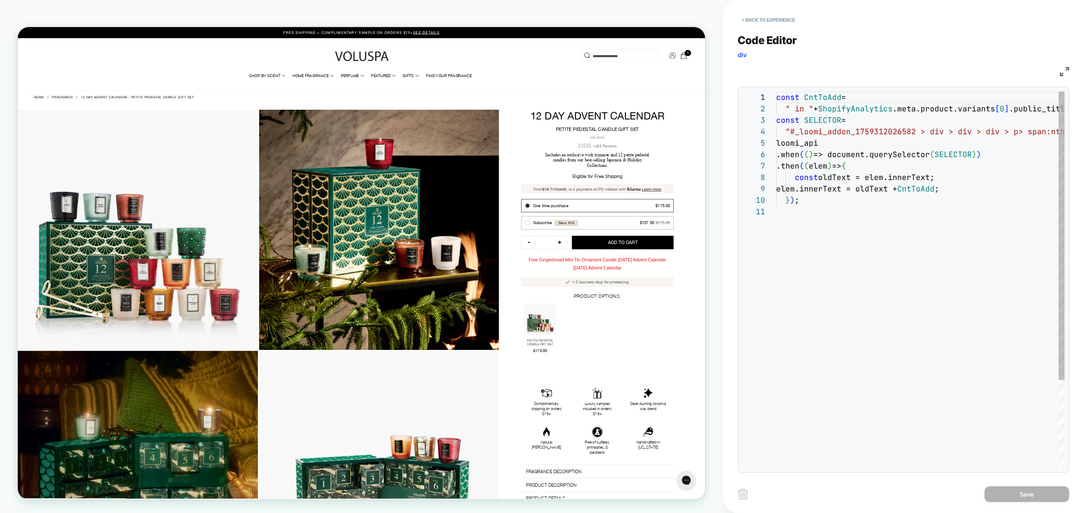
scroll to position [114, 0]
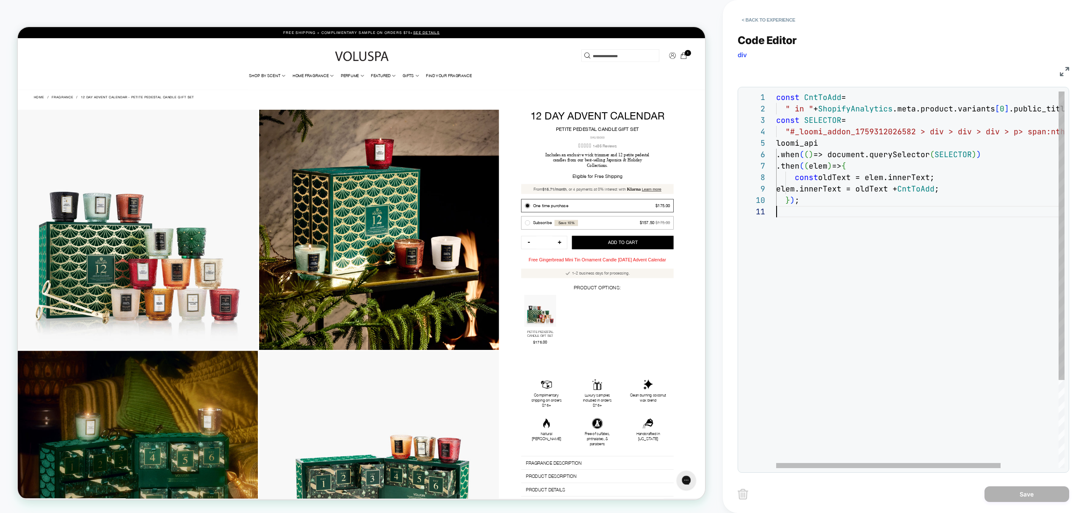
type textarea "**********"
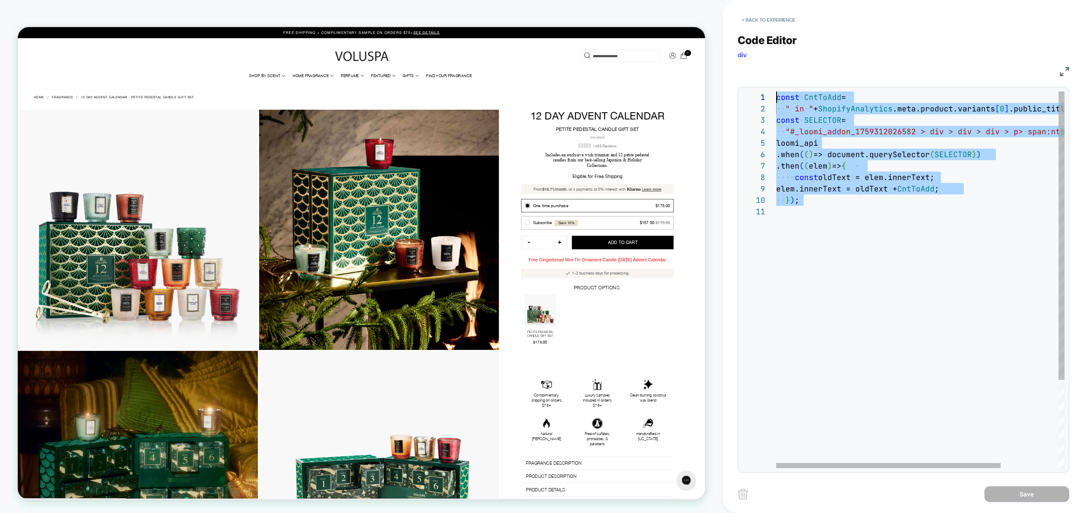
drag, startPoint x: 891, startPoint y: 290, endPoint x: 656, endPoint y: 34, distance: 347.8
click at [777, 92] on div "const CntToAdd = " in " + ShopifyAnalytics .meta.product.variants [ 0 ] .public…" at bounding box center [958, 337] width 363 height 491
click at [898, 267] on div "const CntToAdd = " in " + ShopifyAnalytics .meta.product.variants [ 0 ] .public…" at bounding box center [958, 337] width 363 height 491
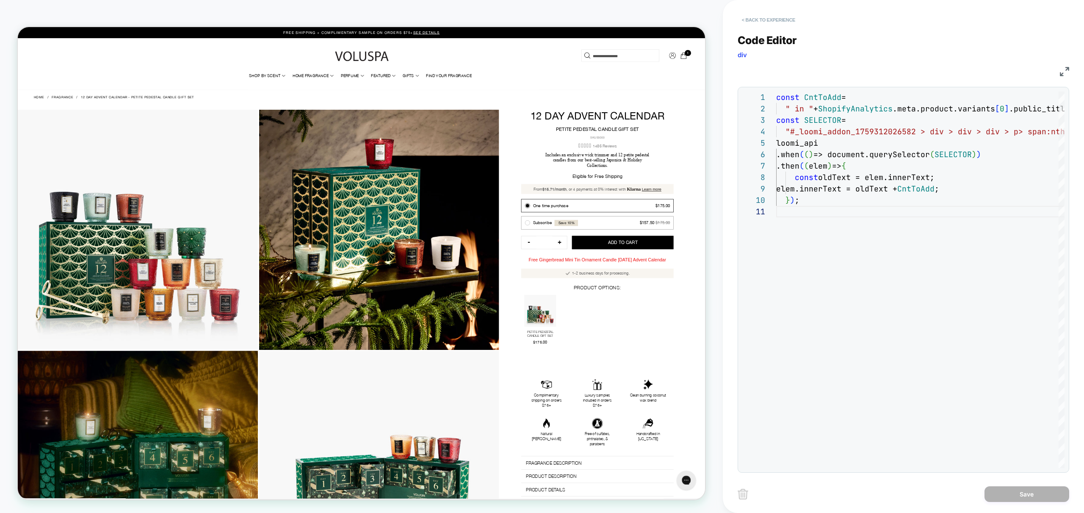
click at [769, 18] on button "< Back to experience" at bounding box center [769, 20] width 62 height 14
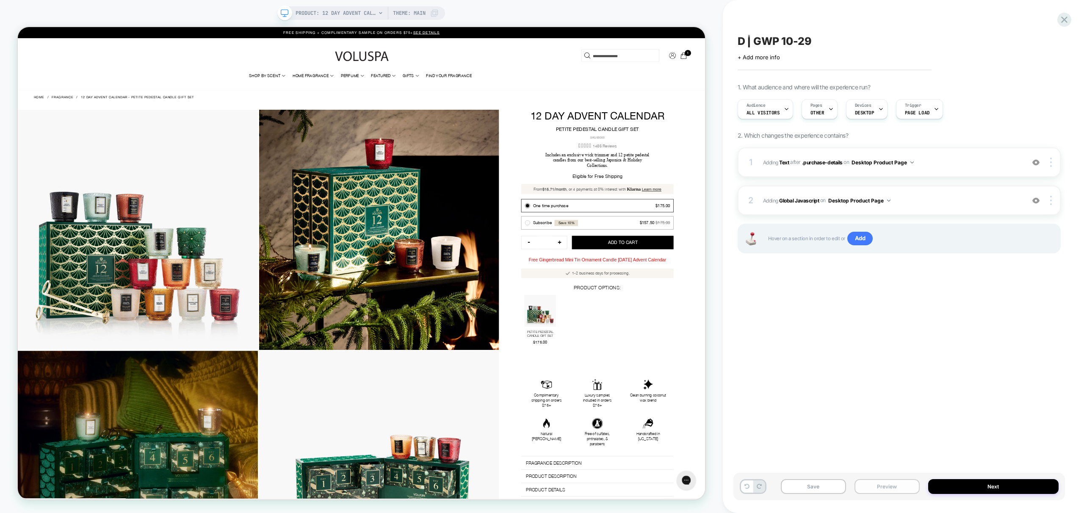
click at [903, 490] on button "Preview" at bounding box center [887, 486] width 65 height 15
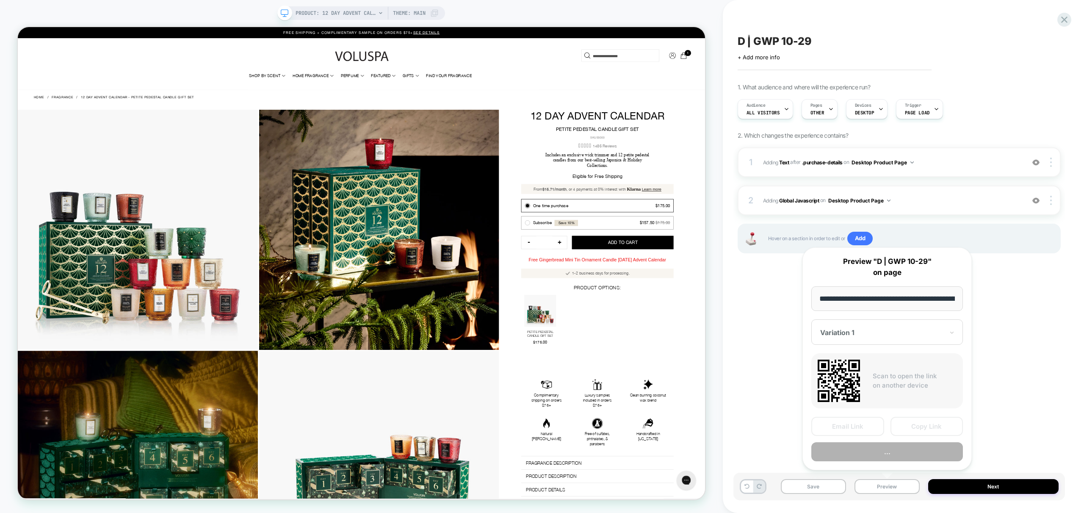
scroll to position [0, 218]
click at [896, 451] on button "Preview" at bounding box center [888, 452] width 152 height 19
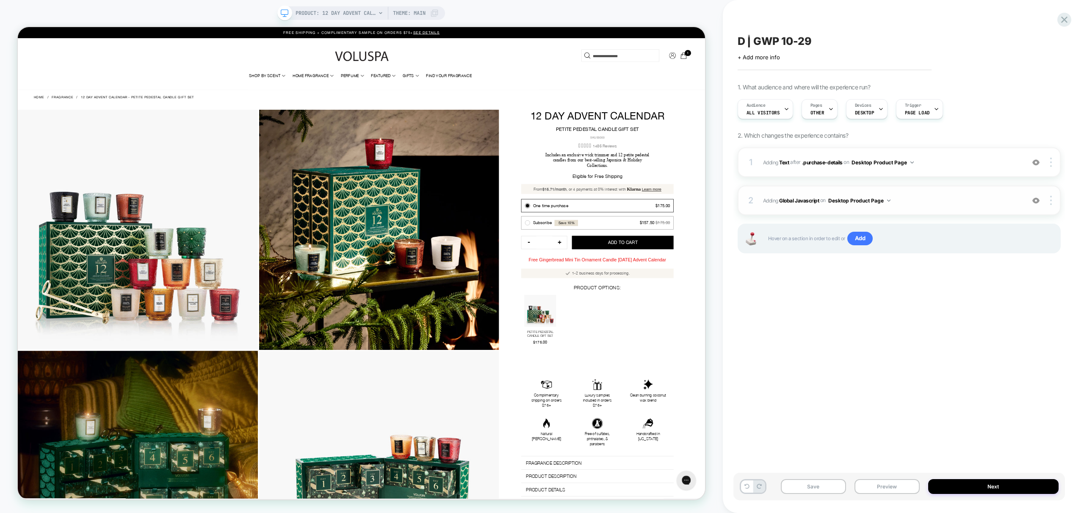
click at [965, 202] on span "Adding Global Javascript on Desktop Product Page" at bounding box center [892, 200] width 258 height 11
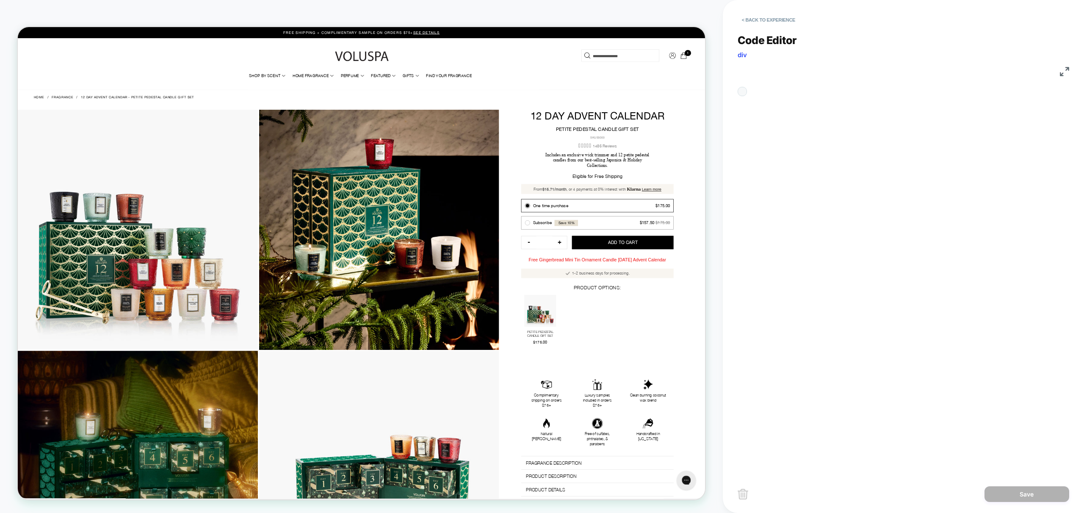
scroll to position [114, 0]
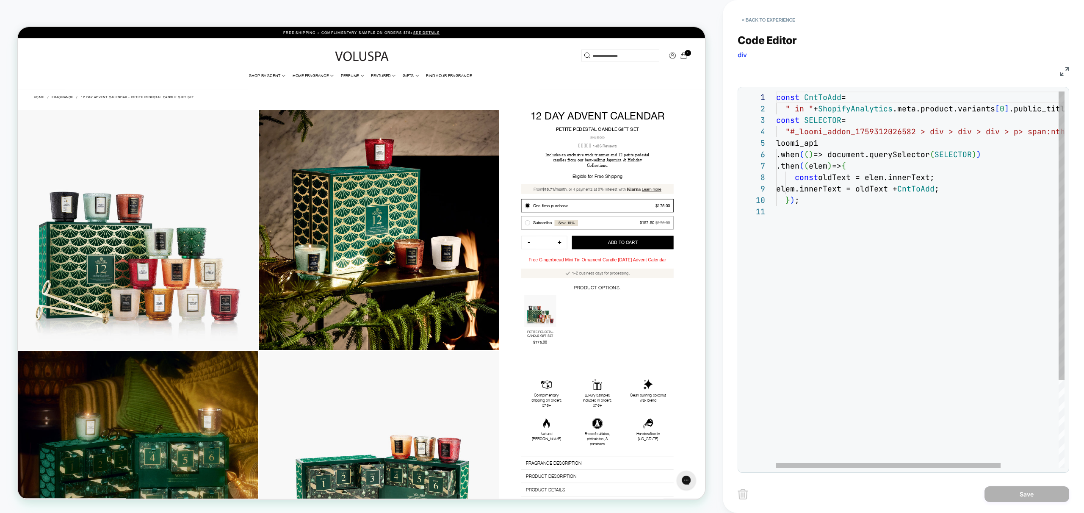
click at [903, 264] on div "const CntToAdd = " in " + ShopifyAnalytics .meta.product.variants [ 0 ] .public…" at bounding box center [958, 337] width 363 height 491
type textarea "**********"
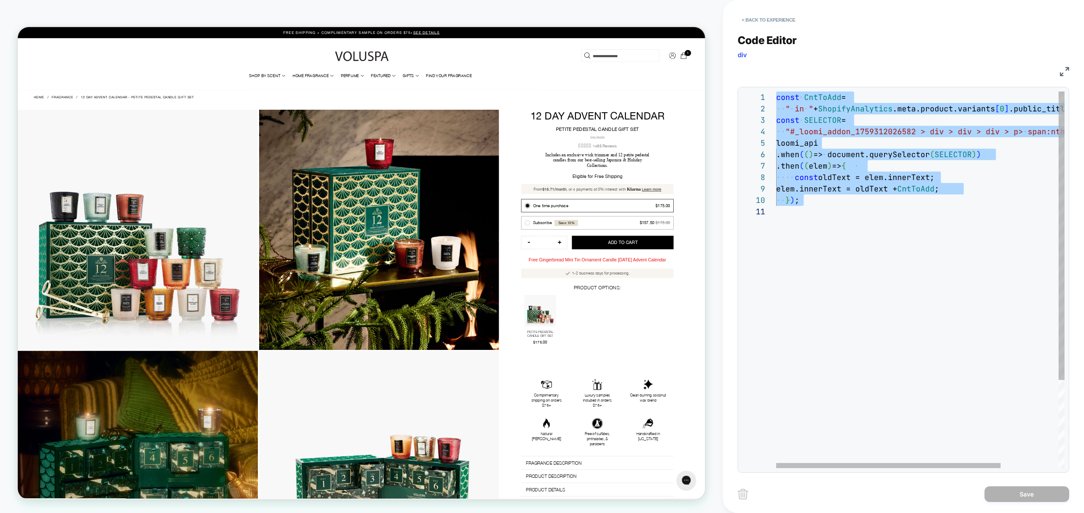
click at [904, 316] on div "const CntToAdd = " in " + ShopifyAnalytics .meta.product.variants [ 0 ] .public…" at bounding box center [958, 337] width 363 height 491
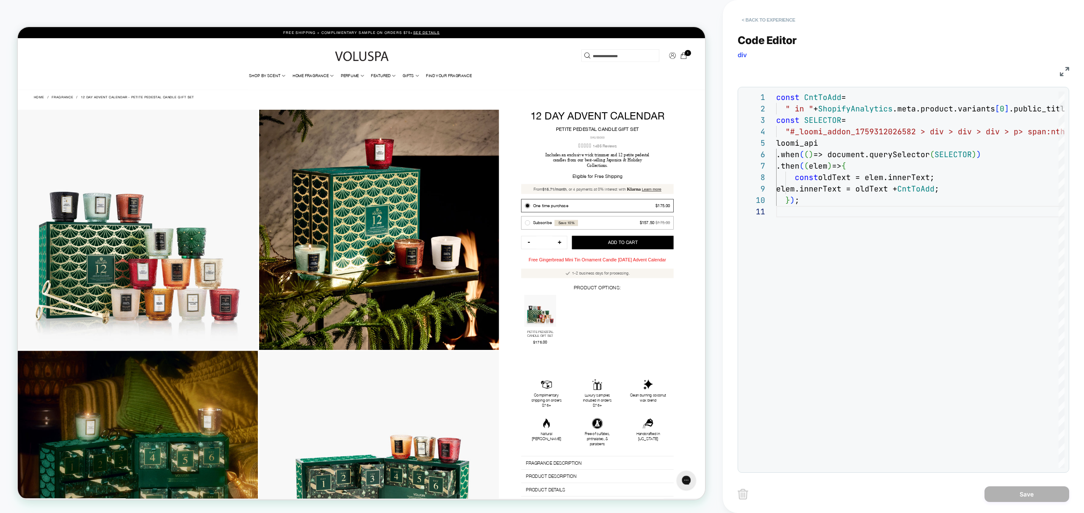
click at [754, 21] on button "< Back to experience" at bounding box center [769, 20] width 62 height 14
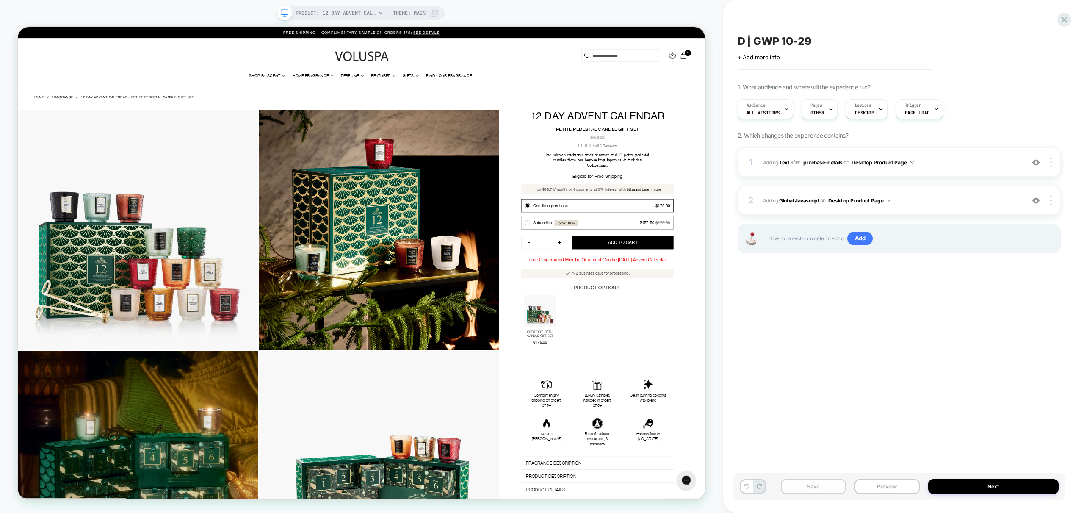
click at [812, 484] on button "Save" at bounding box center [813, 486] width 65 height 15
click at [697, 284] on icon at bounding box center [698, 288] width 8 height 8
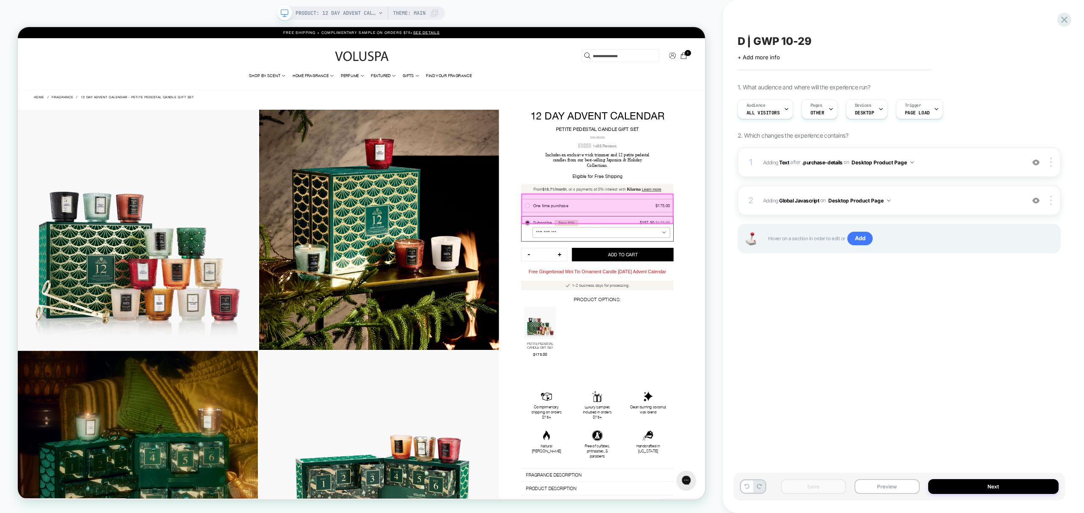
click at [699, 261] on div at bounding box center [791, 269] width 202 height 39
click at [717, 239] on div "PRODUCT: 12 Day Advent Calendar - Petite Pedestal Candle Gift Set PRODUCT: 12 D…" at bounding box center [361, 256] width 723 height 496
click at [711, 194] on div "PRODUCT: 12 Day Advent Calendar - Petite Pedestal Candle Gift Set PRODUCT: 12 D…" at bounding box center [361, 256] width 723 height 496
click at [694, 257] on div at bounding box center [790, 269] width 203 height 41
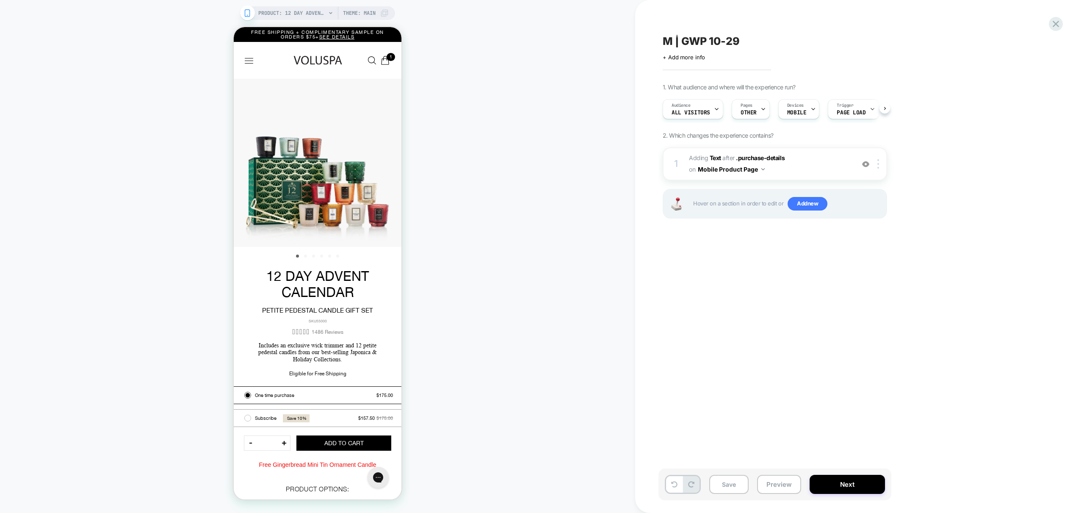
scroll to position [0, 0]
click at [815, 202] on span "Add new" at bounding box center [808, 204] width 40 height 14
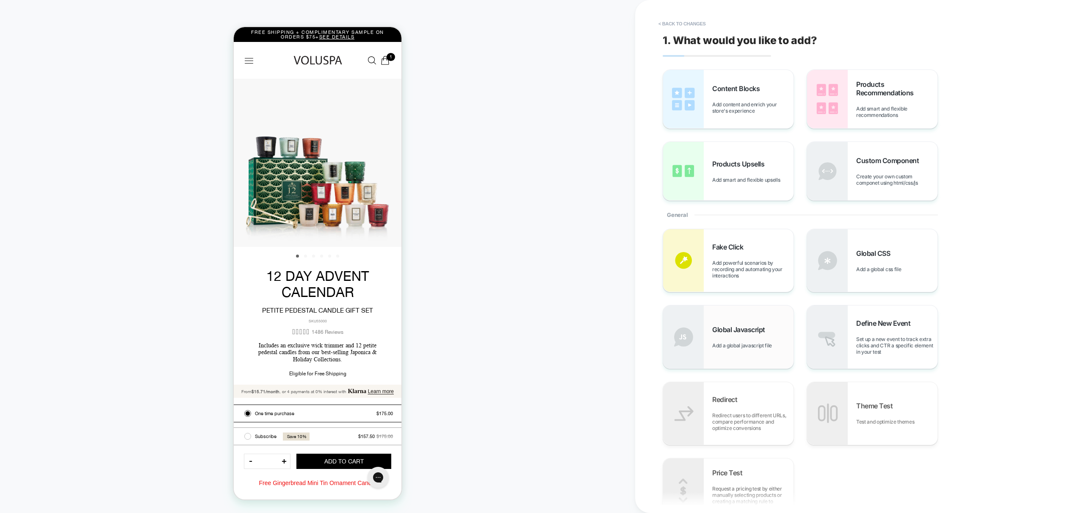
click at [753, 336] on div "Global Javascript Add a global javascript file" at bounding box center [753, 336] width 81 height 23
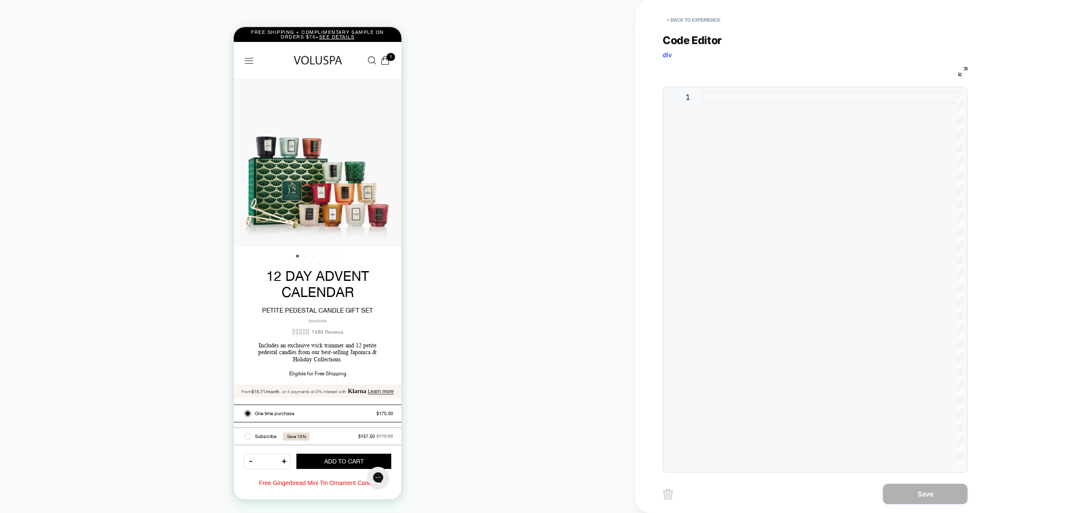
click at [818, 258] on div at bounding box center [833, 280] width 262 height 377
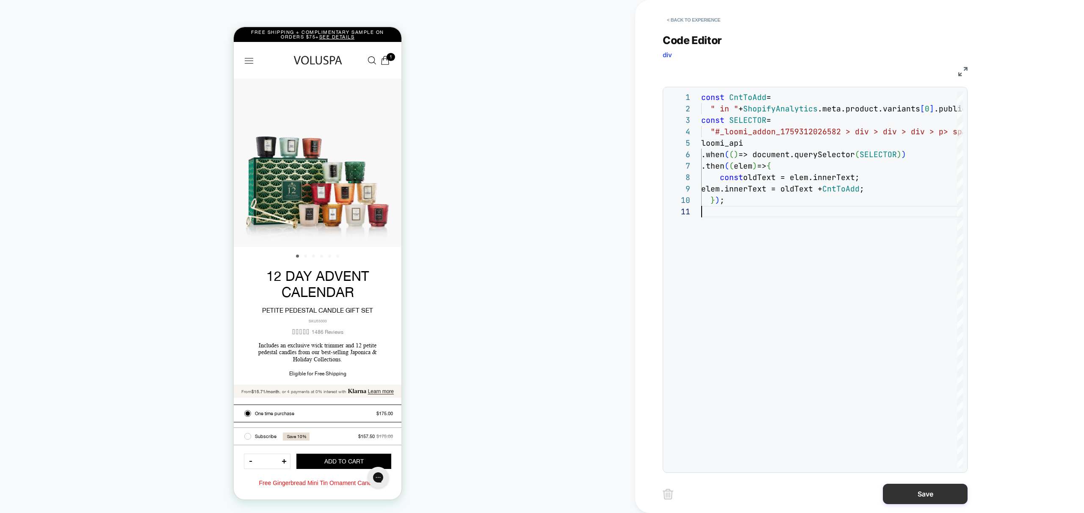
scroll to position [0, 0]
click at [929, 493] on button "Save" at bounding box center [925, 494] width 85 height 20
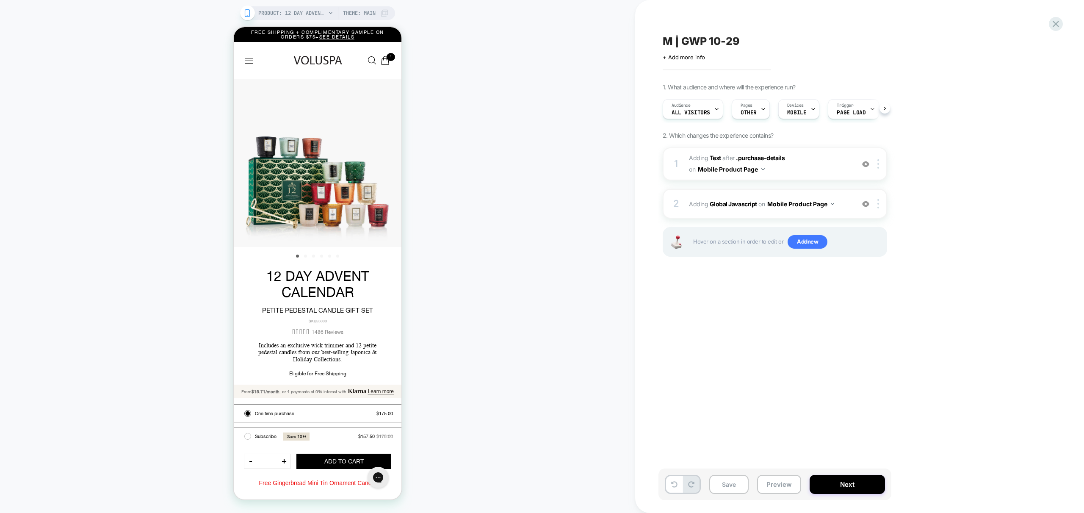
scroll to position [0, 0]
click at [859, 308] on div "M | GWP 10-29 Click to edit experience details + Add more info 1. What audience…" at bounding box center [818, 256] width 318 height 496
click at [790, 483] on button "Preview" at bounding box center [779, 484] width 44 height 19
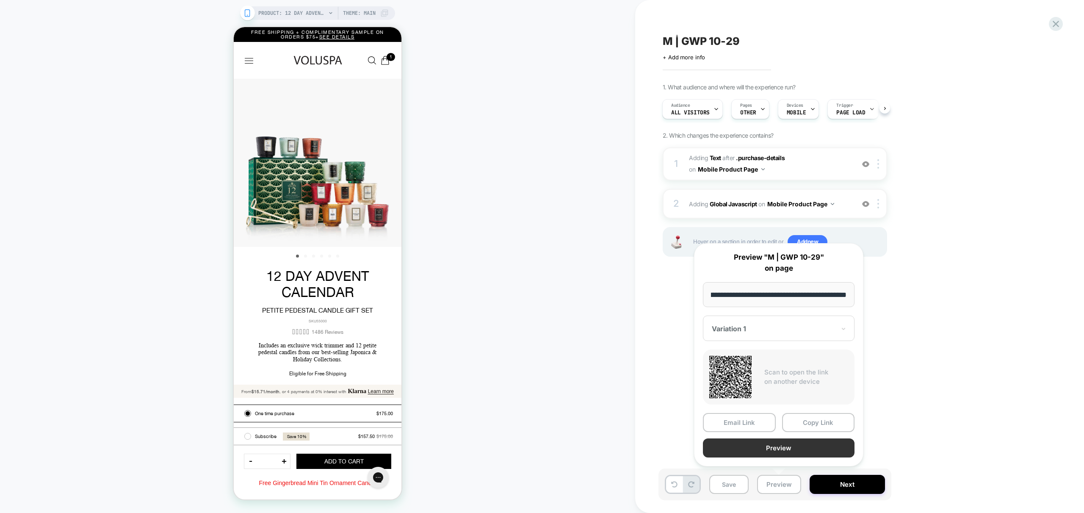
scroll to position [0, 0]
click at [793, 452] on button "Preview" at bounding box center [779, 447] width 152 height 19
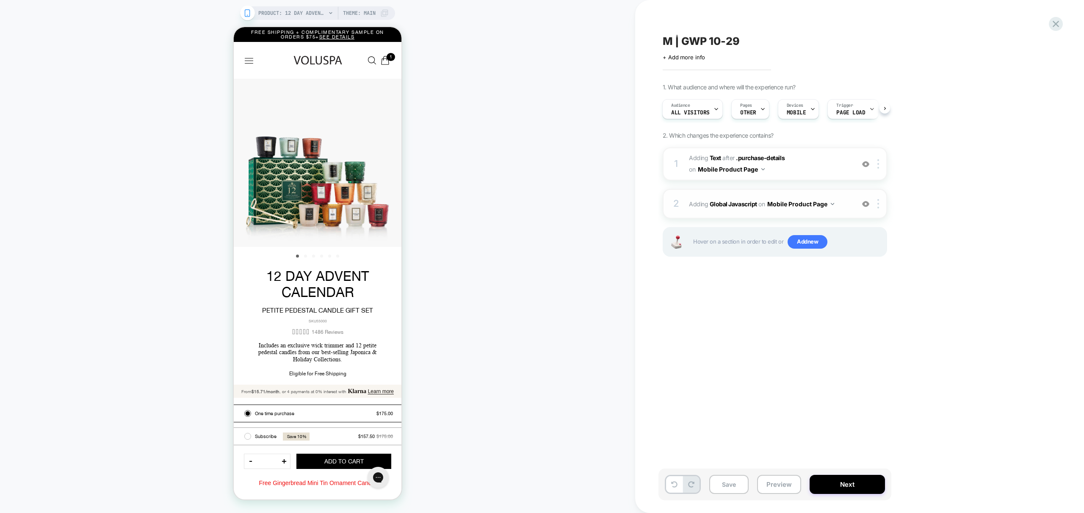
click at [840, 208] on span "Adding Global Javascript on Mobile Product Page" at bounding box center [769, 204] width 161 height 12
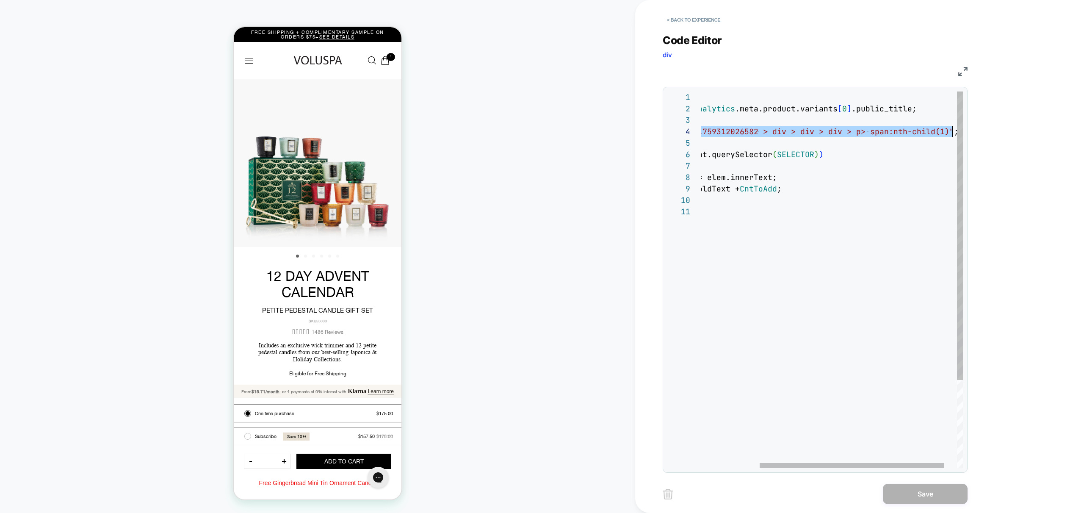
scroll to position [34, 330]
drag, startPoint x: 717, startPoint y: 130, endPoint x: 950, endPoint y: 131, distance: 232.6
click at [950, 131] on div "const CntToAdd = " in " + ShopifyAnalytics .meta.product.variants [ 0 ] .public…" at bounding box center [800, 337] width 363 height 491
type textarea "**********"
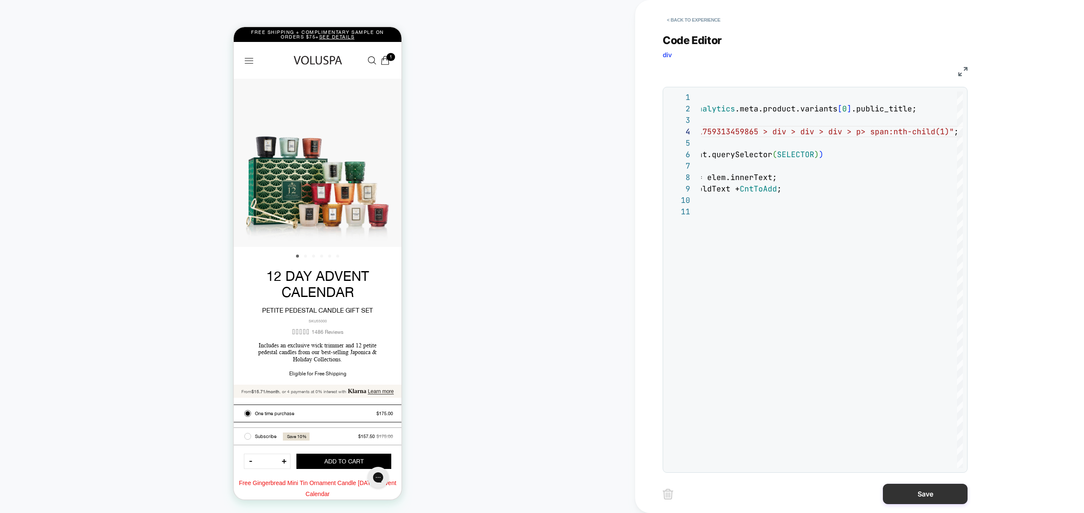
click at [925, 494] on button "Save" at bounding box center [925, 494] width 85 height 20
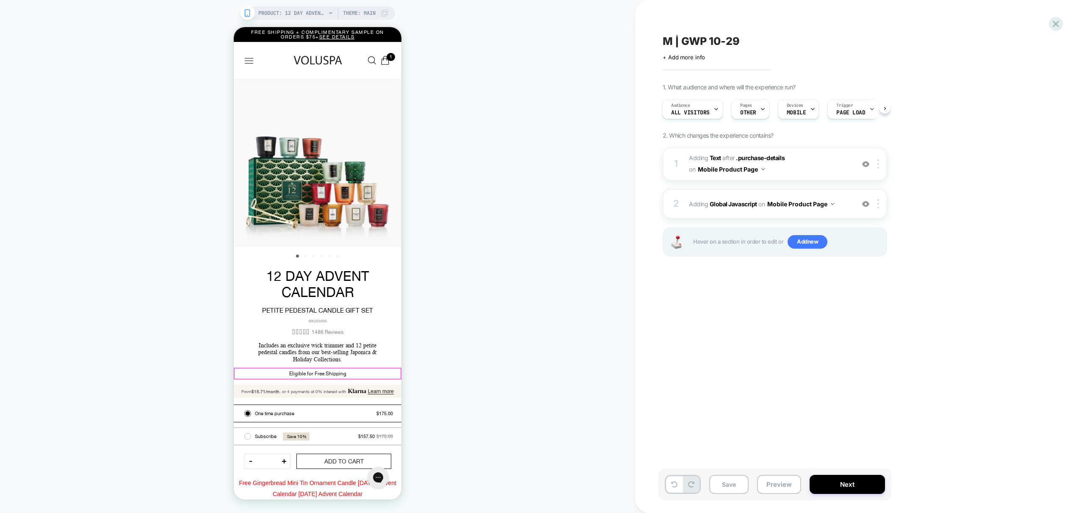
scroll to position [66, 0]
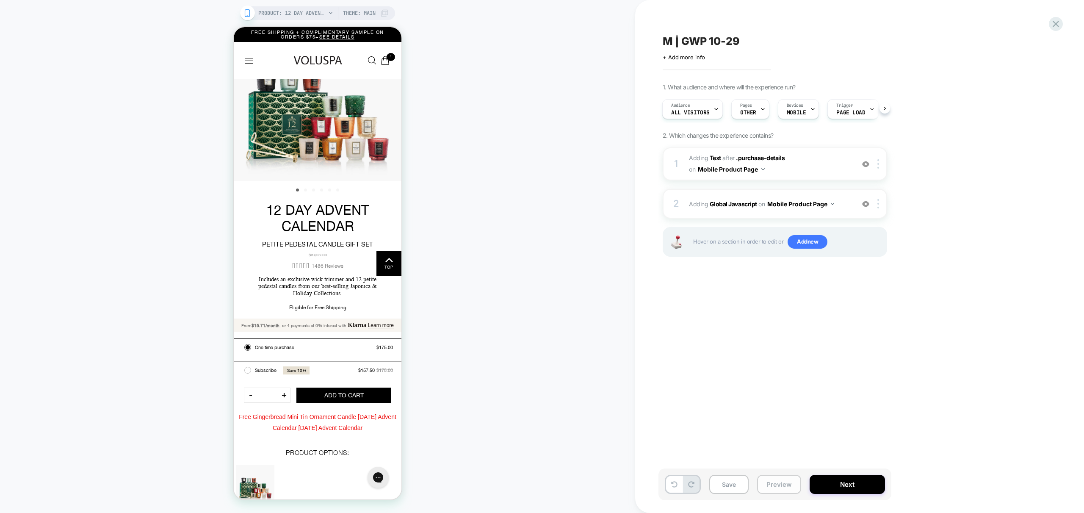
click at [796, 483] on button "Preview" at bounding box center [779, 484] width 44 height 19
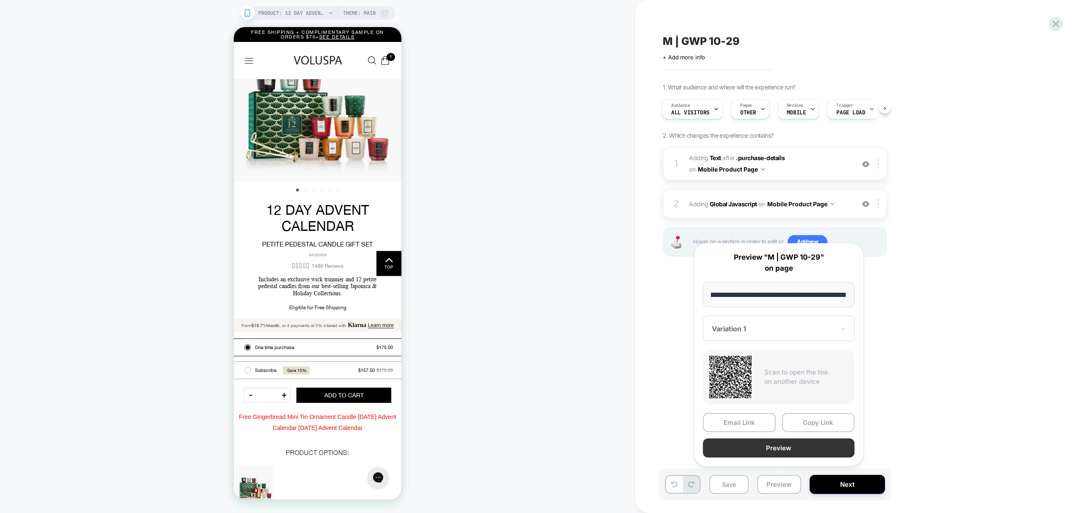
scroll to position [0, 0]
click at [780, 448] on button "Preview" at bounding box center [779, 447] width 152 height 19
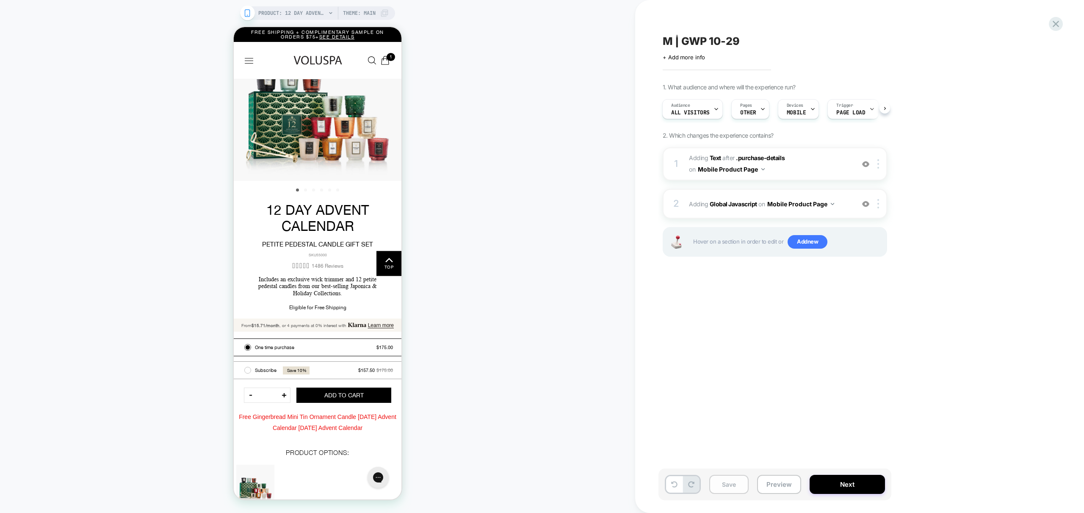
click at [735, 484] on button "Save" at bounding box center [729, 484] width 39 height 19
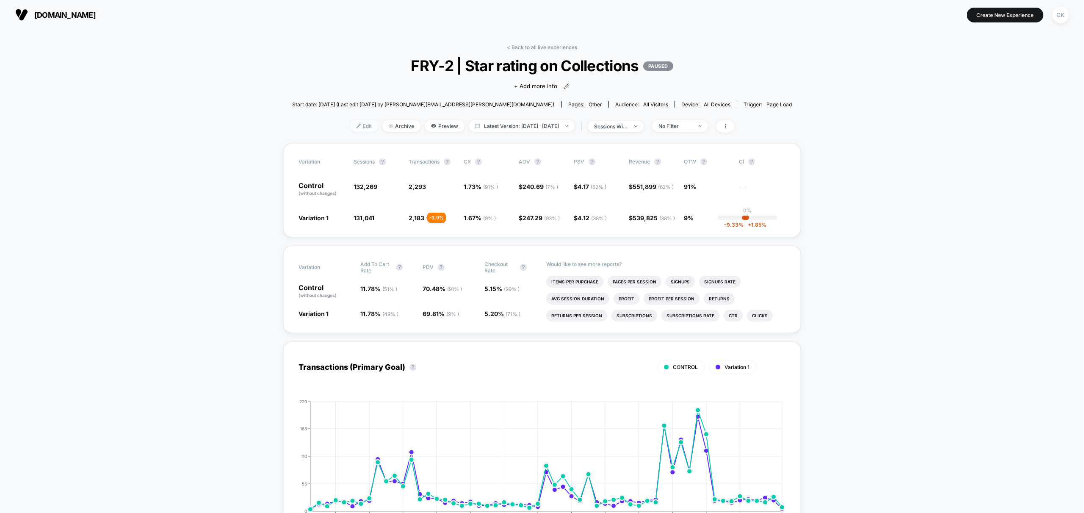
click at [351, 124] on span "Edit" at bounding box center [364, 125] width 28 height 11
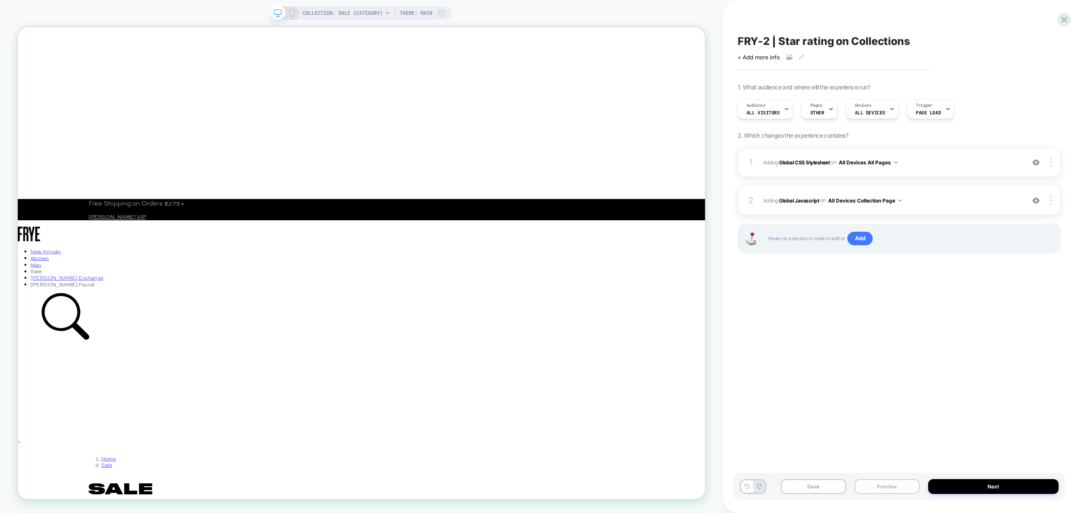
click at [882, 486] on button "Preview" at bounding box center [887, 486] width 65 height 15
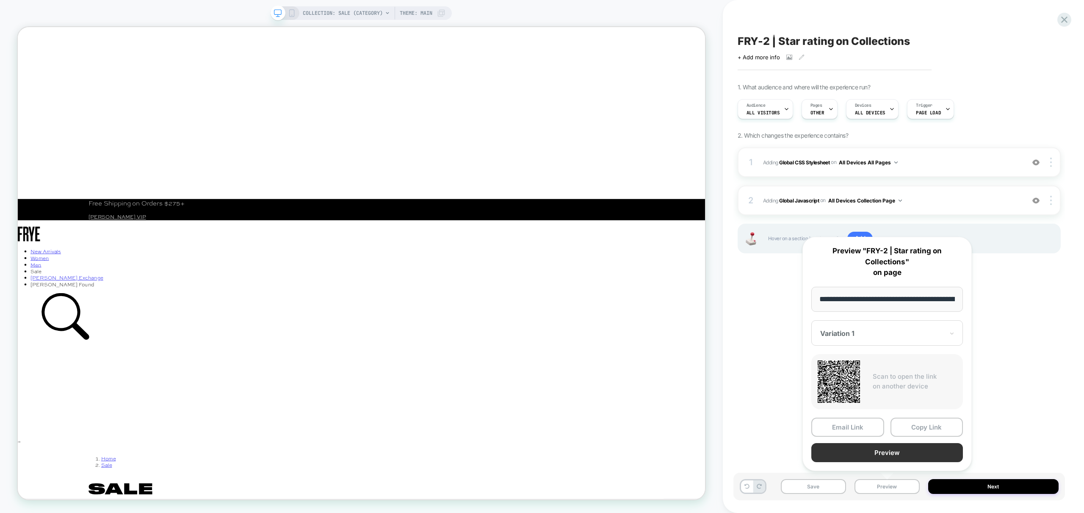
click at [888, 453] on button "Preview" at bounding box center [888, 452] width 152 height 19
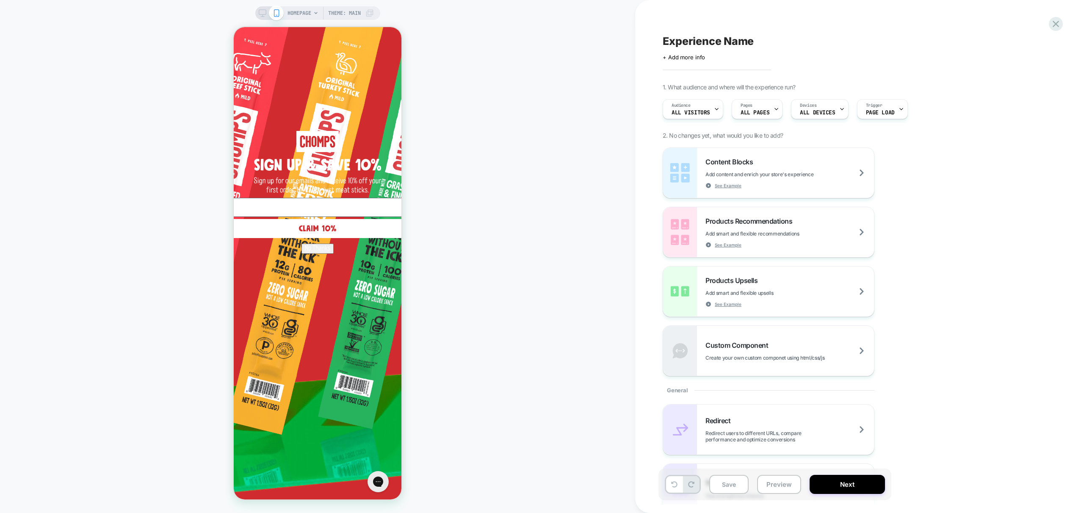
click at [716, 45] on span "Experience Name" at bounding box center [708, 41] width 91 height 13
type textarea "**********"
click at [817, 41] on icon at bounding box center [819, 41] width 11 height 11
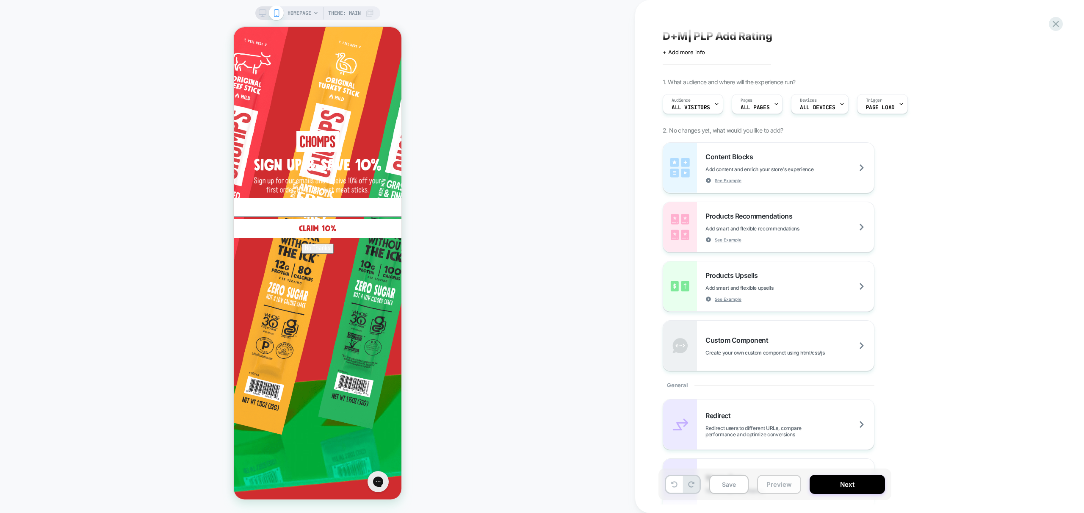
click at [777, 493] on button "Preview" at bounding box center [779, 484] width 44 height 19
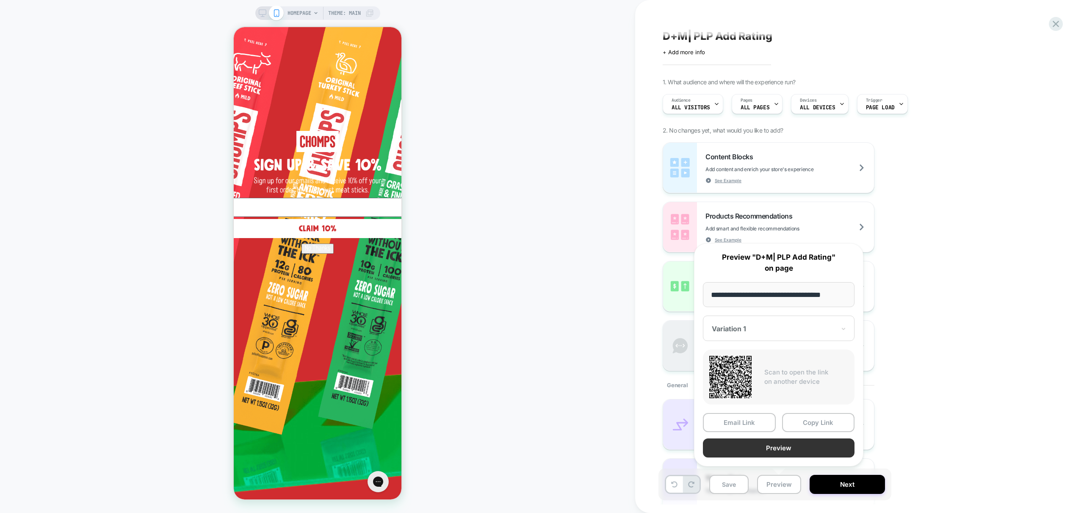
scroll to position [0, 0]
click at [790, 444] on button "Preview" at bounding box center [779, 447] width 152 height 19
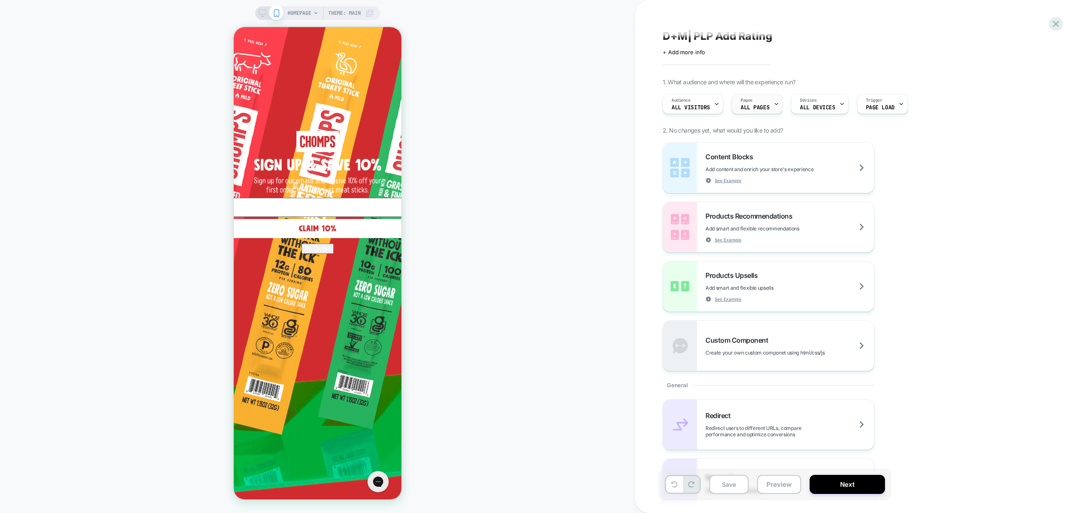
click at [768, 105] on span "ALL PAGES" at bounding box center [755, 108] width 29 height 6
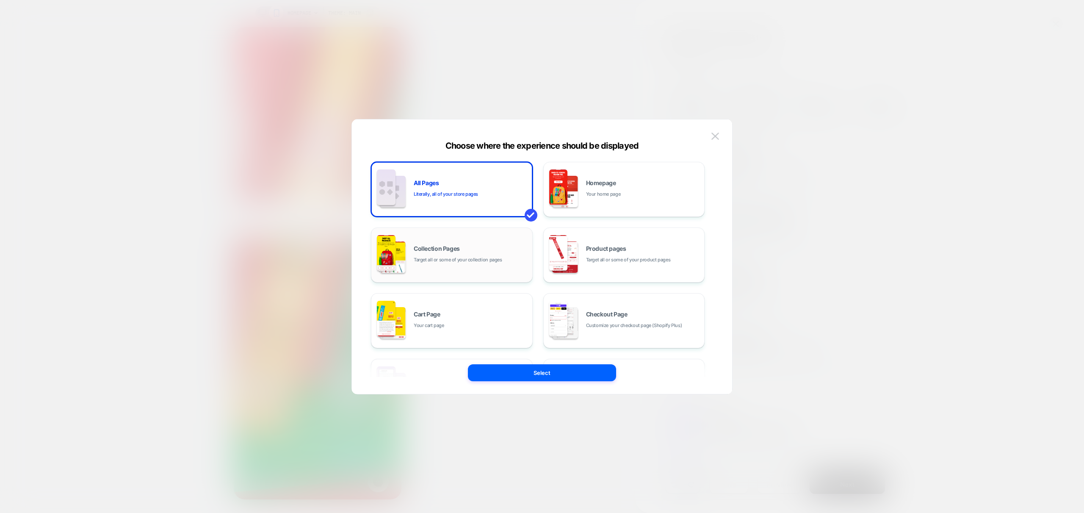
click at [455, 261] on span "Target all or some of your collection pages" at bounding box center [458, 260] width 89 height 8
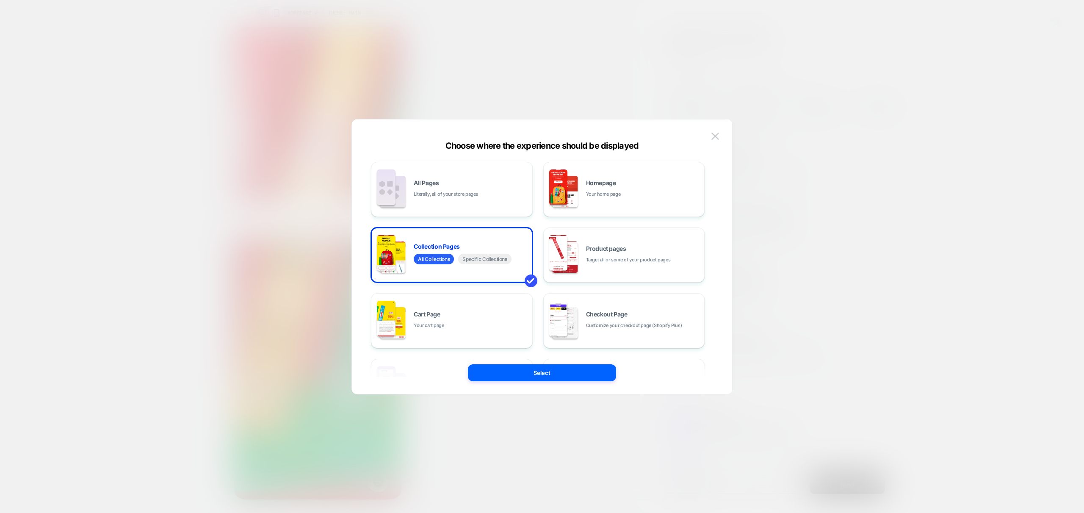
click at [541, 384] on div "All Pages Literally, all of your store pages Homepage Your home page Collection…" at bounding box center [542, 261] width 355 height 266
click at [545, 376] on button "Select" at bounding box center [542, 372] width 148 height 17
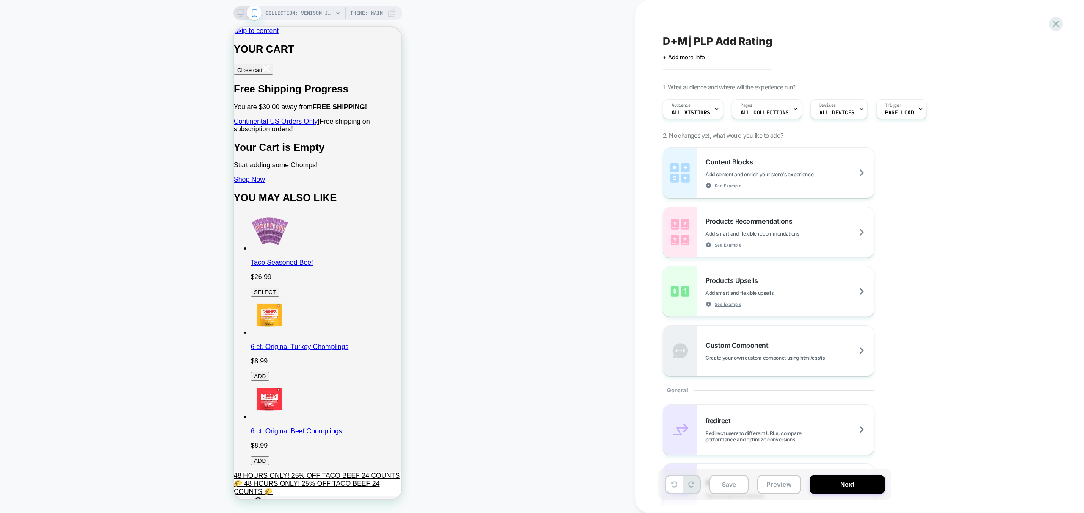
scroll to position [1420, 0]
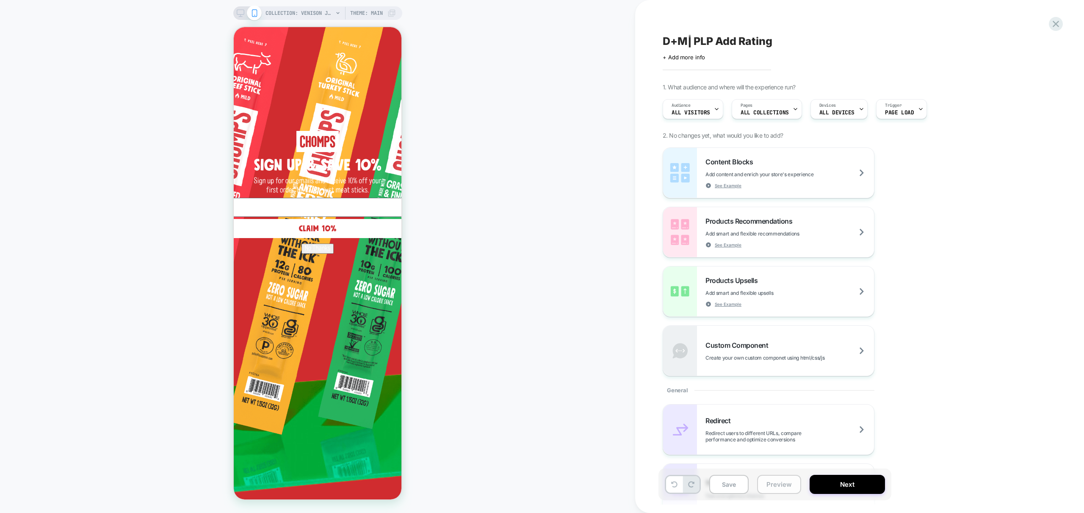
click at [777, 485] on button "Preview" at bounding box center [779, 484] width 44 height 19
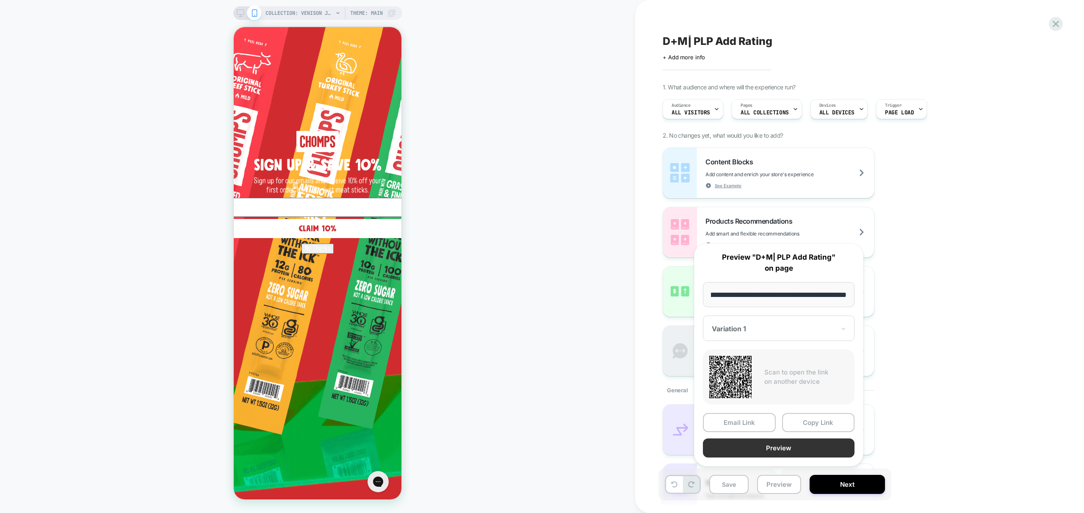
scroll to position [0, 0]
click at [791, 443] on button "Preview" at bounding box center [779, 447] width 152 height 19
